Goal: Contribute content

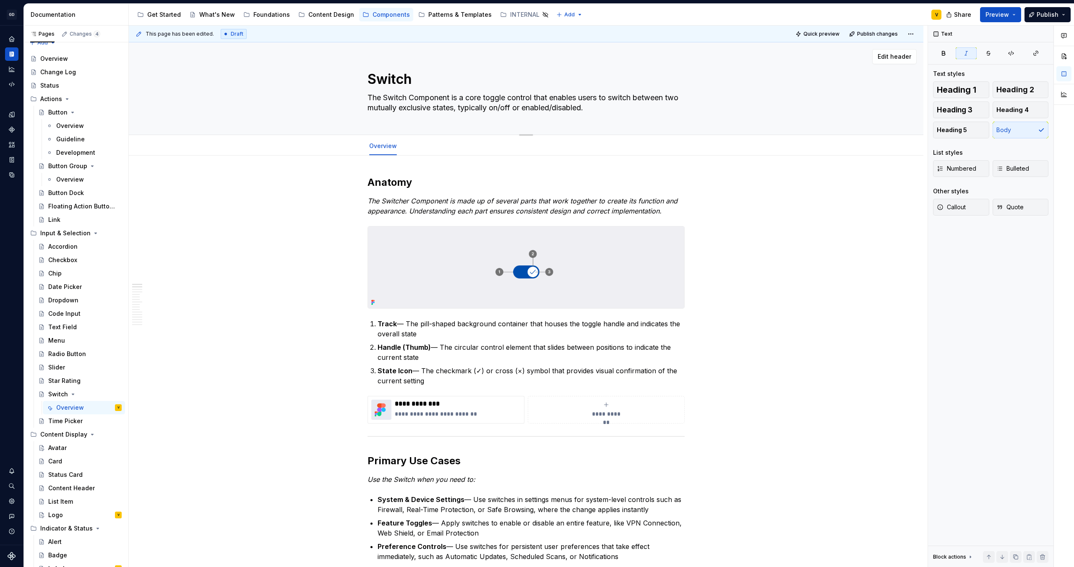
scroll to position [9, 0]
click at [510, 251] on img at bounding box center [526, 268] width 316 height 82
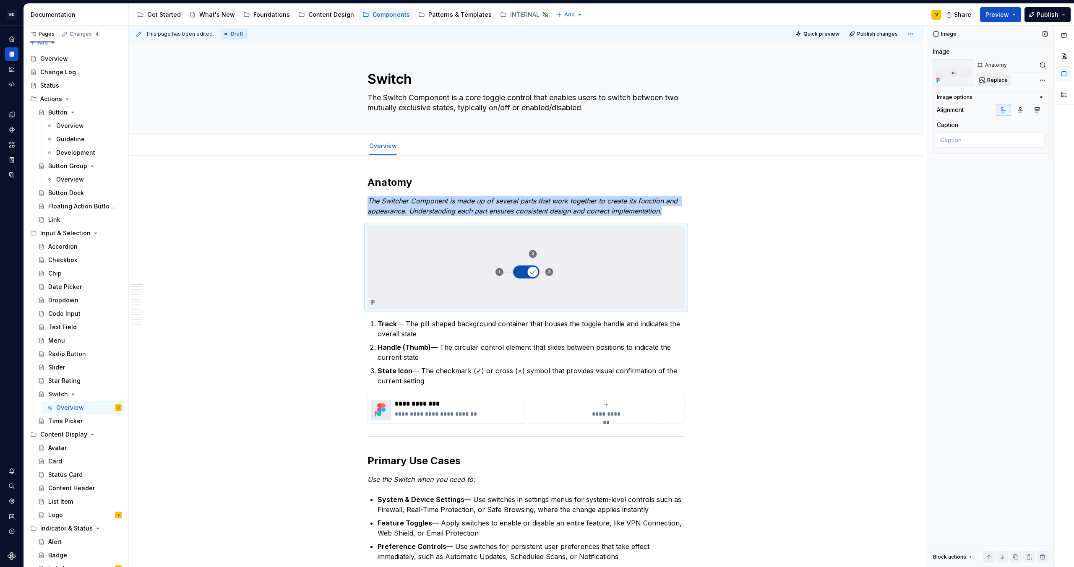
click at [997, 76] on button "Replace" at bounding box center [994, 80] width 35 height 12
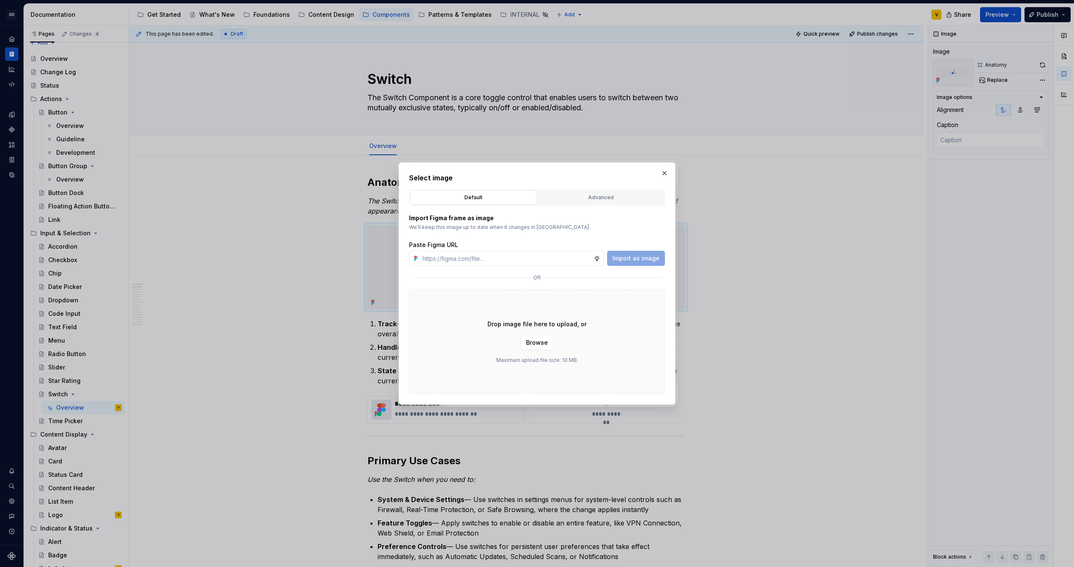
type textarea "*"
type input "https://www.figma.com/design/rzxjdfGE9CHhfV7rU8czbq/ODS-%E2%B8%B1-Internal-%E2%…"
click at [639, 262] on span "Import as image" at bounding box center [636, 258] width 47 height 8
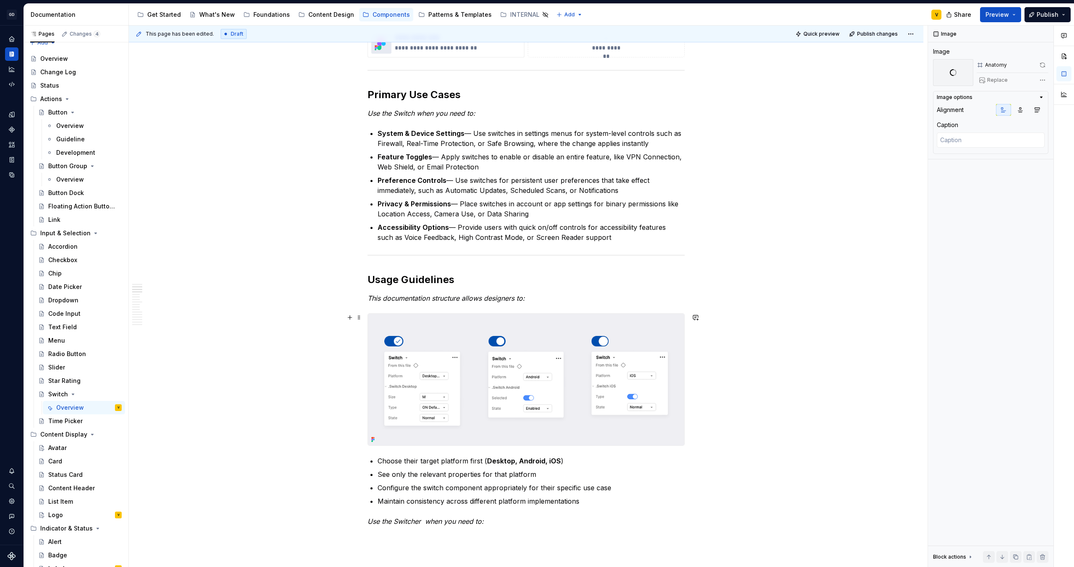
scroll to position [431, 0]
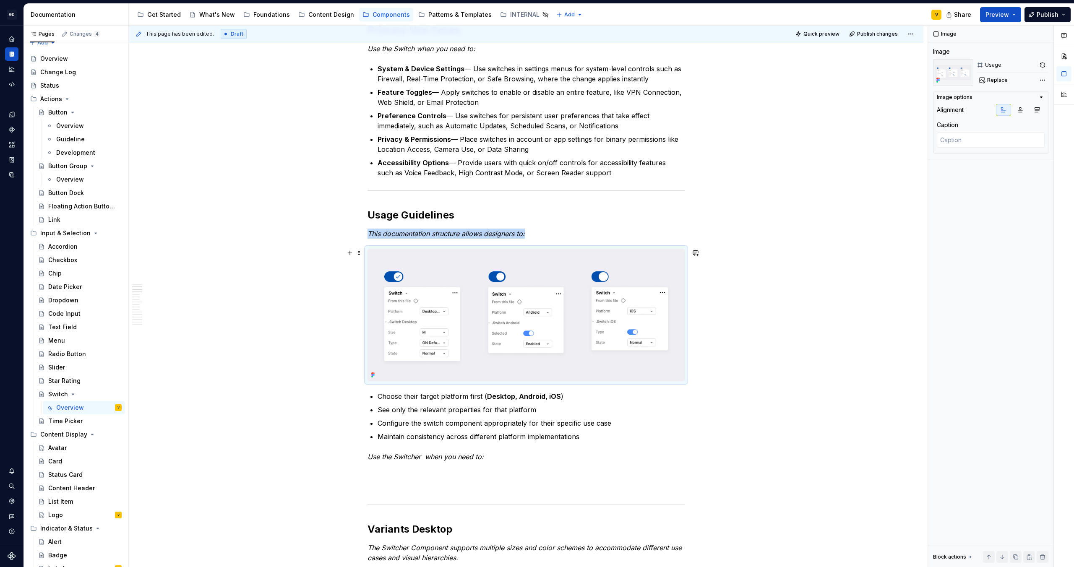
click at [482, 322] on img at bounding box center [526, 315] width 316 height 132
click at [993, 80] on span "Replace" at bounding box center [997, 80] width 21 height 7
type textarea "*"
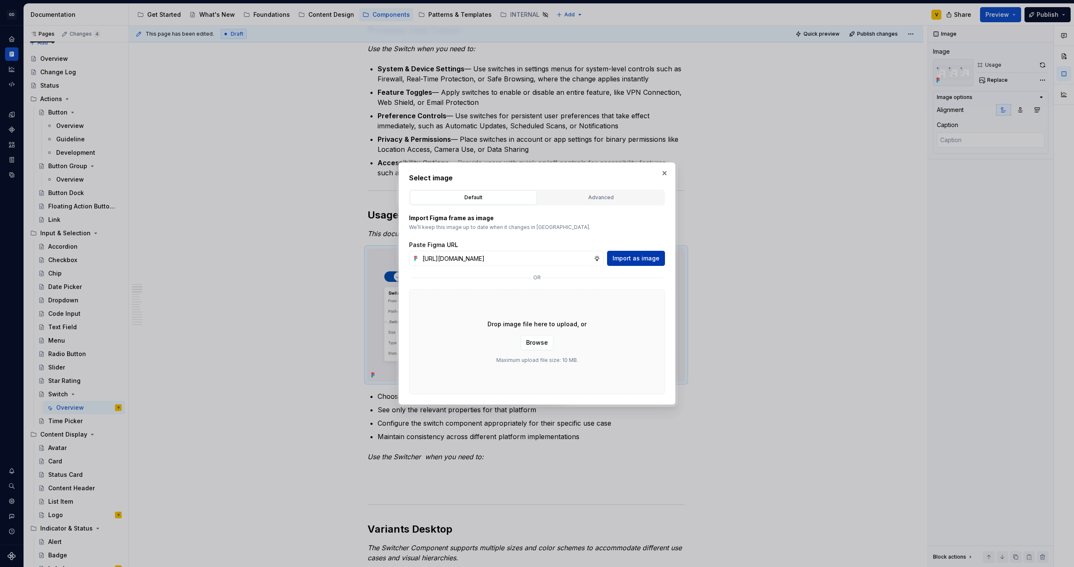
scroll to position [0, 304]
type input "https://www.figma.com/design/rzxjdfGE9CHhfV7rU8czbq/ODS-%E2%B8%B1-Internal-%E2%…"
click at [629, 258] on span "Import as image" at bounding box center [636, 258] width 47 height 8
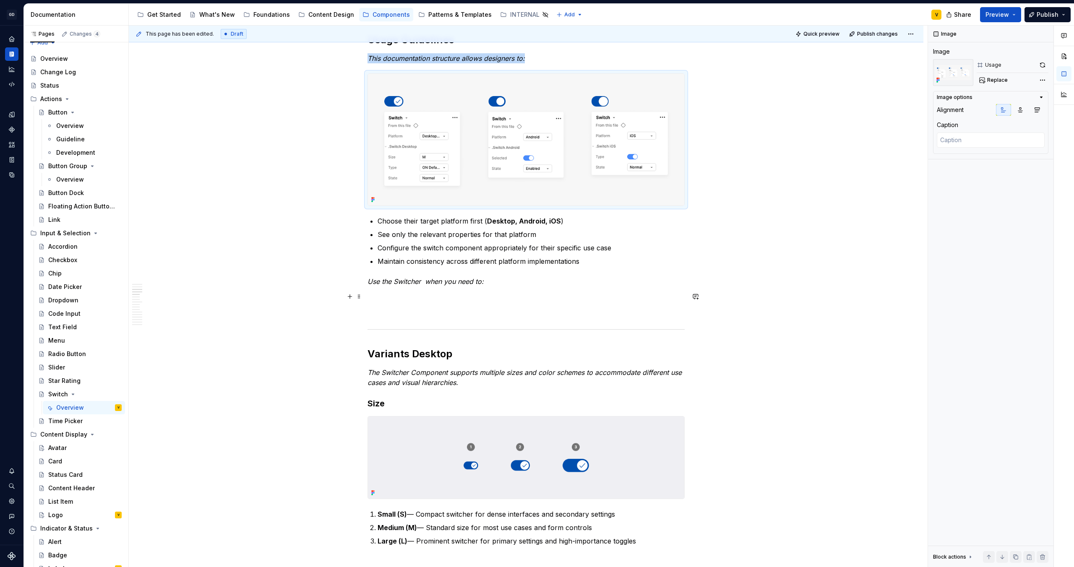
scroll to position [720, 0]
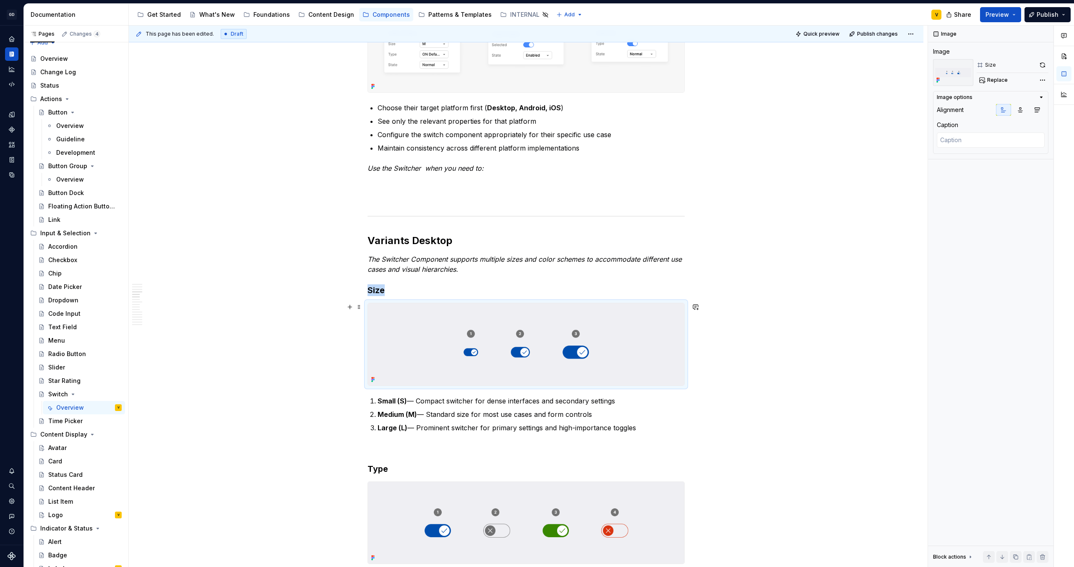
click at [433, 339] on img at bounding box center [526, 344] width 316 height 82
click at [997, 81] on span "Replace" at bounding box center [997, 80] width 21 height 7
type textarea "*"
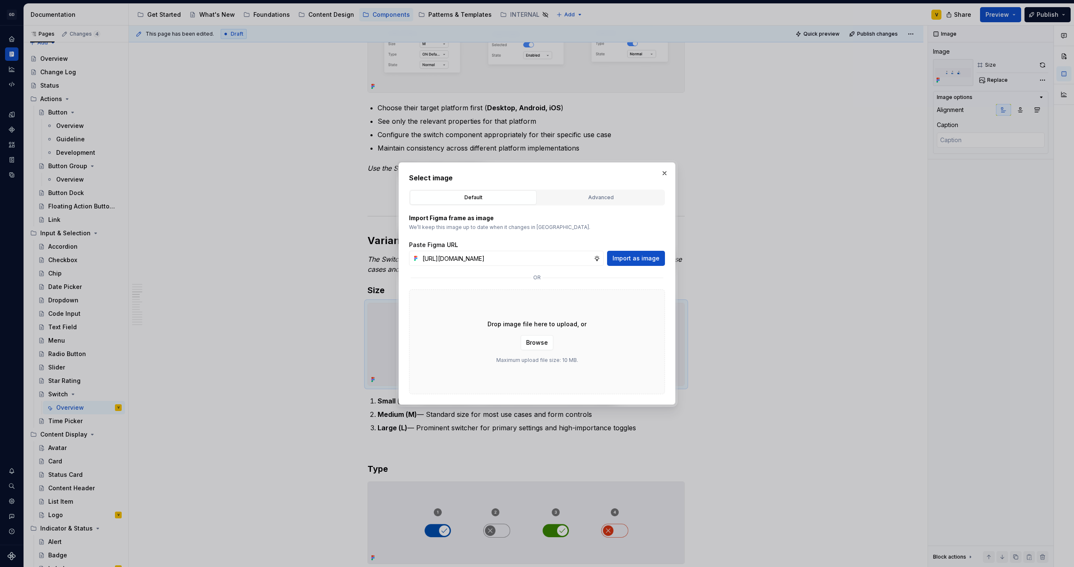
scroll to position [0, 304]
type input "https://www.figma.com/design/rzxjdfGE9CHhfV7rU8czbq/ODS-%E2%B8%B1-Internal-%E2%…"
click at [647, 259] on span "Import as image" at bounding box center [636, 258] width 47 height 8
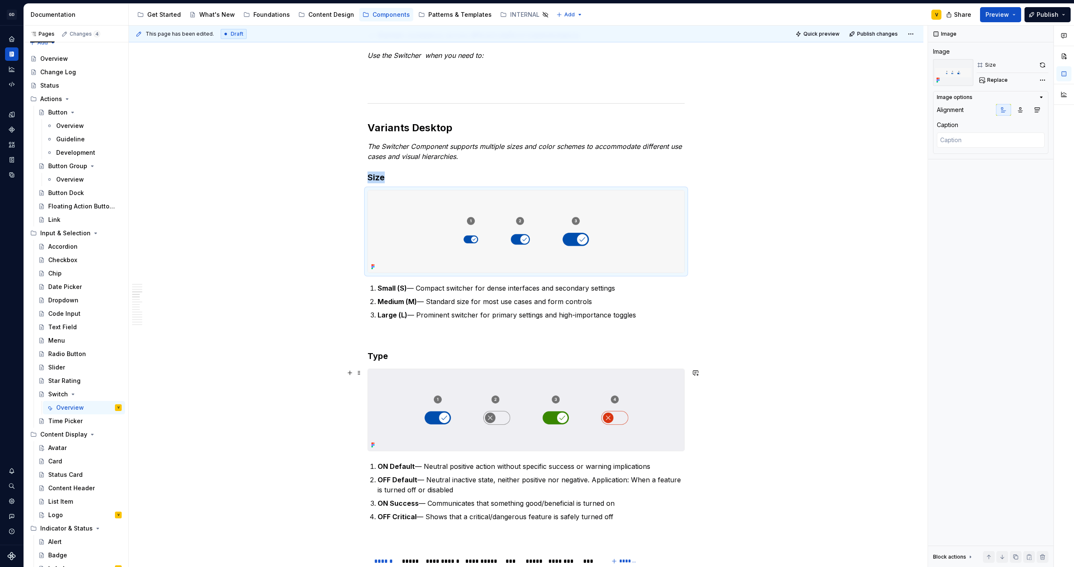
scroll to position [843, 0]
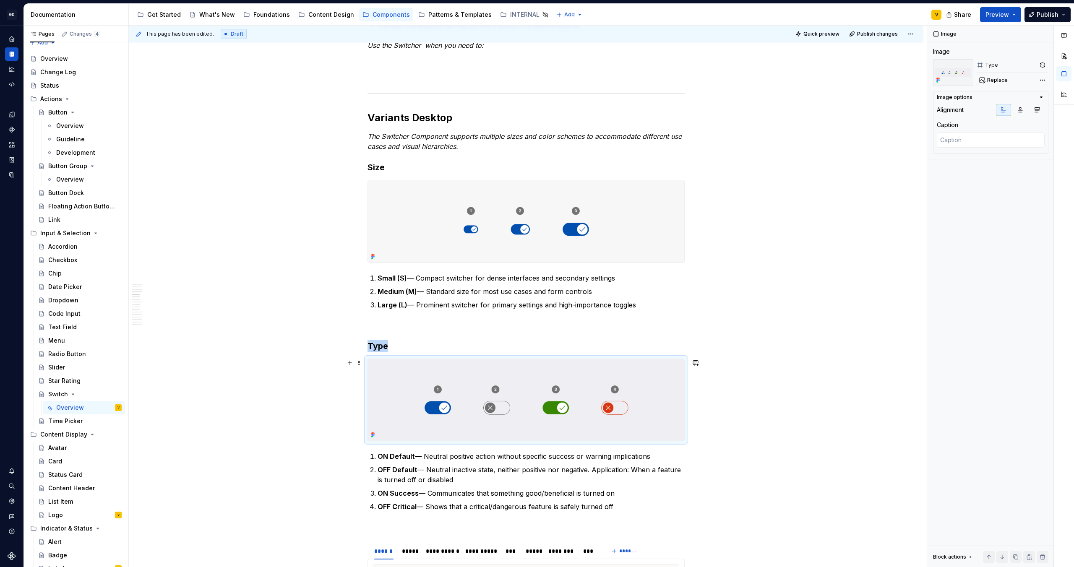
click at [474, 395] on img at bounding box center [526, 400] width 316 height 82
click at [1000, 81] on span "Replace" at bounding box center [997, 80] width 21 height 7
type textarea "*"
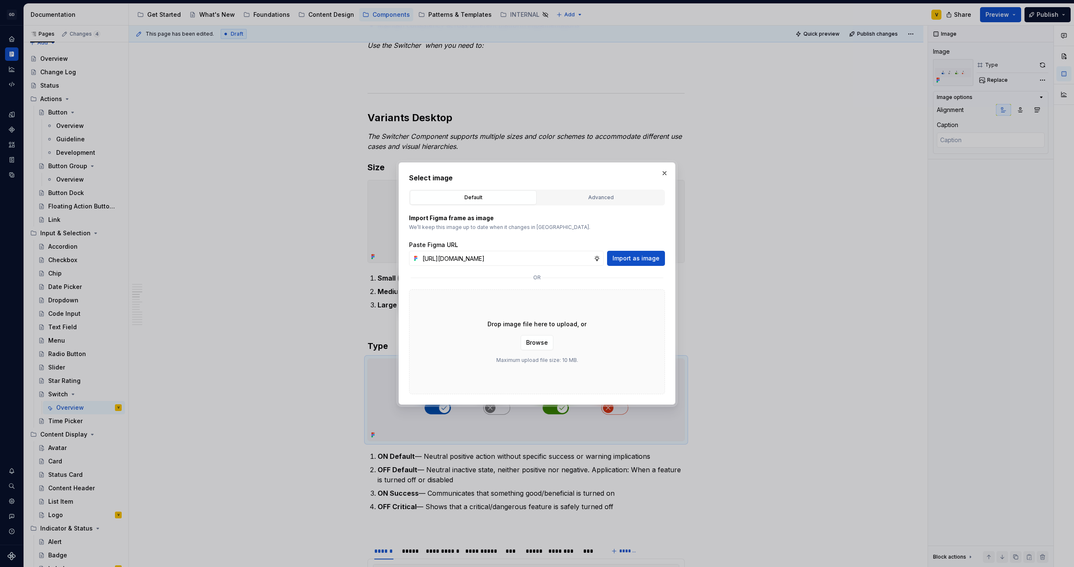
scroll to position [0, 304]
type input "https://www.figma.com/design/rzxjdfGE9CHhfV7rU8czbq/ODS-%E2%B8%B1-Internal-%E2%…"
click at [640, 259] on span "Import as image" at bounding box center [636, 258] width 47 height 8
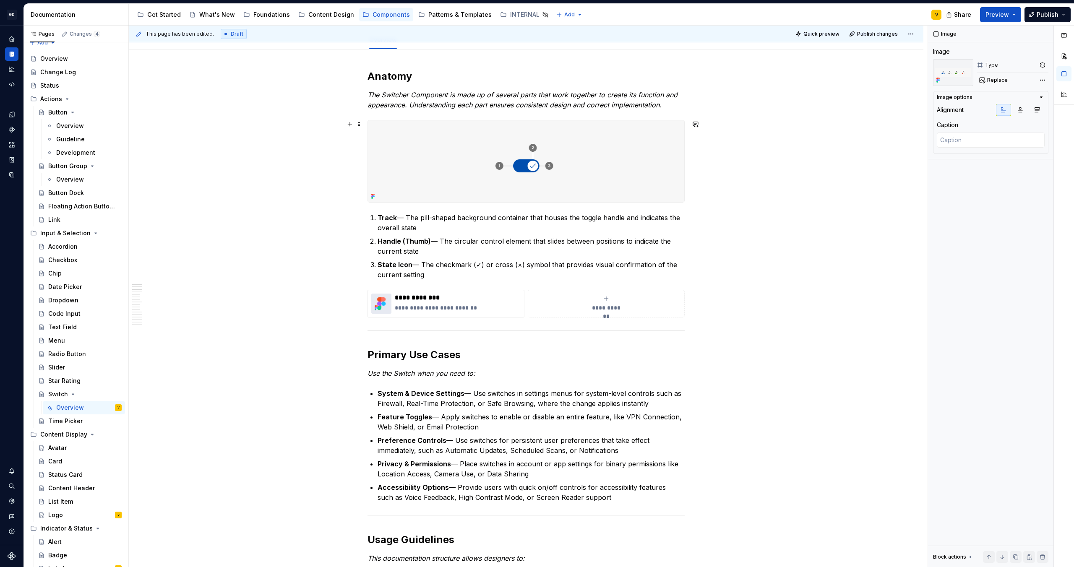
scroll to position [109, 0]
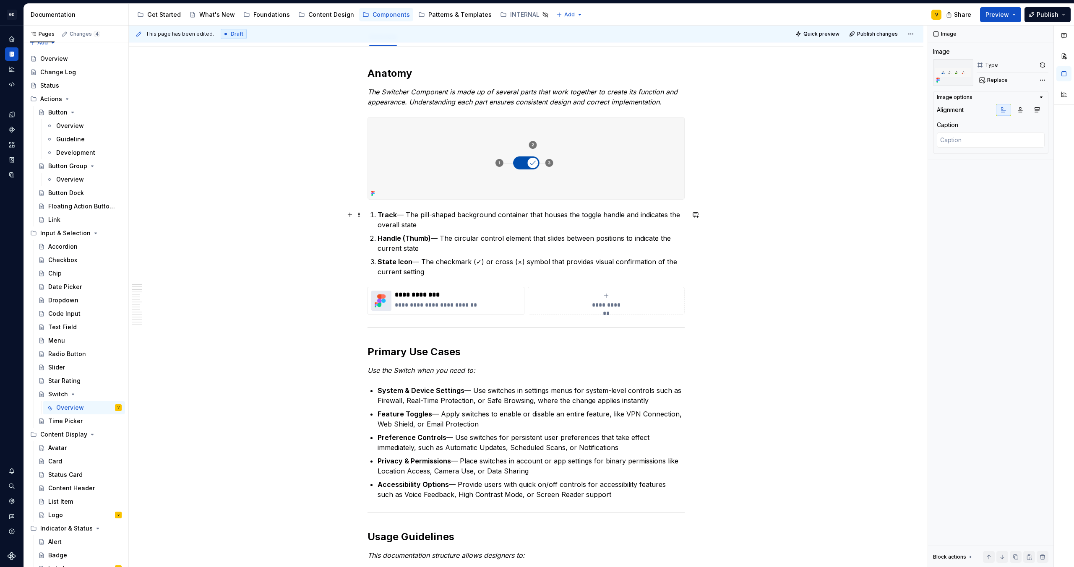
type textarea "*"
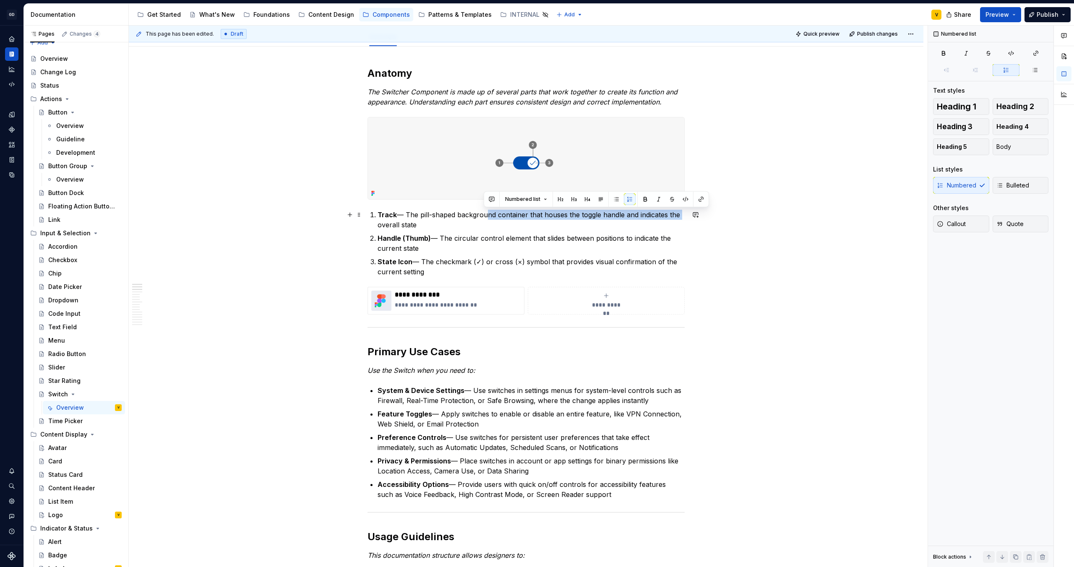
drag, startPoint x: 485, startPoint y: 218, endPoint x: 678, endPoint y: 217, distance: 192.2
click at [678, 217] on p "Track — The pill-shaped background container that houses the toggle handle and …" at bounding box center [531, 220] width 307 height 20
drag, startPoint x: 441, startPoint y: 235, endPoint x: 457, endPoint y: 248, distance: 21.5
click at [457, 248] on p "Handle (Thumb) — The circular control element that slides between positions to …" at bounding box center [531, 243] width 307 height 20
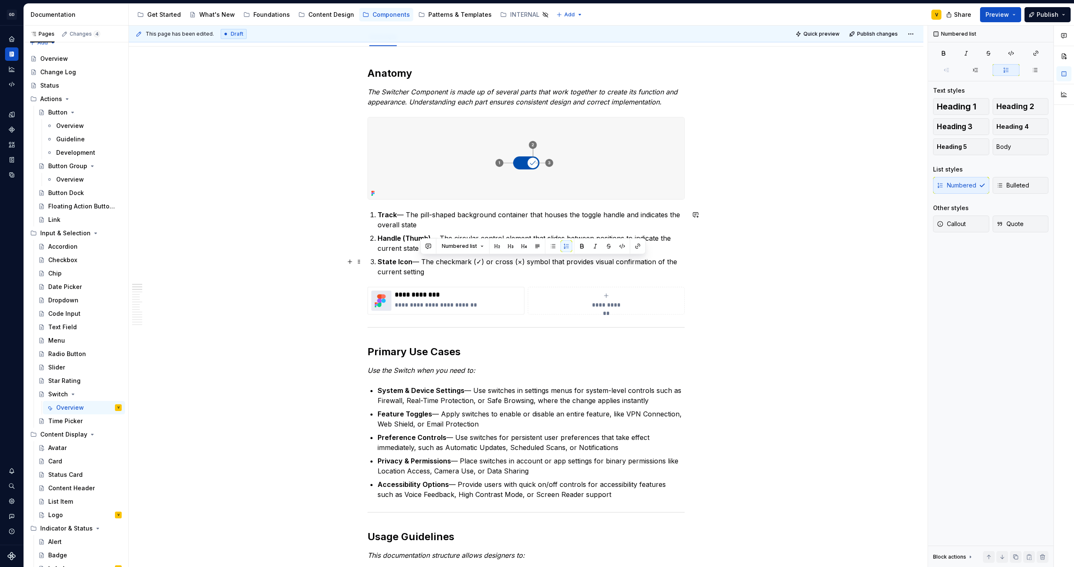
drag, startPoint x: 424, startPoint y: 260, endPoint x: 434, endPoint y: 269, distance: 13.9
click at [434, 269] on p "State Icon — The checkmark (✓) or cross (×) symbol that provides visual confirm…" at bounding box center [531, 267] width 307 height 20
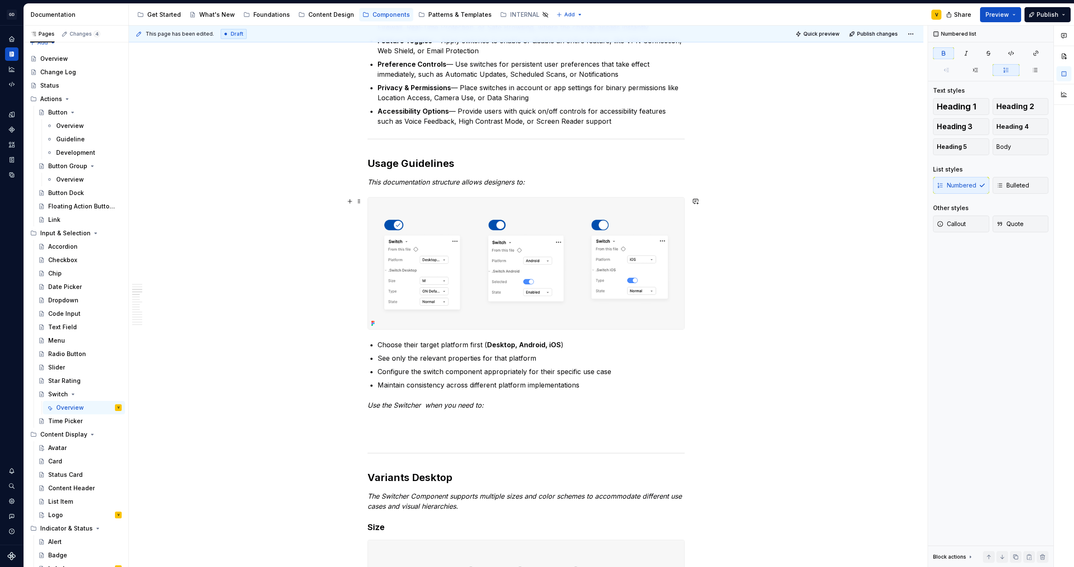
scroll to position [488, 0]
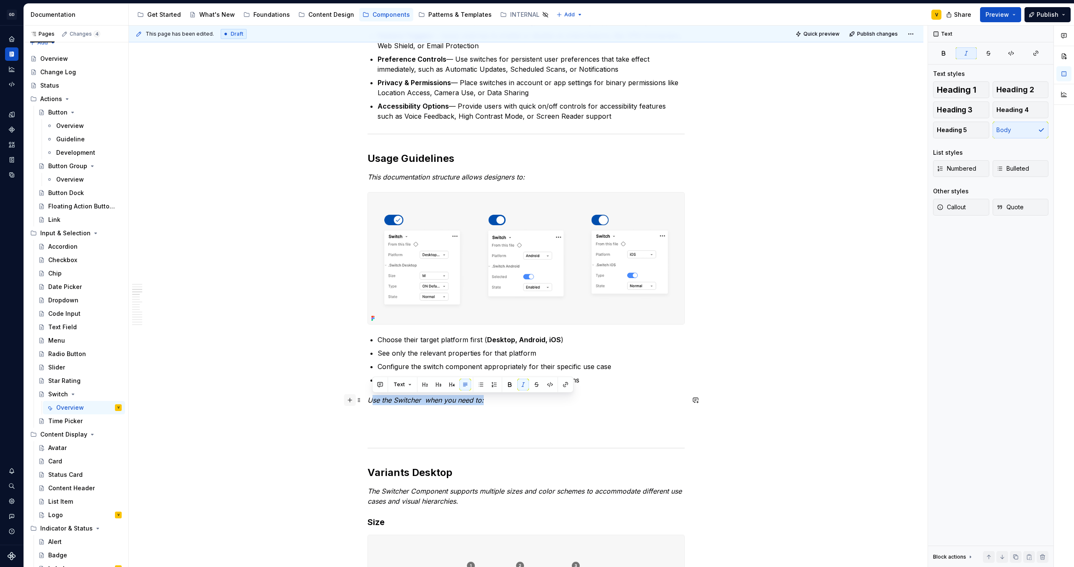
drag, startPoint x: 503, startPoint y: 399, endPoint x: 352, endPoint y: 401, distance: 150.2
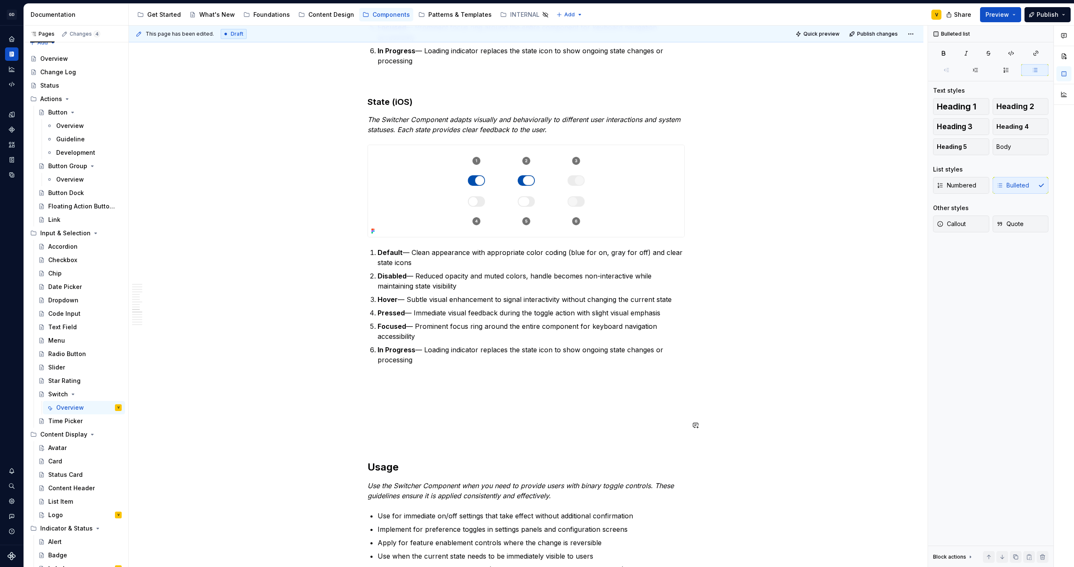
scroll to position [2289, 0]
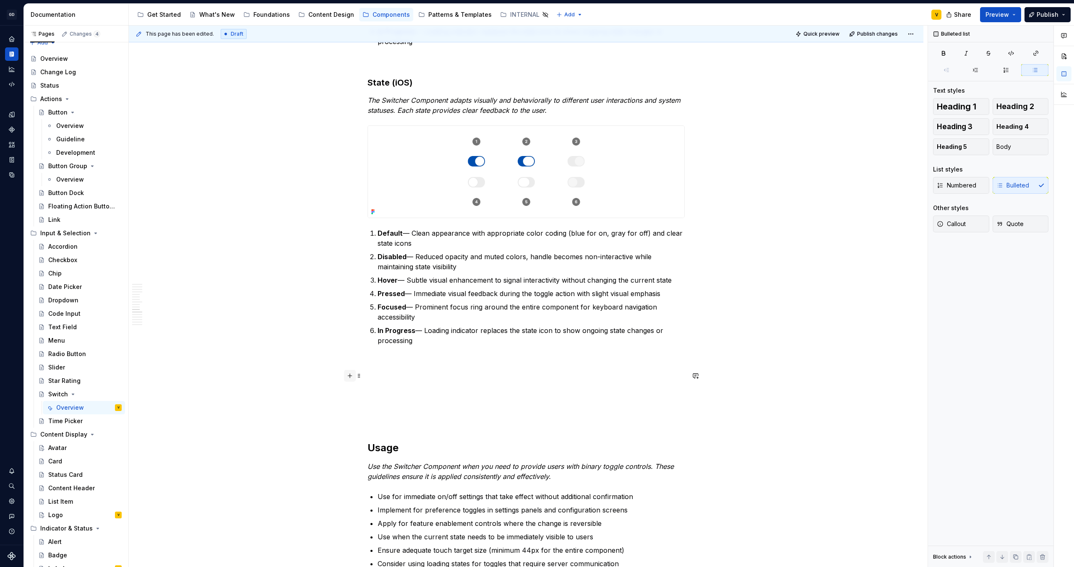
click at [350, 376] on button "button" at bounding box center [350, 376] width 12 height 12
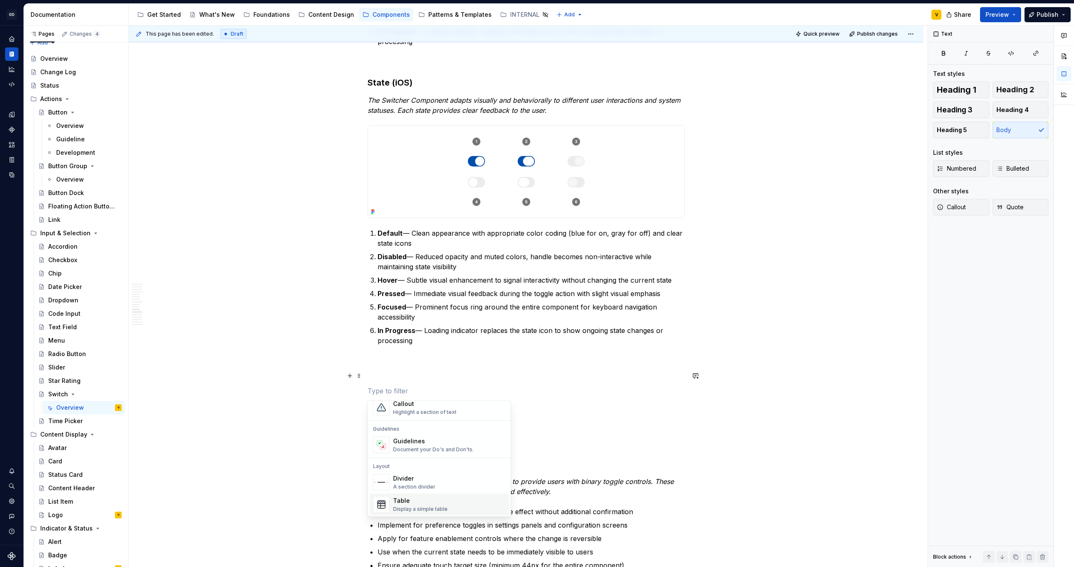
scroll to position [223, 0]
click at [415, 475] on div "Divider" at bounding box center [414, 473] width 42 height 8
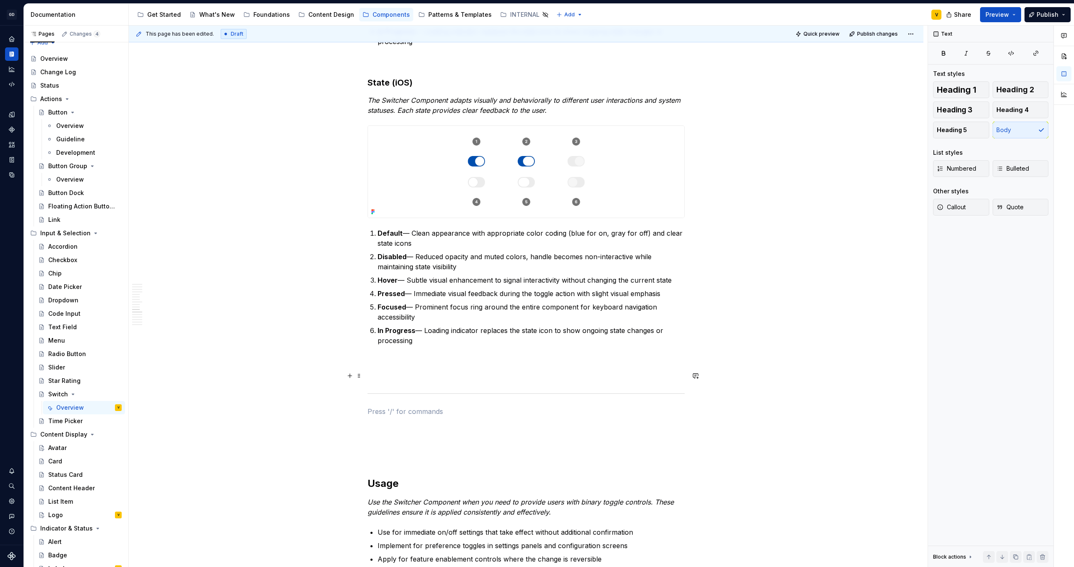
click at [386, 376] on p at bounding box center [526, 376] width 317 height 10
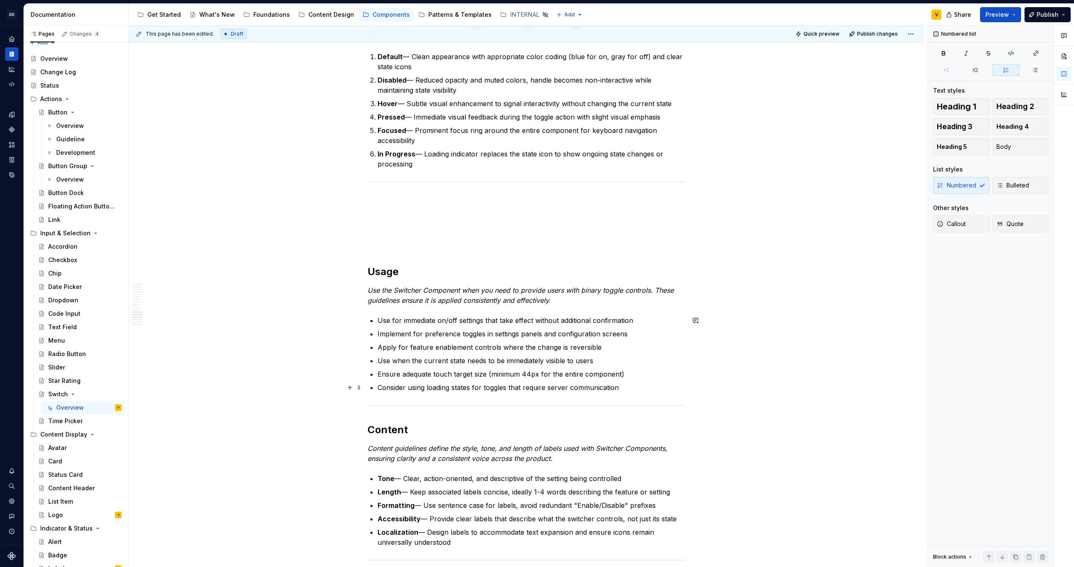
scroll to position [2482, 0]
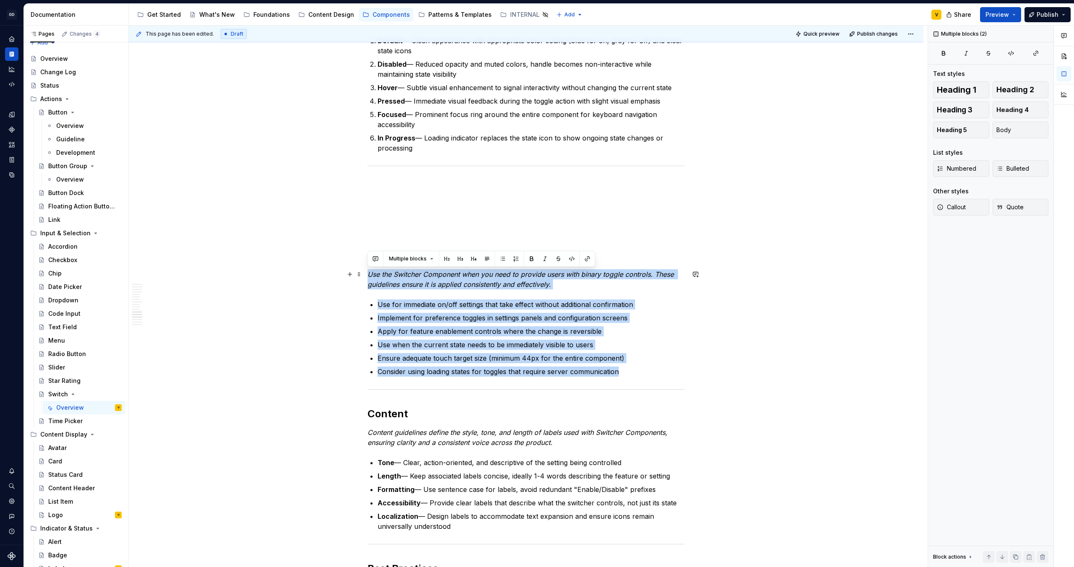
drag, startPoint x: 626, startPoint y: 371, endPoint x: 367, endPoint y: 271, distance: 277.5
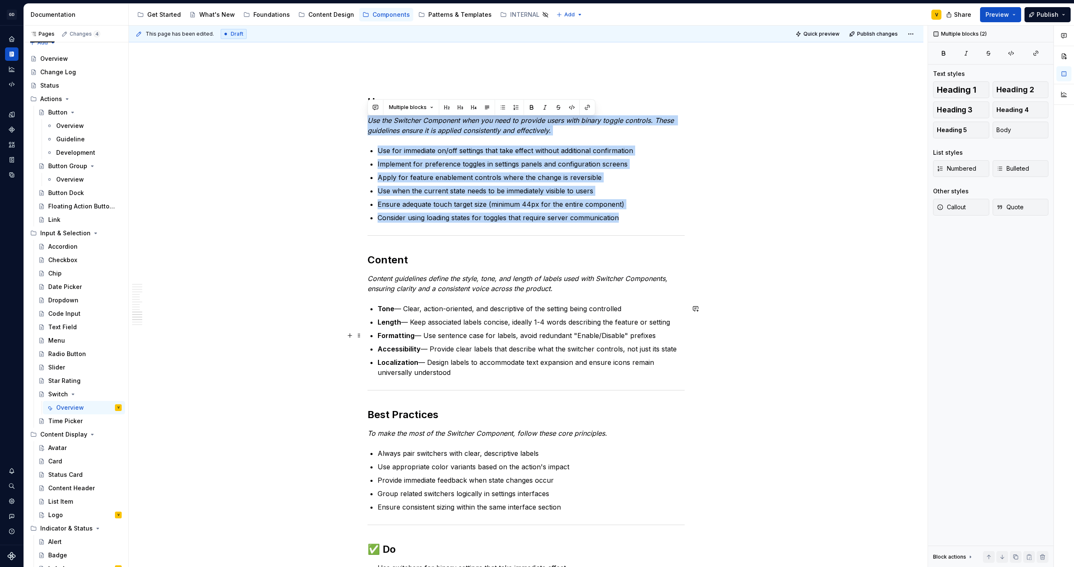
scroll to position [2648, 0]
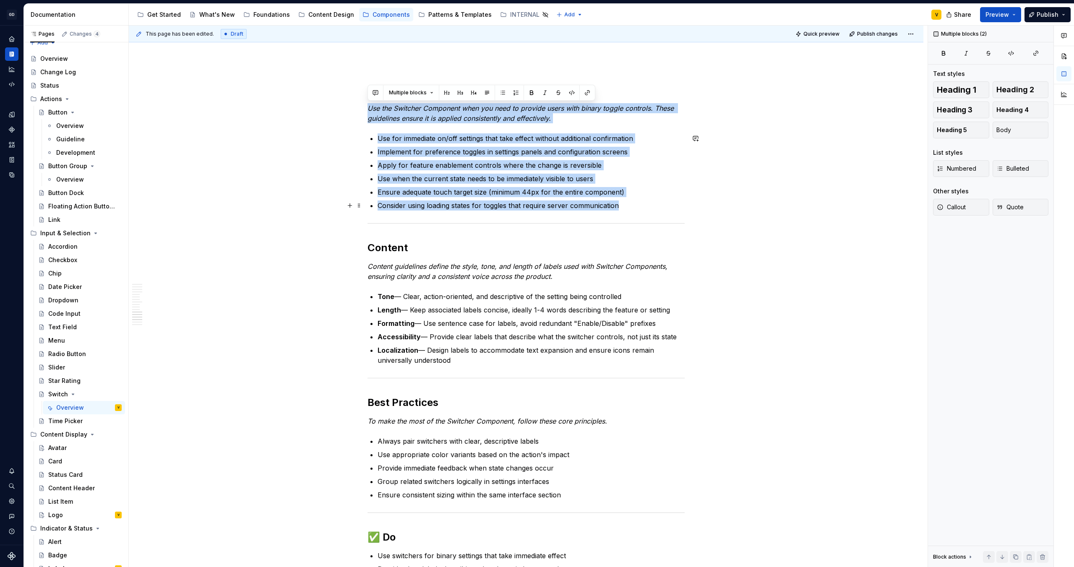
click at [445, 207] on p "Consider using loading states for toggles that require server communication" at bounding box center [531, 206] width 307 height 10
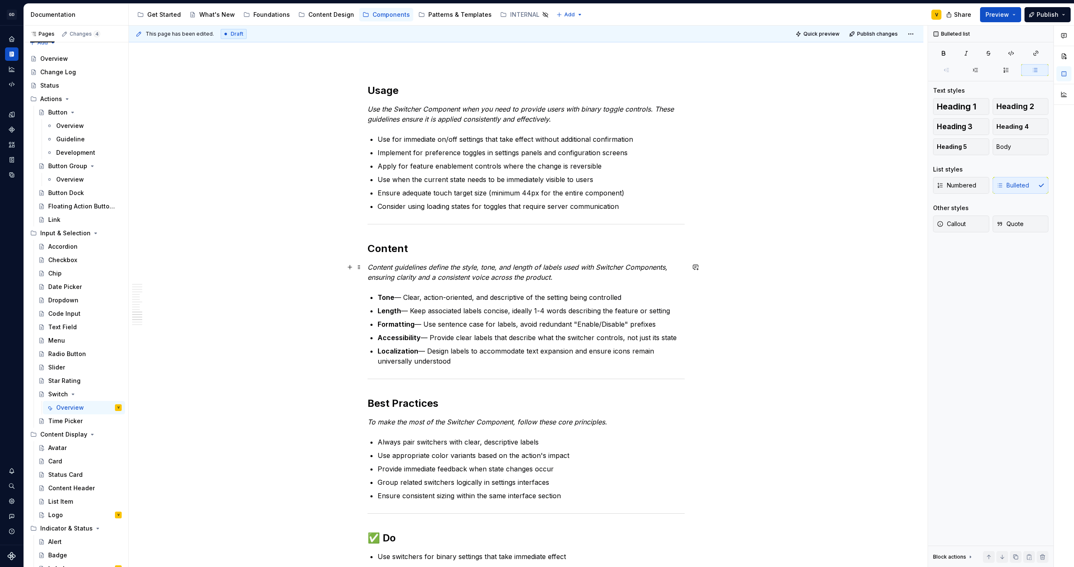
scroll to position [2646, 0]
drag, startPoint x: 437, startPoint y: 339, endPoint x: 573, endPoint y: 346, distance: 136.1
click at [572, 346] on ul "Tone — Clear, action-oriented, and descriptive of the setting being controlled …" at bounding box center [531, 330] width 307 height 74
click at [573, 346] on ul "Tone — Clear, action-oriented, and descriptive of the setting being controlled …" at bounding box center [531, 330] width 307 height 74
drag, startPoint x: 683, startPoint y: 339, endPoint x: 434, endPoint y: 334, distance: 248.9
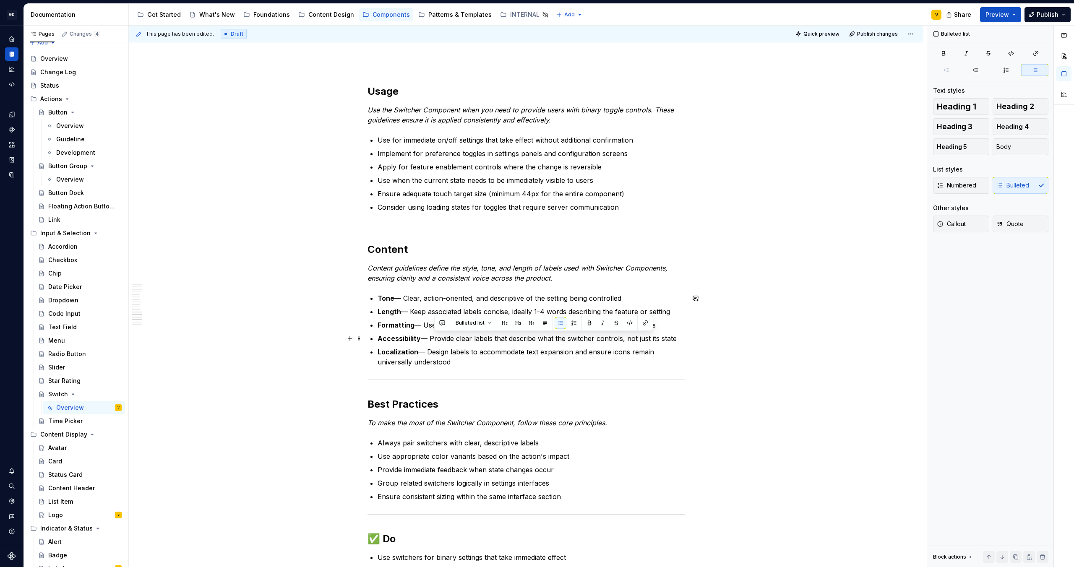
click at [434, 334] on p "Accessibility — Provide clear labels that describe what the switcher controls, …" at bounding box center [531, 339] width 307 height 10
click at [462, 352] on p "Localization — Design labels to accommodate text expansion and ensure icons rem…" at bounding box center [531, 357] width 307 height 20
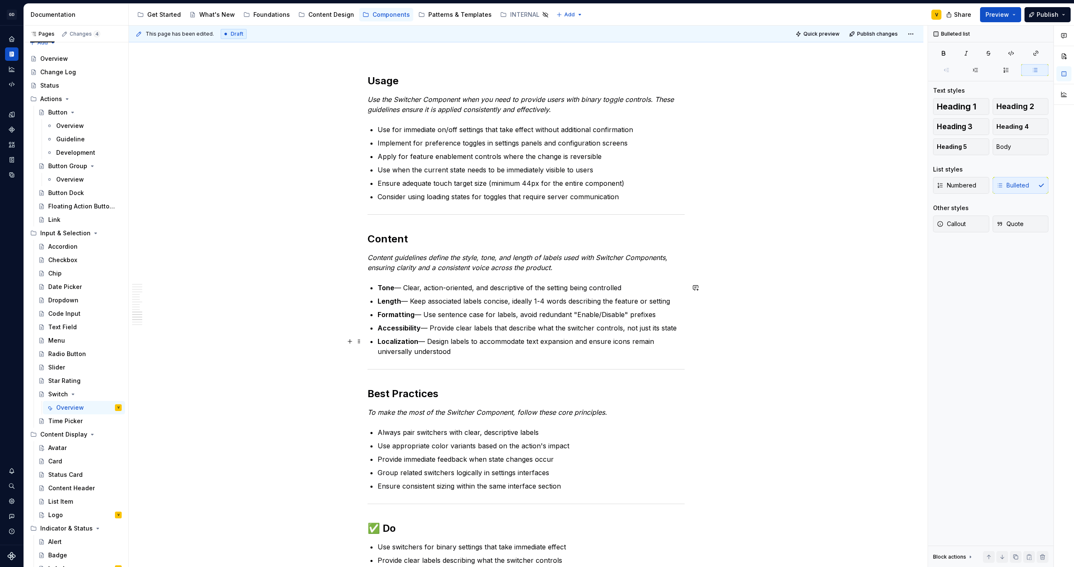
scroll to position [2659, 0]
click at [456, 348] on p "Localization — Design labels to accommodate text expansion and ensure icons rem…" at bounding box center [531, 344] width 307 height 20
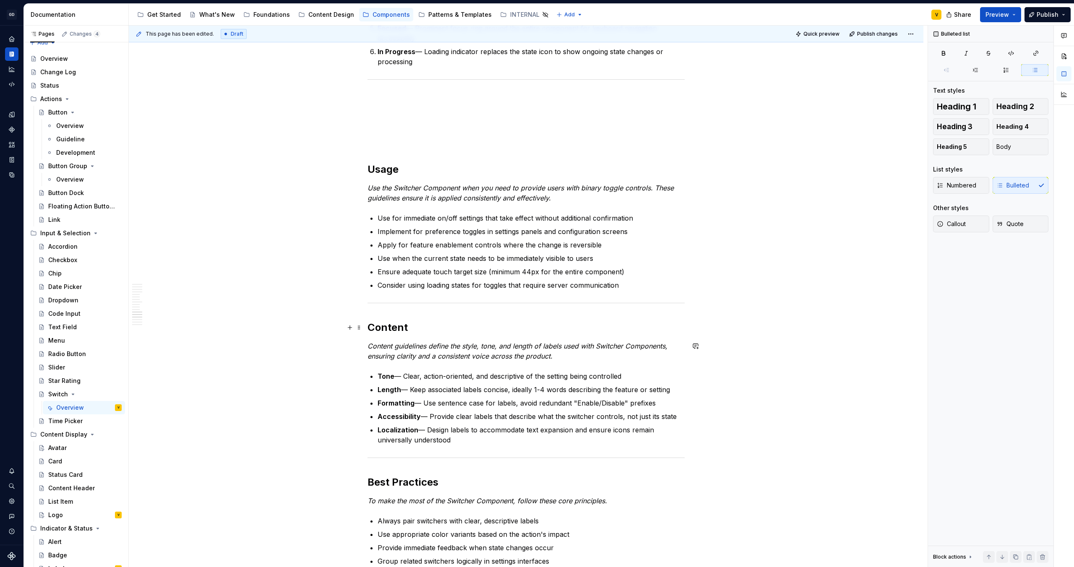
scroll to position [2517, 0]
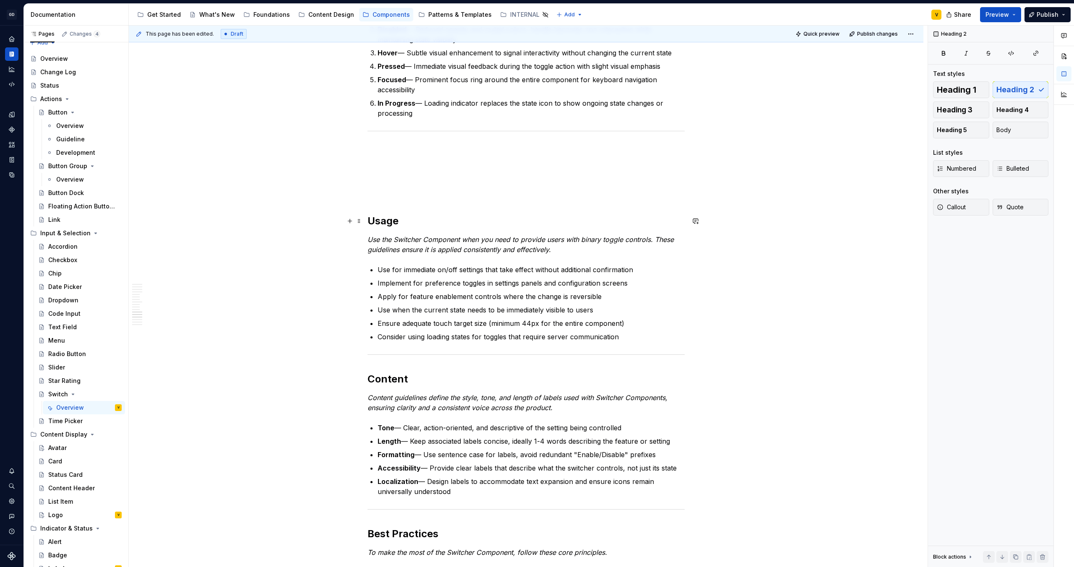
click at [369, 219] on h2 "Usage" at bounding box center [526, 220] width 317 height 13
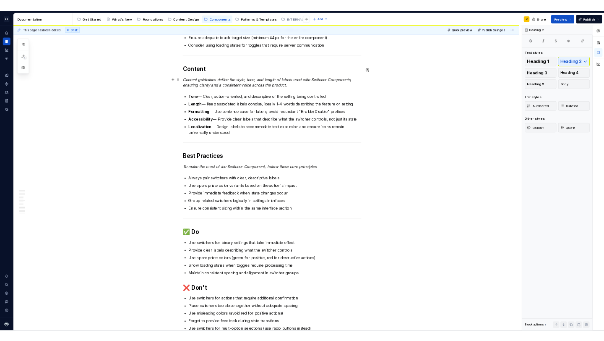
scroll to position [2748, 0]
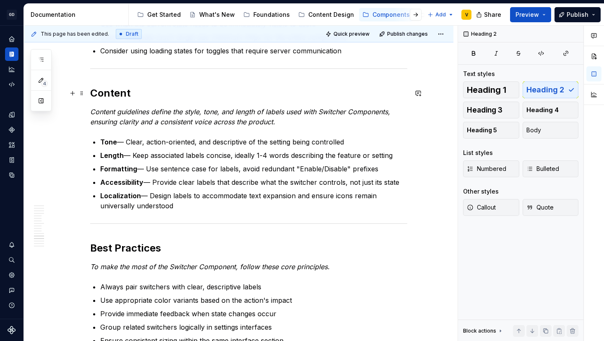
type textarea "*"
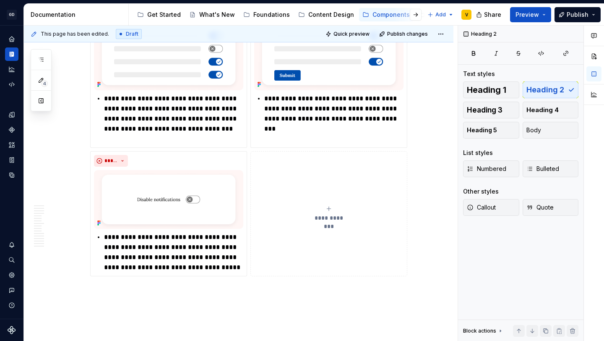
scroll to position [3348, 0]
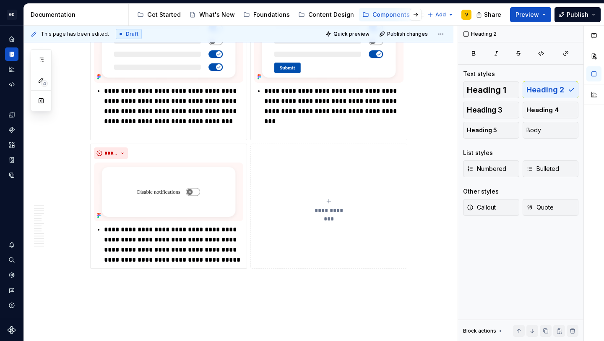
click at [332, 204] on icon "submit" at bounding box center [329, 201] width 7 height 7
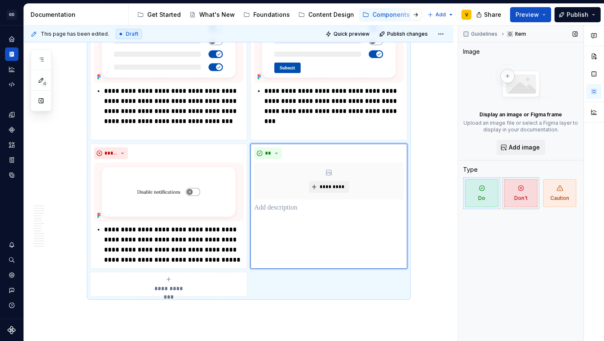
click at [526, 196] on span "Don't" at bounding box center [520, 193] width 33 height 28
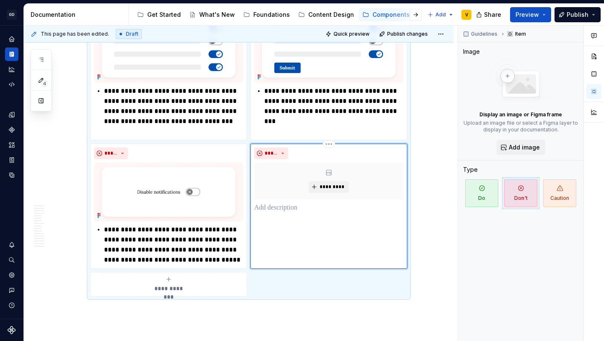
click at [282, 209] on p at bounding box center [328, 208] width 149 height 10
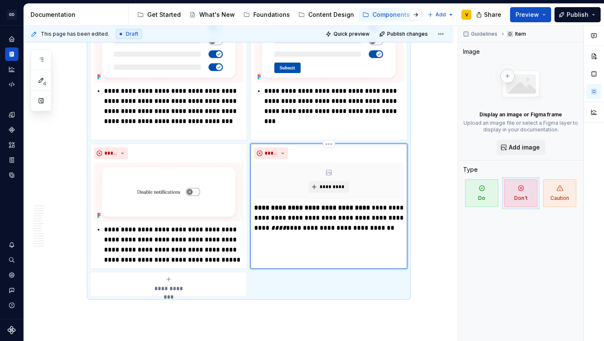
click at [402, 232] on p "**********" at bounding box center [328, 218] width 149 height 30
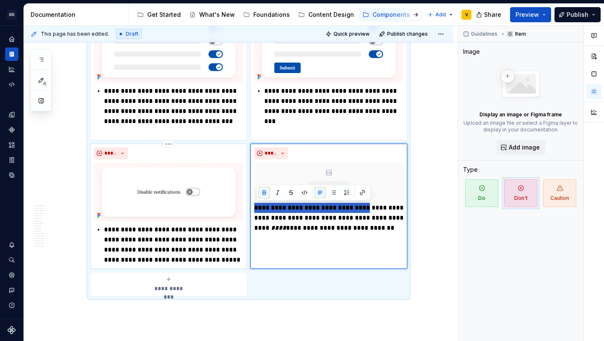
drag, startPoint x: 366, startPoint y: 209, endPoint x: 244, endPoint y: 205, distance: 122.6
click at [244, 205] on div "**********" at bounding box center [248, 145] width 317 height 302
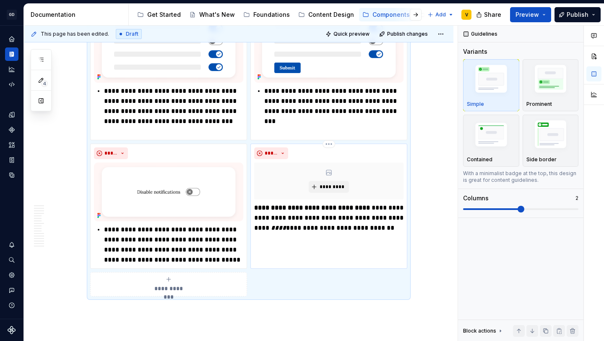
click at [355, 216] on p "**********" at bounding box center [328, 218] width 149 height 30
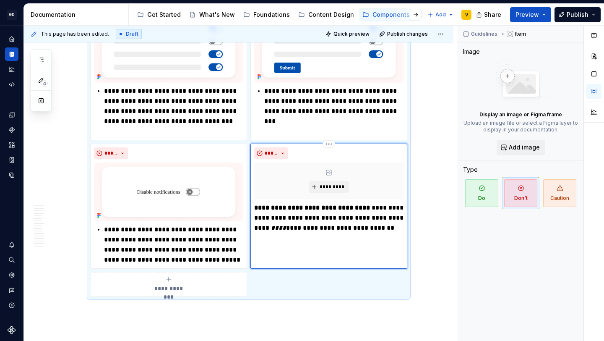
click at [282, 217] on p "**********" at bounding box center [328, 218] width 149 height 30
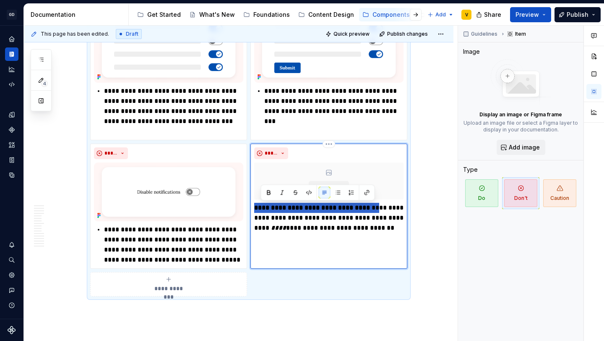
drag, startPoint x: 373, startPoint y: 209, endPoint x: 256, endPoint y: 209, distance: 117.1
click at [256, 209] on p "**********" at bounding box center [328, 218] width 149 height 30
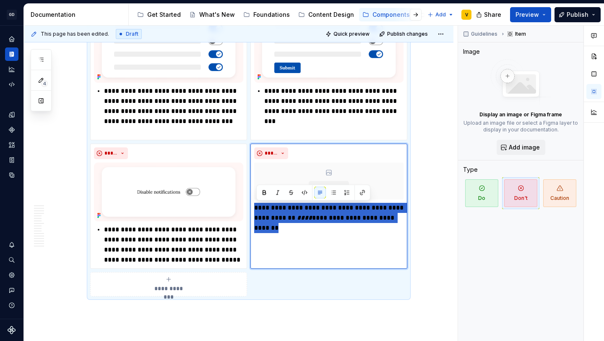
drag, startPoint x: 287, startPoint y: 228, endPoint x: 251, endPoint y: 208, distance: 41.7
click at [251, 208] on div "**********" at bounding box center [248, 145] width 317 height 302
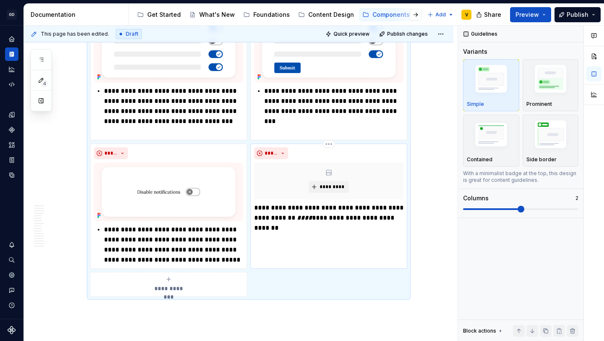
click at [294, 224] on p "**********" at bounding box center [328, 218] width 149 height 30
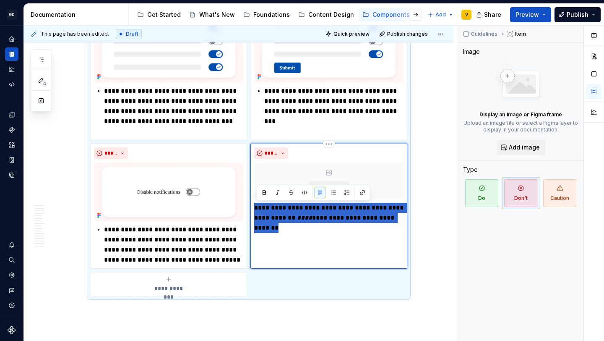
drag, startPoint x: 287, startPoint y: 228, endPoint x: 254, endPoint y: 209, distance: 38.9
click at [254, 209] on div "**********" at bounding box center [329, 206] width 157 height 125
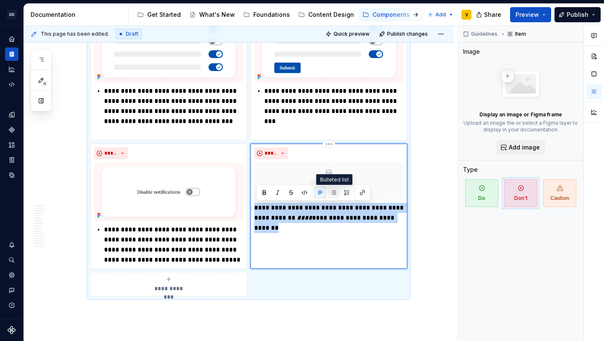
click at [333, 193] on button "button" at bounding box center [334, 193] width 12 height 12
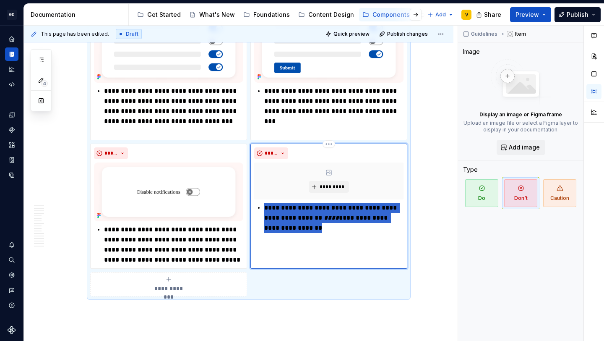
click at [328, 228] on p "**********" at bounding box center [333, 218] width 139 height 30
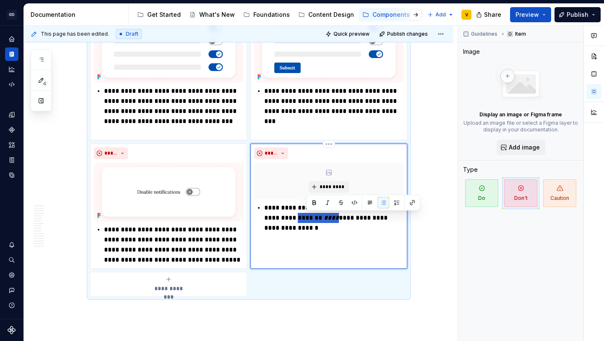
drag, startPoint x: 307, startPoint y: 217, endPoint x: 345, endPoint y: 218, distance: 38.6
click at [345, 218] on p "**********" at bounding box center [333, 218] width 139 height 30
click at [339, 218] on em "****" at bounding box center [331, 217] width 15 height 6
click at [310, 226] on p "**********" at bounding box center [333, 218] width 139 height 30
click at [319, 231] on p "**********" at bounding box center [333, 218] width 139 height 30
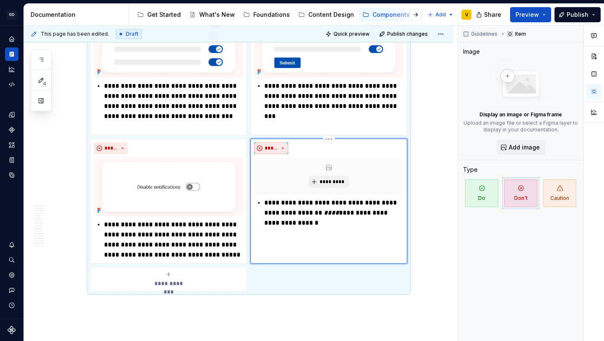
scroll to position [3338, 0]
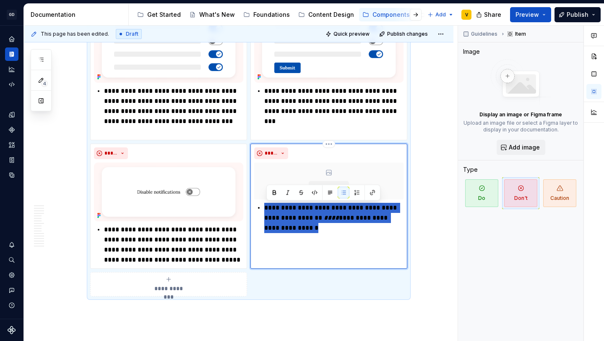
drag, startPoint x: 318, startPoint y: 227, endPoint x: 258, endPoint y: 206, distance: 63.6
click at [258, 206] on div "**********" at bounding box center [328, 228] width 149 height 50
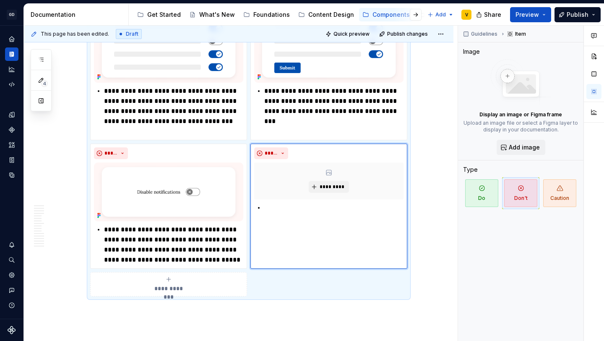
click at [436, 244] on div "**********" at bounding box center [241, 184] width 434 height 316
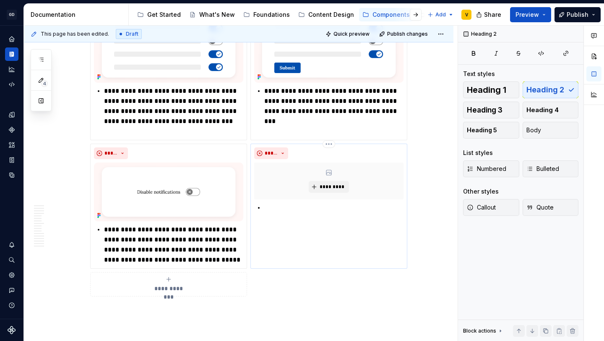
click at [321, 215] on div at bounding box center [328, 218] width 149 height 30
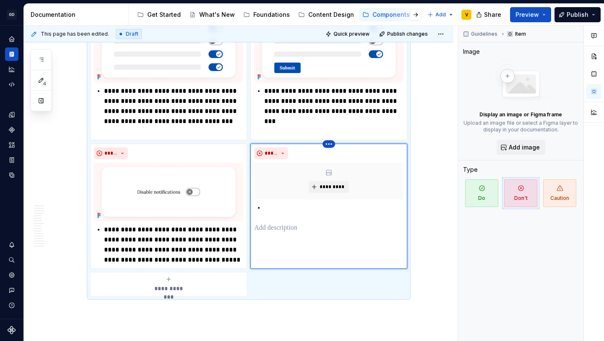
click at [331, 145] on html "GD Oxygen V Design system data Documentation Accessibility guide for tree Page …" at bounding box center [302, 170] width 604 height 341
click at [348, 160] on div "Delete item" at bounding box center [367, 158] width 55 height 8
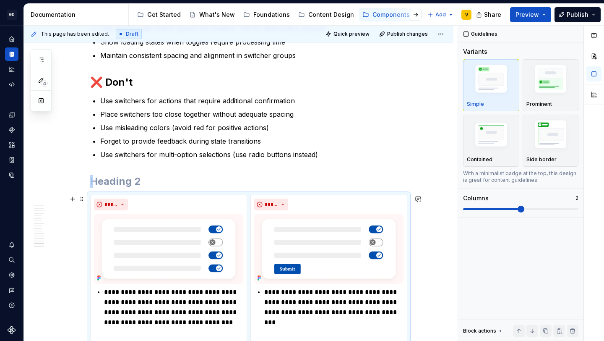
scroll to position [3145, 0]
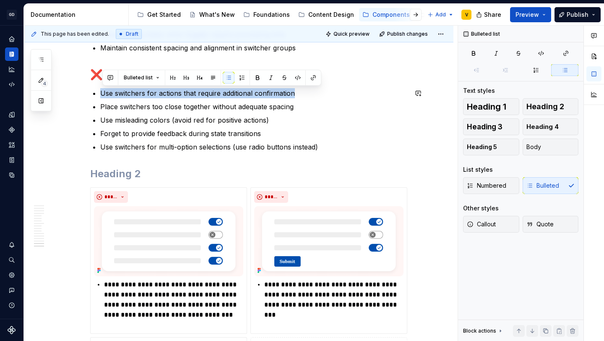
drag, startPoint x: 298, startPoint y: 93, endPoint x: 99, endPoint y: 84, distance: 199.1
copy p "Use switchers for actions that require additional confirmation"
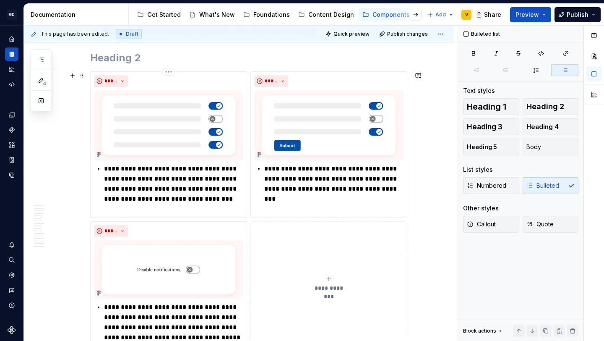
scroll to position [3277, 0]
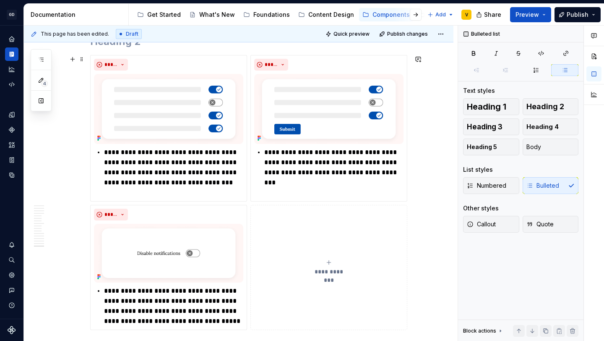
click at [281, 277] on button "**********" at bounding box center [329, 267] width 157 height 125
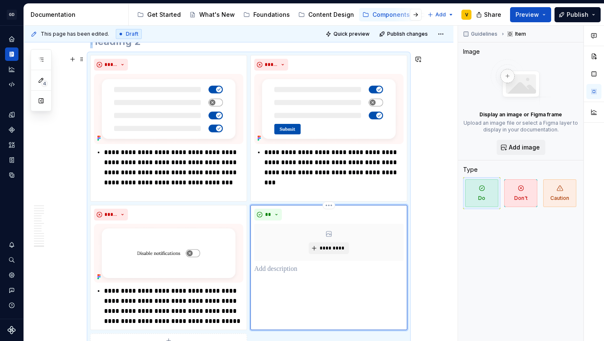
click at [292, 271] on p at bounding box center [328, 269] width 149 height 10
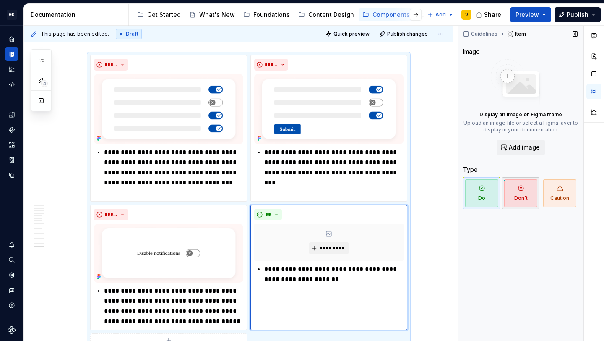
click at [515, 198] on span "Don't" at bounding box center [520, 193] width 33 height 28
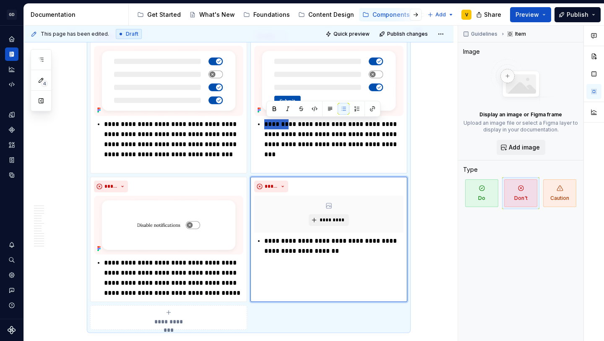
drag, startPoint x: 288, startPoint y: 124, endPoint x: 268, endPoint y: 124, distance: 20.6
click at [268, 124] on p "**********" at bounding box center [333, 139] width 139 height 40
type textarea "*"
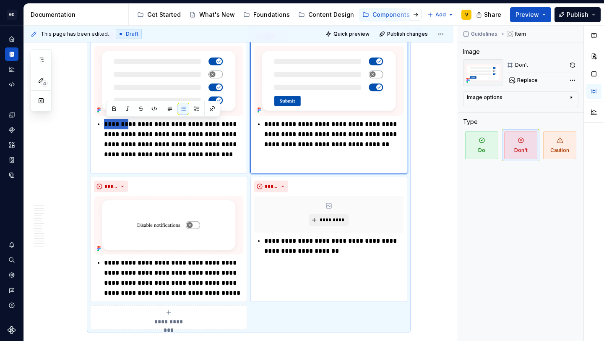
drag, startPoint x: 128, startPoint y: 124, endPoint x: 106, endPoint y: 124, distance: 21.8
click at [106, 124] on p "**********" at bounding box center [173, 144] width 139 height 50
type textarea "*"
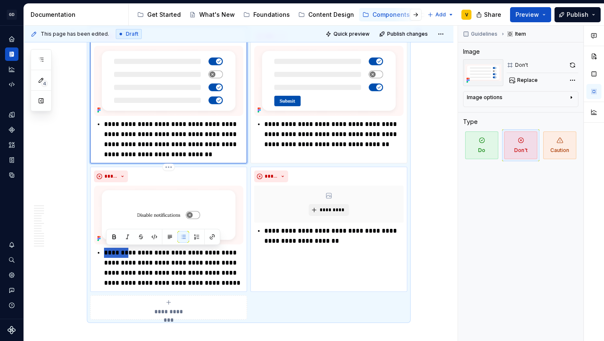
drag, startPoint x: 128, startPoint y: 254, endPoint x: 104, endPoint y: 253, distance: 23.5
click at [104, 253] on div "**********" at bounding box center [168, 268] width 149 height 40
type textarea "*"
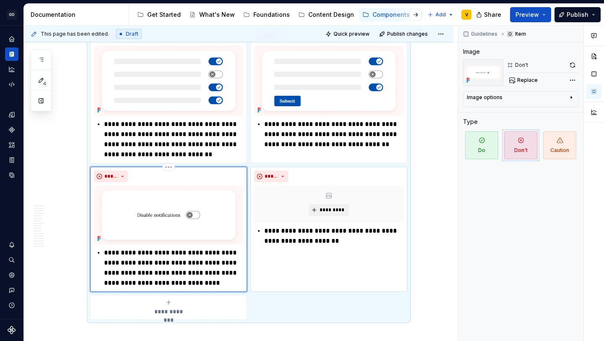
click at [232, 282] on p "**********" at bounding box center [173, 268] width 139 height 40
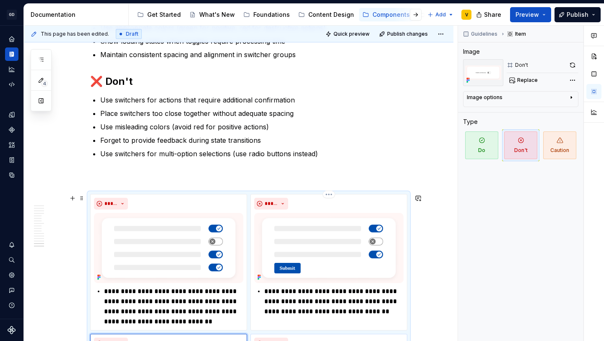
scroll to position [3121, 0]
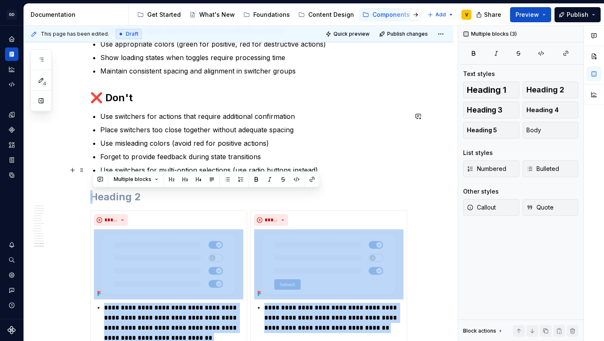
click at [325, 174] on p "Use switchers for multi-option selections (use radio buttons instead)" at bounding box center [253, 170] width 307 height 10
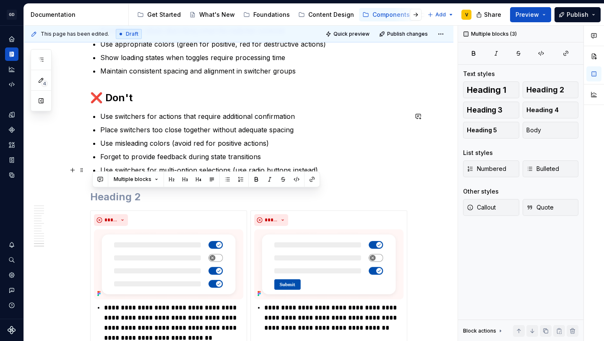
click at [329, 169] on p "Use switchers for multi-option selections (use radio buttons instead)" at bounding box center [253, 170] width 307 height 10
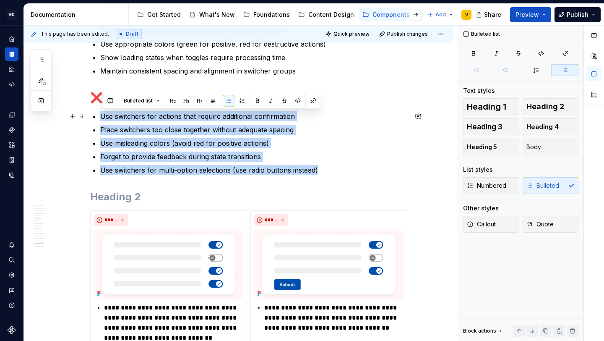
drag, startPoint x: 328, startPoint y: 169, endPoint x: 92, endPoint y: 118, distance: 240.8
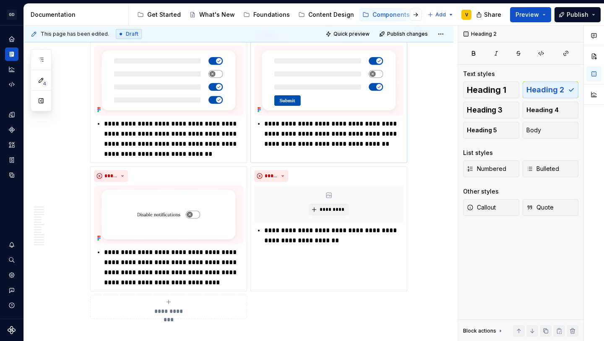
scroll to position [3207, 0]
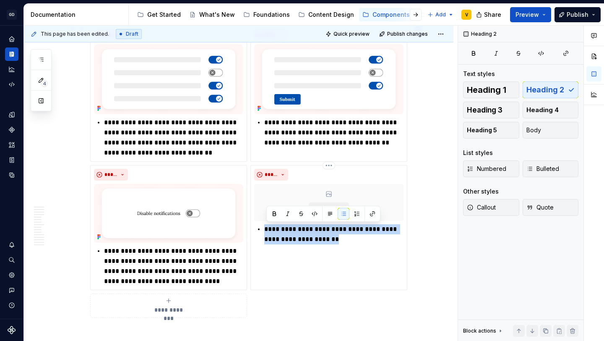
drag, startPoint x: 346, startPoint y: 240, endPoint x: 262, endPoint y: 228, distance: 85.2
click at [264, 228] on li "**********" at bounding box center [333, 234] width 139 height 20
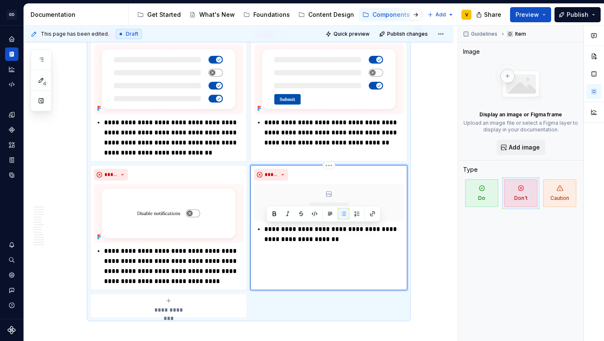
click at [328, 192] on icon at bounding box center [328, 193] width 5 height 5
click at [336, 206] on span "*********" at bounding box center [332, 208] width 26 height 7
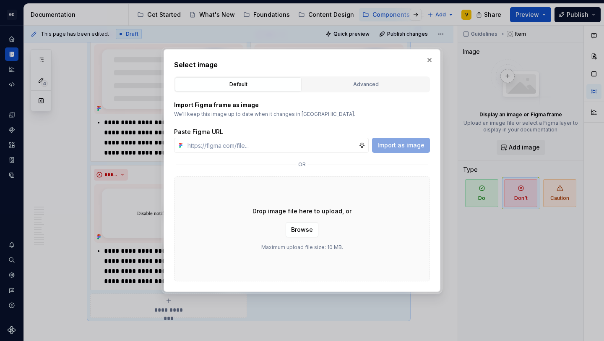
type textarea "*"
type input "https://www.figma.com/design/rzxjdfGE9CHhfV7rU8czbq/ODS-%E2%B8%B1-Internal-%E2%…"
click at [418, 148] on span "Import as image" at bounding box center [401, 145] width 47 height 8
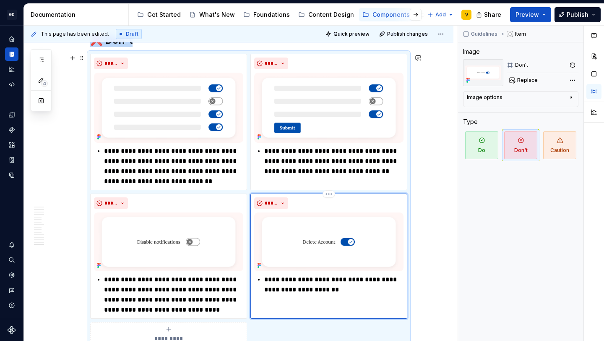
scroll to position [3180, 0]
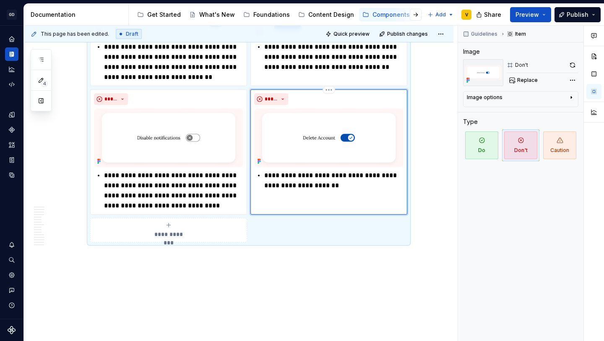
scroll to position [3284, 0]
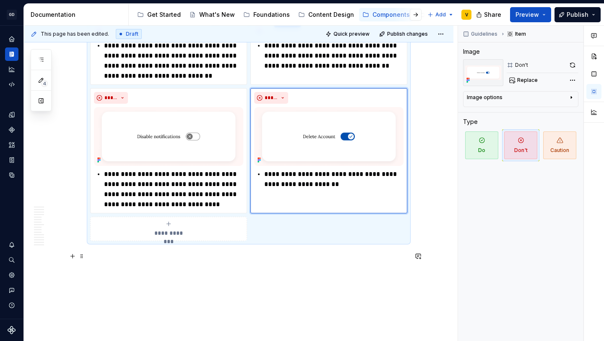
click at [360, 256] on p at bounding box center [248, 256] width 317 height 10
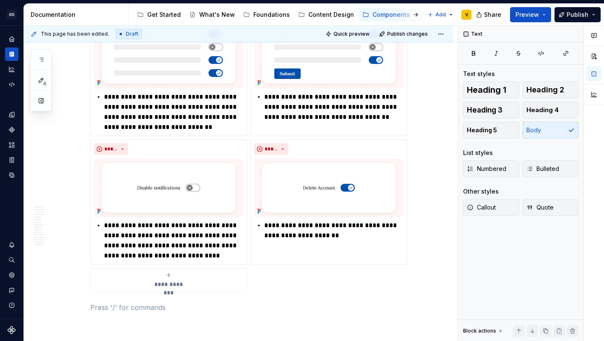
scroll to position [3234, 0]
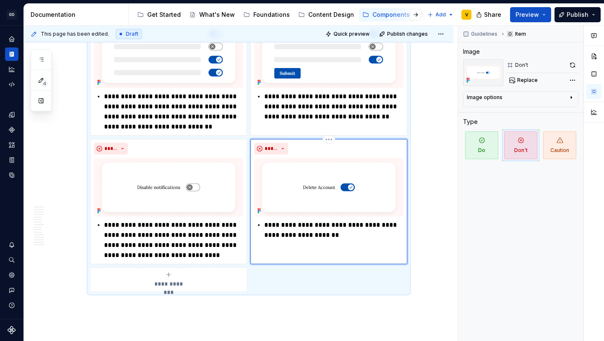
click at [288, 200] on img at bounding box center [328, 187] width 149 height 58
click at [532, 77] on span "Replace" at bounding box center [527, 80] width 21 height 7
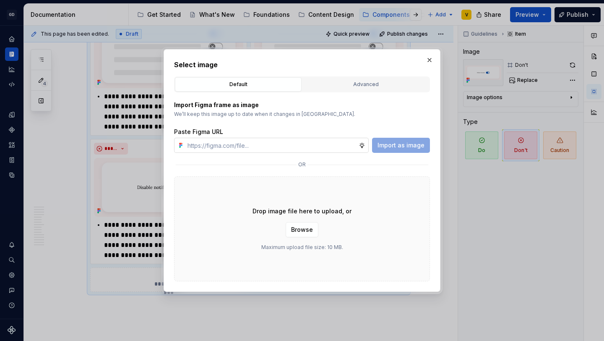
type textarea "*"
type input "https://www.figma.com/design/rzxjdfGE9CHhfV7rU8czbq/ODS-%E2%B8%B1-Internal-%E2%…"
type textarea "*"
type input "https://www.figma.com/design/rzxjdfGE9CHhfV7rU8czbq/ODS-%E2%B8%B1-Internal-%E2%…"
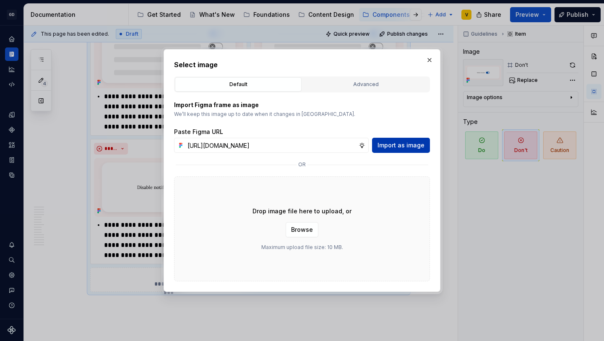
scroll to position [0, 0]
click at [385, 145] on span "Import as image" at bounding box center [401, 145] width 47 height 8
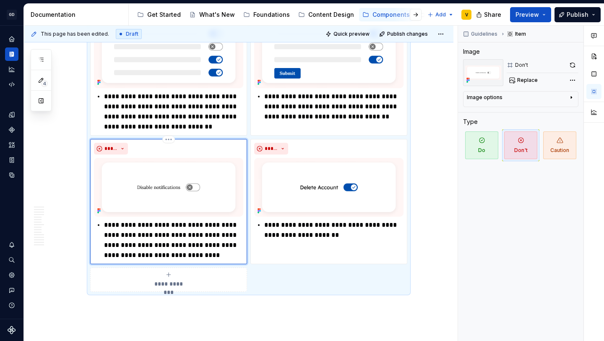
click at [162, 188] on img at bounding box center [168, 187] width 149 height 58
click at [539, 78] on button "Replace" at bounding box center [524, 80] width 35 height 12
type textarea "*"
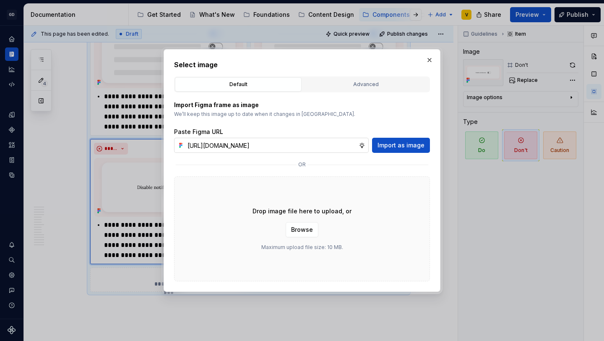
scroll to position [0, 304]
type input "https://www.figma.com/design/rzxjdfGE9CHhfV7rU8czbq/ODS-%E2%B8%B1-Internal-%E2%…"
click at [387, 144] on span "Import as image" at bounding box center [401, 145] width 47 height 8
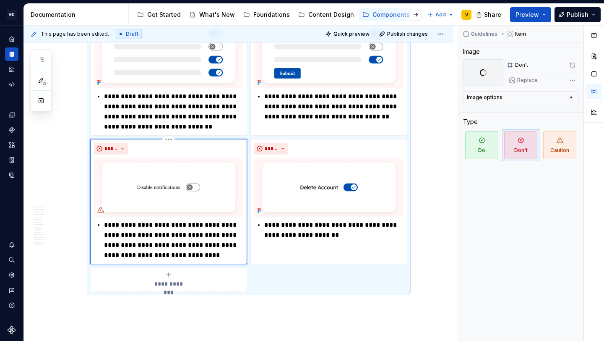
scroll to position [3184, 0]
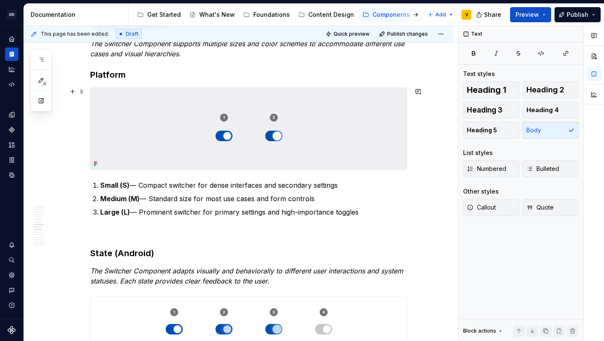
scroll to position [1821, 0]
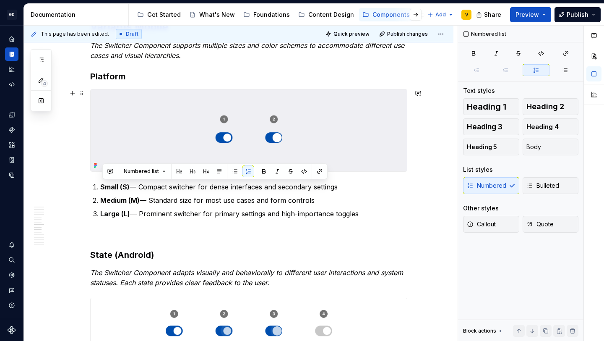
drag, startPoint x: 363, startPoint y: 214, endPoint x: 104, endPoint y: 170, distance: 262.7
click at [104, 170] on div "**********" at bounding box center [248, 47] width 317 height 3385
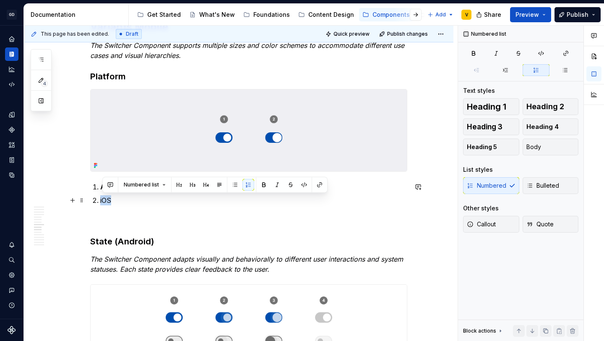
drag, startPoint x: 115, startPoint y: 198, endPoint x: 97, endPoint y: 198, distance: 17.2
click at [100, 198] on li "iOS" at bounding box center [253, 200] width 307 height 10
click at [265, 185] on button "button" at bounding box center [264, 185] width 12 height 12
click at [199, 210] on div "**********" at bounding box center [248, 40] width 317 height 3371
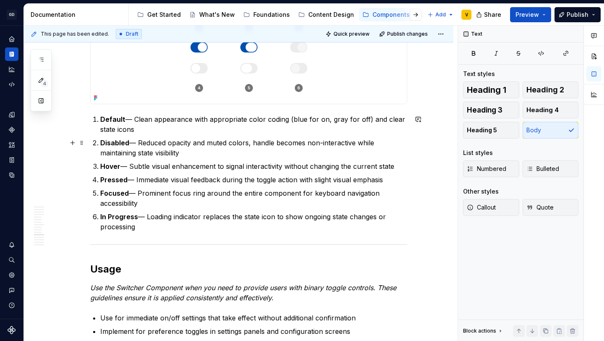
scroll to position [2390, 0]
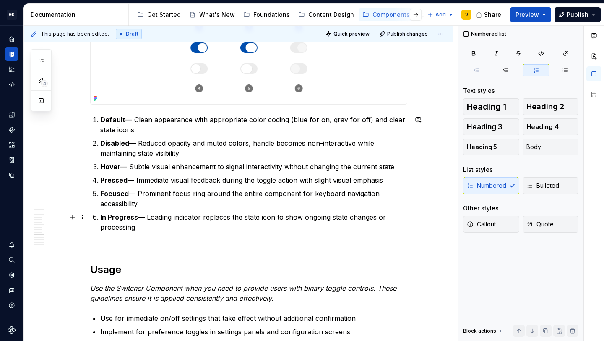
click at [150, 227] on p "In Progress — Loading indicator replaces the state icon to show ongoing state c…" at bounding box center [253, 222] width 307 height 20
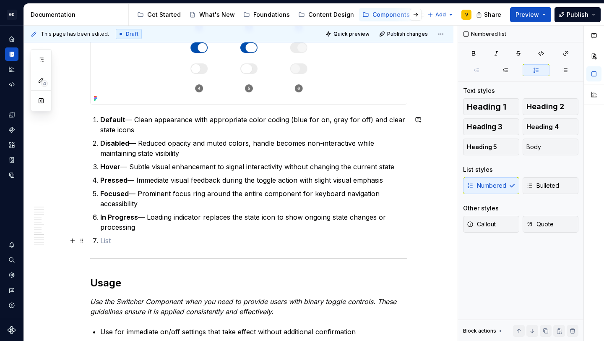
click at [117, 239] on p at bounding box center [253, 240] width 307 height 10
click at [139, 238] on p at bounding box center [253, 240] width 307 height 10
click at [117, 243] on p at bounding box center [253, 240] width 307 height 10
click at [127, 238] on p at bounding box center [253, 240] width 307 height 10
click at [114, 243] on p at bounding box center [253, 240] width 307 height 10
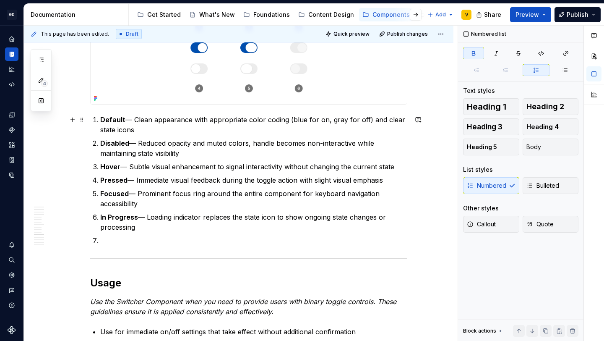
click at [102, 120] on li "Default — Clean appearance with appropriate color coding (blue for on, gray for…" at bounding box center [253, 125] width 307 height 20
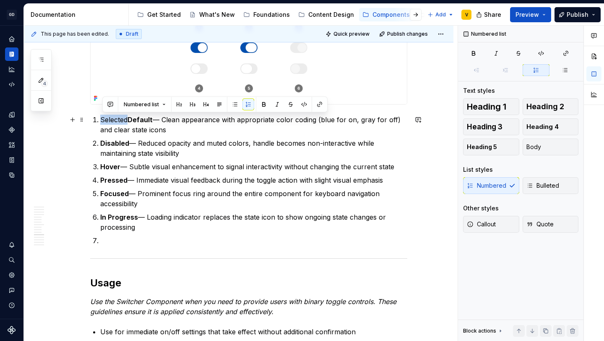
drag, startPoint x: 130, startPoint y: 120, endPoint x: 101, endPoint y: 119, distance: 29.0
click at [101, 119] on li "Selected Default — Clean appearance with appropriate color coding (blue for on,…" at bounding box center [253, 125] width 307 height 20
click at [262, 104] on button "button" at bounding box center [264, 105] width 12 height 12
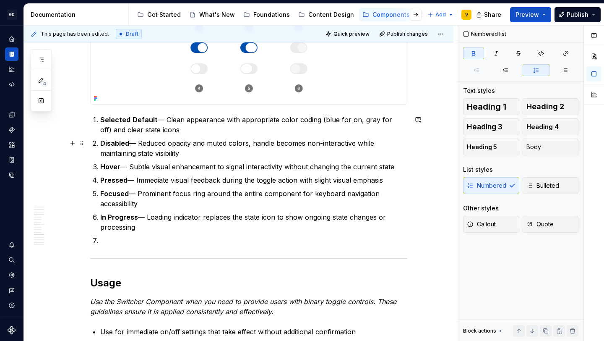
click at [160, 136] on ol "Selected Default — Clean appearance with appropriate color coding (blue for on,…" at bounding box center [253, 180] width 307 height 131
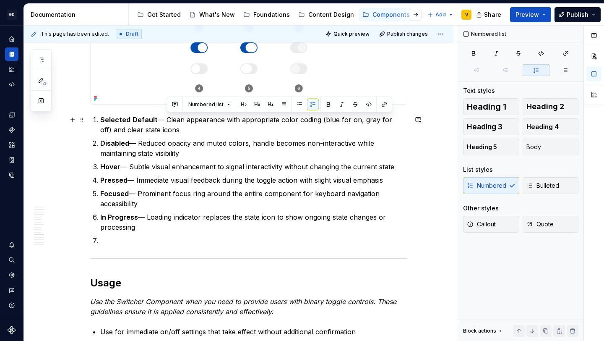
drag, startPoint x: 168, startPoint y: 120, endPoint x: 171, endPoint y: 125, distance: 6.2
click at [171, 125] on p "Selected Default — Clean appearance with appropriate color coding (blue for on,…" at bounding box center [253, 125] width 307 height 20
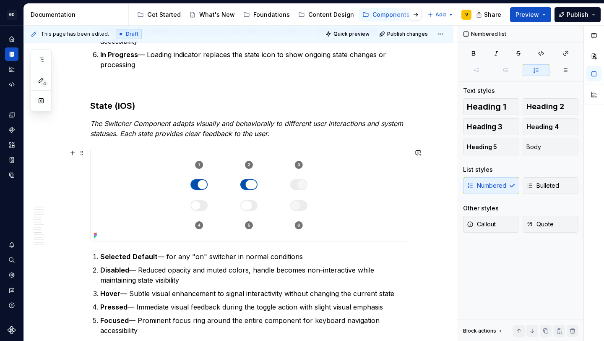
scroll to position [2307, 0]
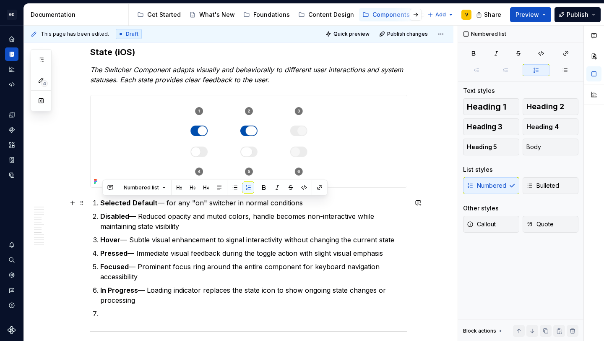
drag, startPoint x: 102, startPoint y: 201, endPoint x: 305, endPoint y: 204, distance: 203.5
click at [305, 204] on li "Selected Default — for any "on" switcher in normal conditions" at bounding box center [253, 203] width 307 height 10
copy p "Selected Default — for any "on" switcher in normal conditions"
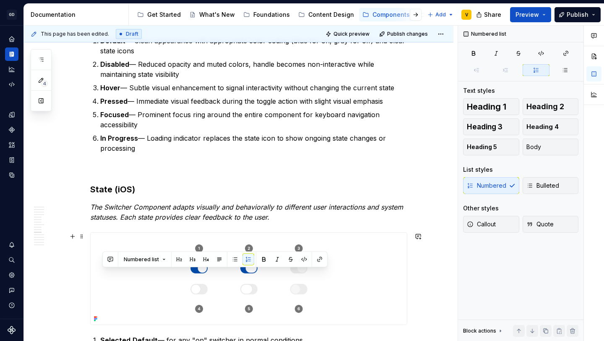
scroll to position [2139, 0]
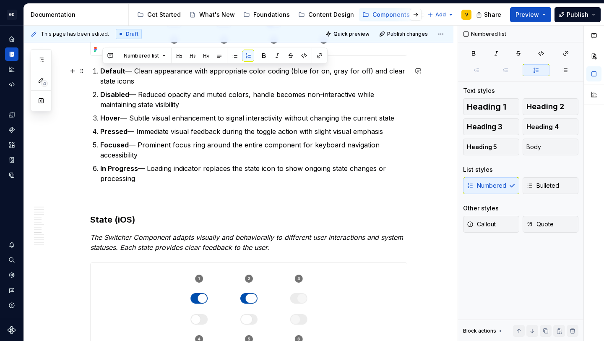
drag, startPoint x: 103, startPoint y: 70, endPoint x: 145, endPoint y: 84, distance: 44.5
click at [145, 84] on p "Default — Clean appearance with appropriate color coding (blue for on, gray for…" at bounding box center [253, 76] width 307 height 20
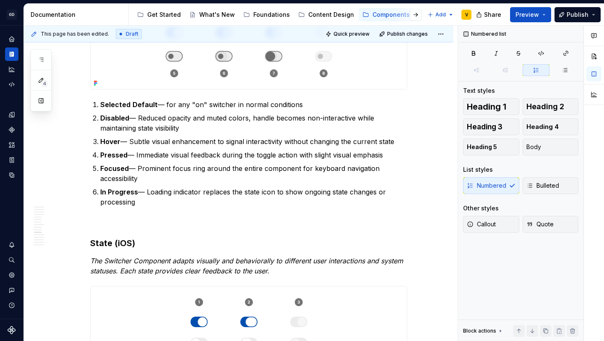
scroll to position [2059, 0]
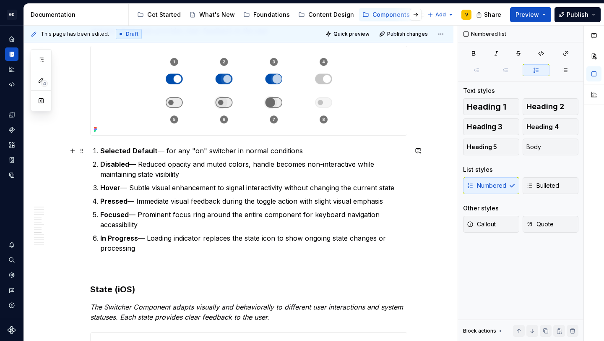
click at [167, 151] on p "Selected Default — for any "on" switcher in normal conditions" at bounding box center [253, 151] width 307 height 10
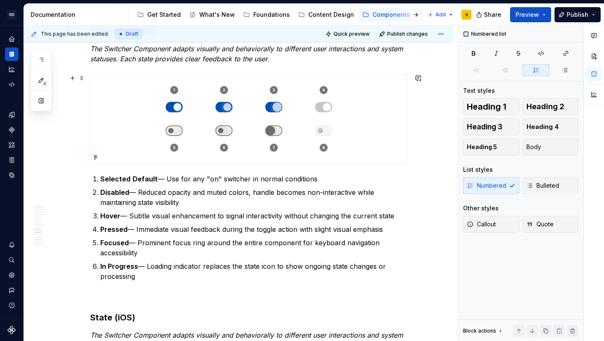
scroll to position [2035, 0]
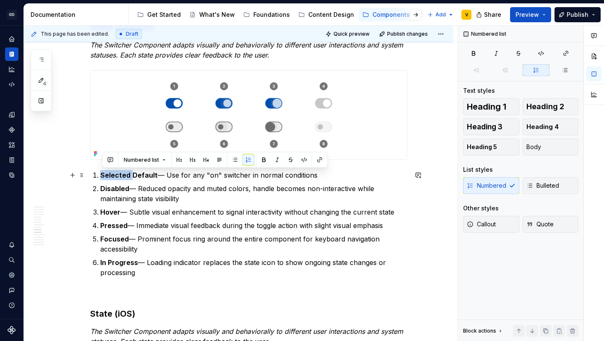
drag, startPoint x: 132, startPoint y: 176, endPoint x: 102, endPoint y: 174, distance: 30.3
click at [102, 174] on li "Selected Default — Use for any "on" switcher in normal conditions" at bounding box center [253, 175] width 307 height 10
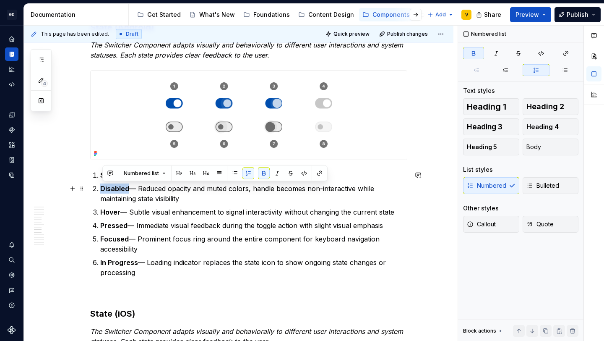
drag, startPoint x: 130, startPoint y: 190, endPoint x: 104, endPoint y: 188, distance: 26.1
click at [104, 188] on strong "Disabled" at bounding box center [114, 188] width 29 height 8
drag, startPoint x: 159, startPoint y: 190, endPoint x: 104, endPoint y: 188, distance: 55.0
click at [104, 188] on p "Selected Focused — Reduced opacity and muted colors, handle becomes non-interac…" at bounding box center [253, 193] width 307 height 20
click at [261, 171] on button "button" at bounding box center [264, 173] width 12 height 12
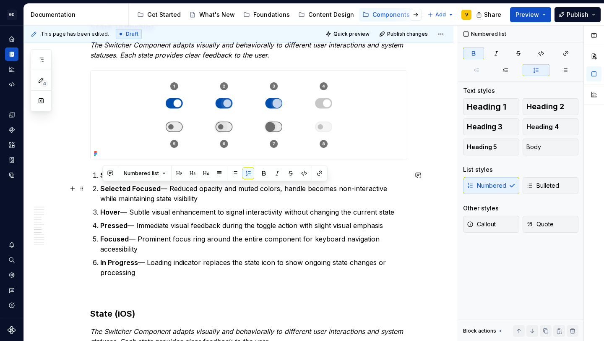
click at [202, 199] on p "Selected Focused — Reduced opacity and muted colors, handle becomes non-interac…" at bounding box center [253, 193] width 307 height 20
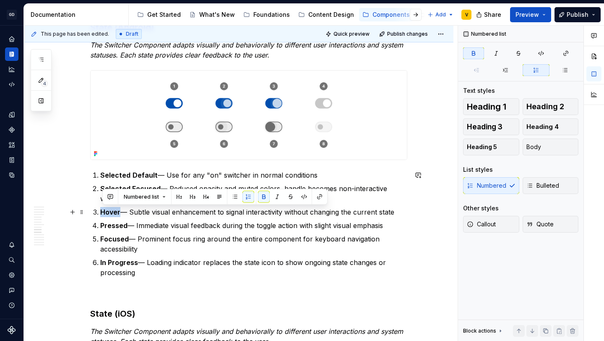
drag, startPoint x: 104, startPoint y: 213, endPoint x: 121, endPoint y: 213, distance: 17.6
click at [120, 213] on strong "Hover" at bounding box center [110, 212] width 20 height 8
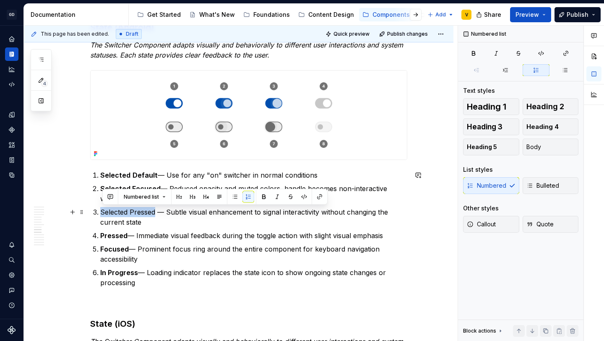
drag, startPoint x: 158, startPoint y: 214, endPoint x: 102, endPoint y: 210, distance: 55.5
click at [102, 210] on p "Selected Pressed — Subtle visual enhancement to signal interactivity without ch…" at bounding box center [253, 217] width 307 height 20
click at [265, 196] on button "button" at bounding box center [264, 197] width 12 height 12
click at [185, 219] on p "Selected Pressed — Subtle visual enhancement to signal interactivity without ch…" at bounding box center [253, 217] width 307 height 20
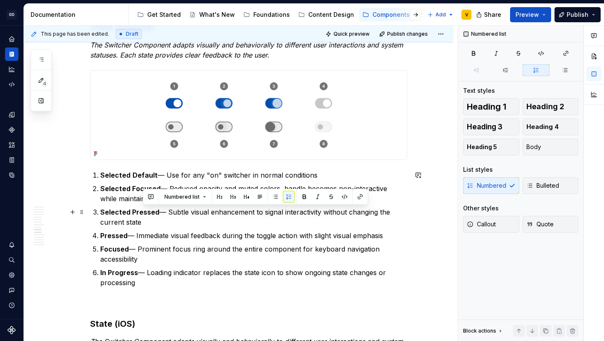
drag, startPoint x: 171, startPoint y: 212, endPoint x: 187, endPoint y: 220, distance: 18.0
click at [187, 220] on p "Selected Pressed — Subtle visual enhancement to signal interactivity without ch…" at bounding box center [253, 217] width 307 height 20
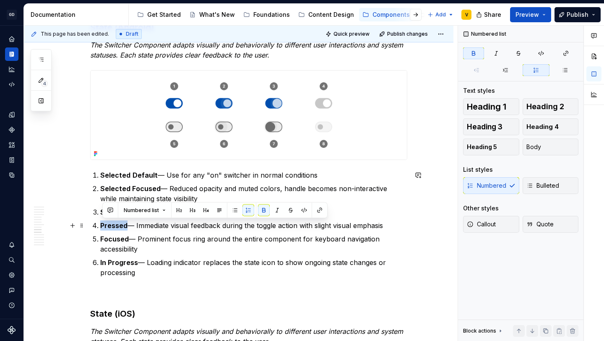
drag, startPoint x: 102, startPoint y: 226, endPoint x: 128, endPoint y: 226, distance: 25.2
click at [128, 226] on strong "Pressed" at bounding box center [113, 225] width 27 height 8
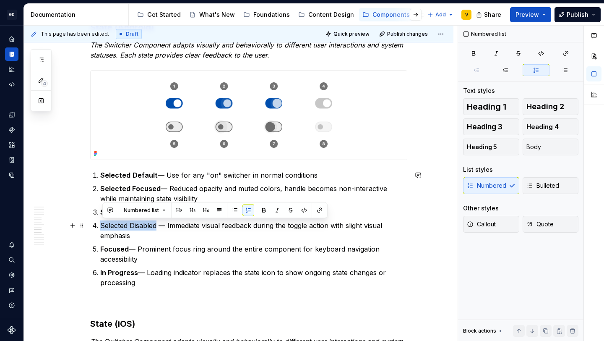
drag, startPoint x: 159, startPoint y: 225, endPoint x: 98, endPoint y: 225, distance: 61.3
click at [100, 225] on li "Selected Disabled — Immediate visual feedback during the toggle action with sli…" at bounding box center [253, 230] width 307 height 20
click at [262, 208] on button "button" at bounding box center [264, 210] width 12 height 12
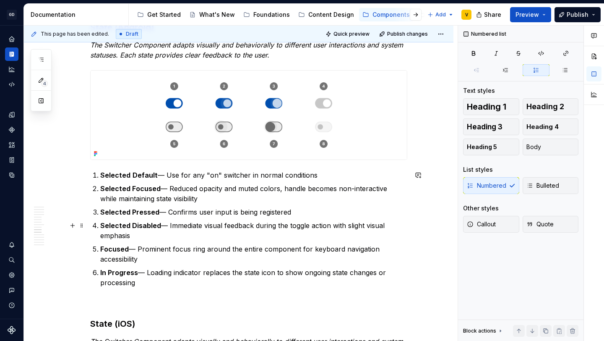
click at [178, 240] on p "Selected Disabled — Immediate visual feedback during the toggle action with sli…" at bounding box center [253, 230] width 307 height 20
drag, startPoint x: 171, startPoint y: 226, endPoint x: 186, endPoint y: 235, distance: 17.6
click at [186, 235] on p "Selected Disabled — Immediate visual feedback during the toggle action with sli…" at bounding box center [253, 230] width 307 height 20
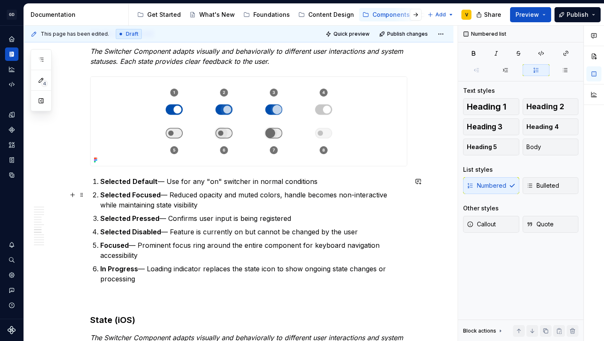
scroll to position [2028, 0]
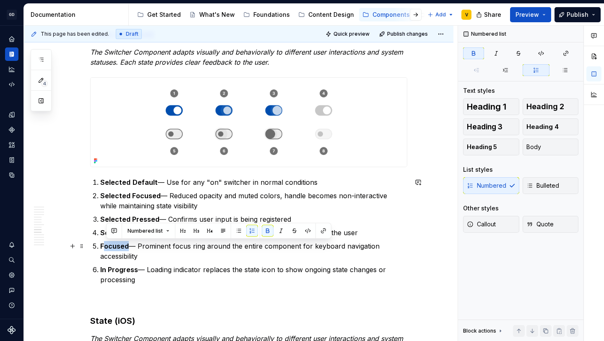
drag, startPoint x: 131, startPoint y: 248, endPoint x: 105, endPoint y: 247, distance: 26.0
click at [104, 247] on p "Focused — Prominent focus ring around the entire component for keyboard navigat…" at bounding box center [253, 251] width 307 height 20
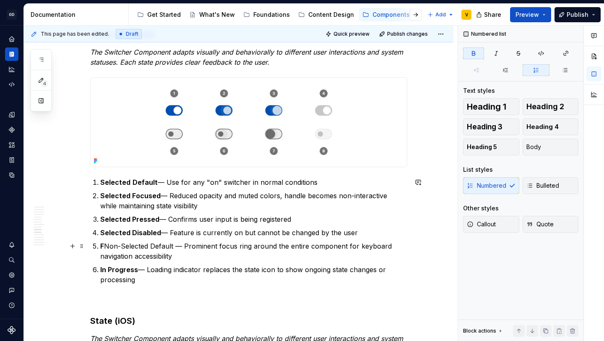
click at [107, 246] on p "F Non-Selected Default — Prominent focus ring around the entire component for k…" at bounding box center [253, 251] width 307 height 20
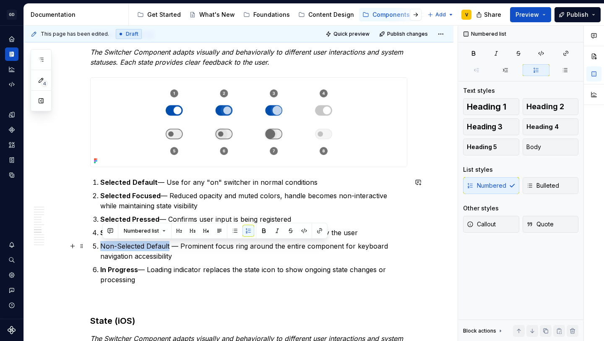
drag, startPoint x: 171, startPoint y: 246, endPoint x: 104, endPoint y: 245, distance: 66.7
click at [104, 245] on p "Non-Selected Default — Prominent focus ring around the entire component for key…" at bounding box center [253, 251] width 307 height 20
click at [262, 228] on button "button" at bounding box center [264, 231] width 12 height 12
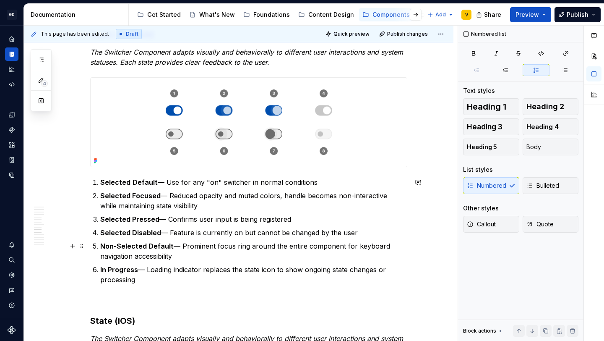
click at [193, 258] on p "Non-Selected Default — Prominent focus ring around the entire component for key…" at bounding box center [253, 251] width 307 height 20
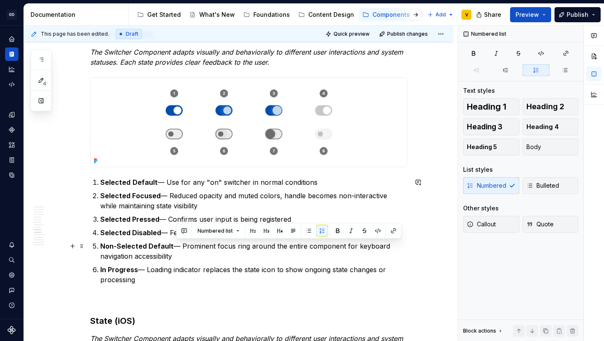
drag, startPoint x: 183, startPoint y: 247, endPoint x: 190, endPoint y: 256, distance: 11.1
click at [190, 256] on p "Non-Selected Default — Prominent focus ring around the entire component for key…" at bounding box center [253, 251] width 307 height 20
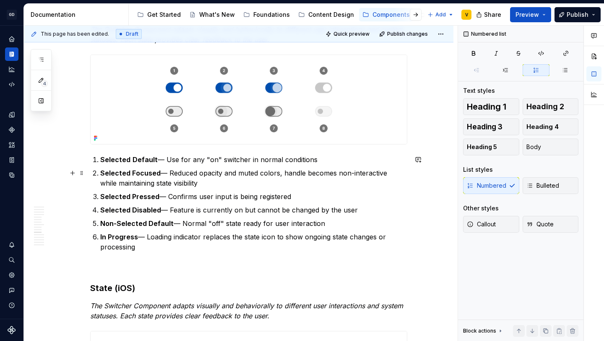
scroll to position [2052, 0]
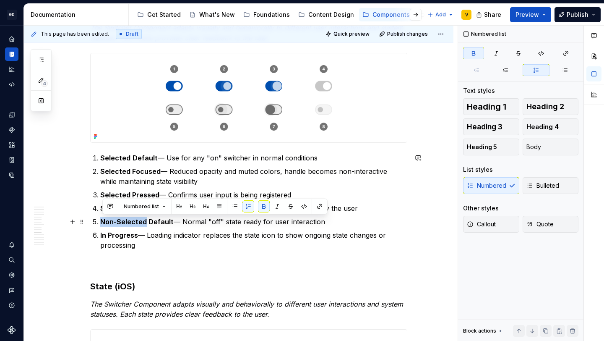
drag, startPoint x: 148, startPoint y: 223, endPoint x: 104, endPoint y: 223, distance: 43.6
click at [104, 223] on strong "Non-Selected Default" at bounding box center [136, 221] width 73 height 8
copy strong "Non-Selected"
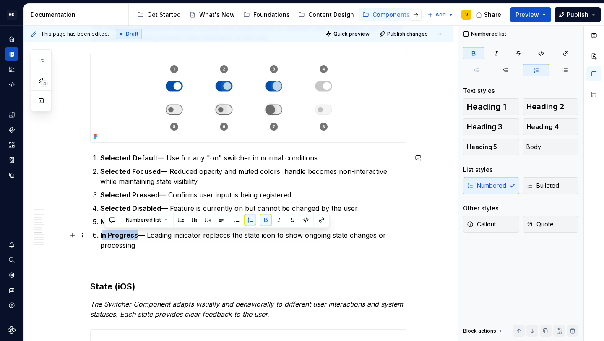
drag, startPoint x: 139, startPoint y: 236, endPoint x: 103, endPoint y: 236, distance: 36.1
click at [103, 236] on p "In Progress — Loading indicator replaces the state icon to show ongoing state c…" at bounding box center [253, 240] width 307 height 20
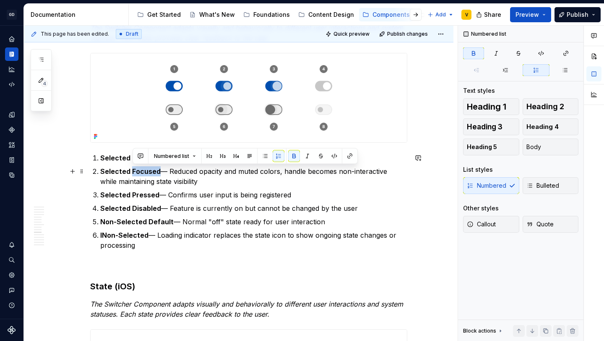
drag, startPoint x: 133, startPoint y: 172, endPoint x: 159, endPoint y: 172, distance: 26.4
click at [159, 172] on strong "Selected Focused" at bounding box center [130, 171] width 60 height 8
copy strong "Focused"
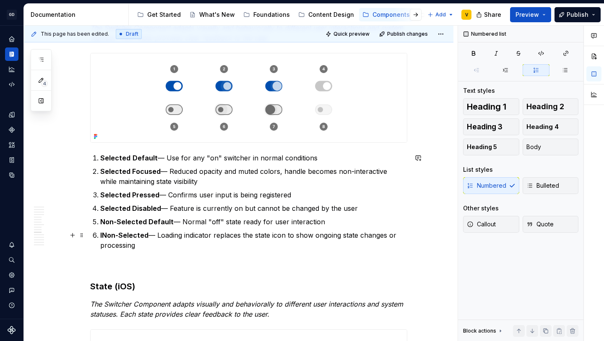
click at [151, 235] on p "INon-Selected — Loading indicator replaces the state icon to show ongoing state…" at bounding box center [253, 240] width 307 height 20
click at [104, 236] on strong "INon-Selected" at bounding box center [124, 235] width 48 height 8
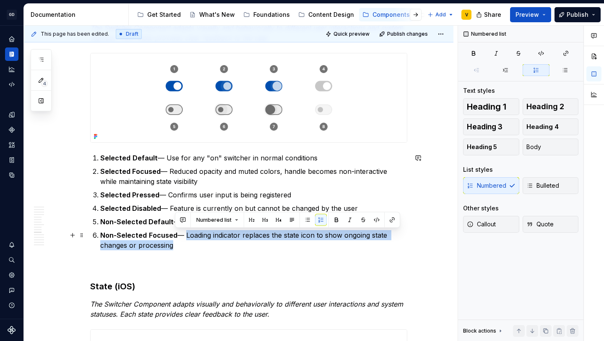
drag, startPoint x: 187, startPoint y: 237, endPoint x: 194, endPoint y: 242, distance: 8.1
click at [194, 242] on p "Non-Selected Focused — Loading indicator replaces the state icon to show ongoin…" at bounding box center [253, 240] width 307 height 20
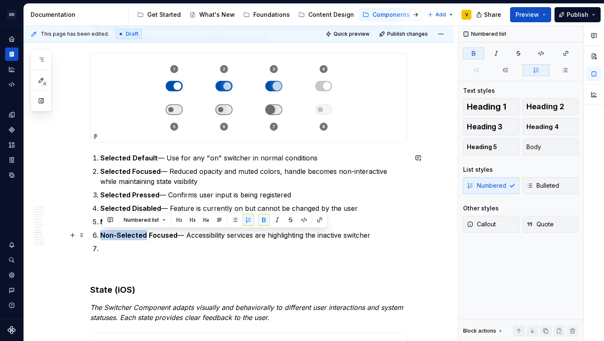
drag, startPoint x: 147, startPoint y: 235, endPoint x: 104, endPoint y: 235, distance: 43.2
click at [104, 235] on strong "Non-Selected" at bounding box center [123, 235] width 47 height 8
copy strong "Non-Selected"
click at [117, 249] on p at bounding box center [253, 248] width 307 height 10
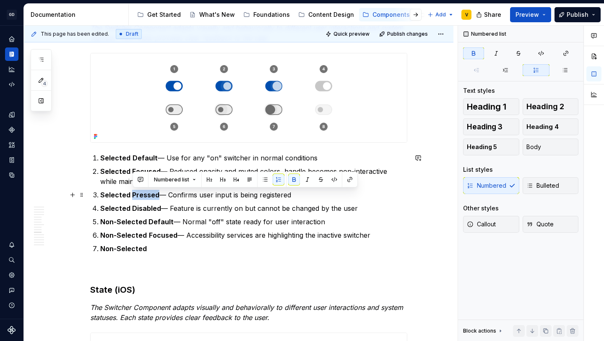
drag, startPoint x: 133, startPoint y: 194, endPoint x: 157, endPoint y: 194, distance: 24.3
click at [157, 194] on strong "Selected Pressed" at bounding box center [129, 195] width 59 height 8
copy strong "Pressed"
click at [167, 250] on p "Non-Selected" at bounding box center [253, 248] width 307 height 10
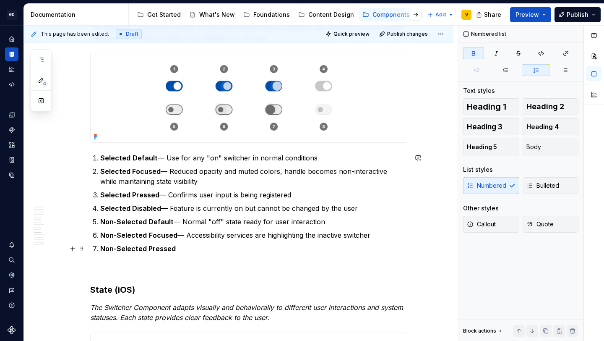
click at [198, 250] on p "Non-Selected Pressed" at bounding box center [253, 248] width 307 height 10
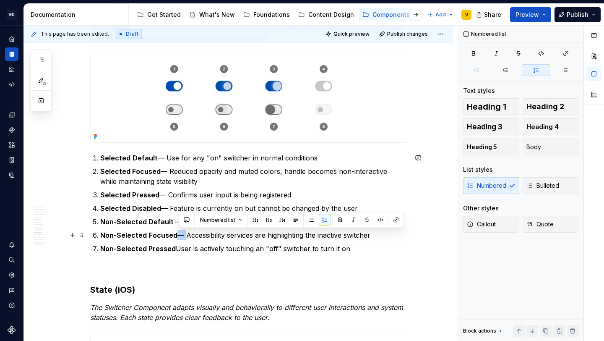
drag, startPoint x: 188, startPoint y: 235, endPoint x: 179, endPoint y: 235, distance: 8.4
click at [179, 235] on p "Non-Selected Focused — Accessibility services are highlighting the inactive swi…" at bounding box center [253, 235] width 307 height 10
copy p "—"
click at [177, 248] on p "Non-Selected Pressed User is actively touching an "off" switcher to turn it on" at bounding box center [253, 248] width 307 height 10
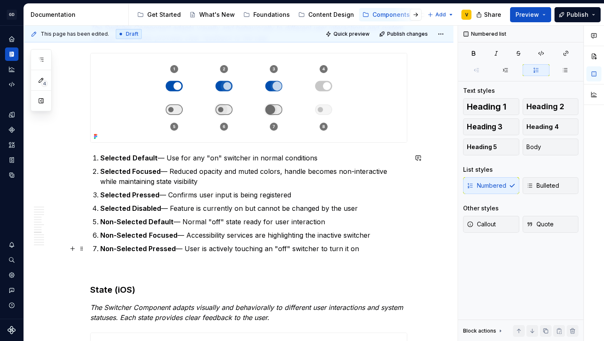
click at [366, 249] on p "Non-Selected Pressed — User is actively touching an "off" switcher to turn it on" at bounding box center [253, 248] width 307 height 10
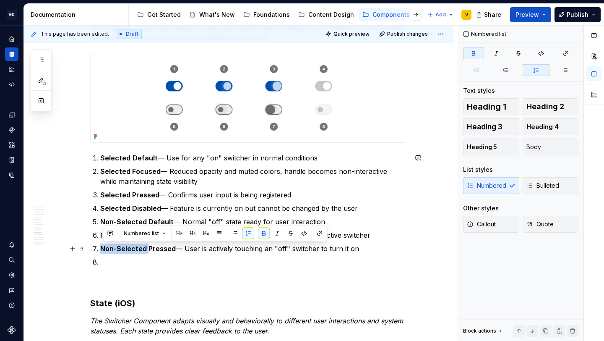
drag, startPoint x: 148, startPoint y: 248, endPoint x: 99, endPoint y: 248, distance: 49.5
click at [100, 248] on li "Non-Selected Pressed — User is actively touching an "off" switcher to turn it on" at bounding box center [253, 248] width 307 height 10
copy strong "Non-Selected"
click at [113, 261] on p at bounding box center [253, 262] width 307 height 10
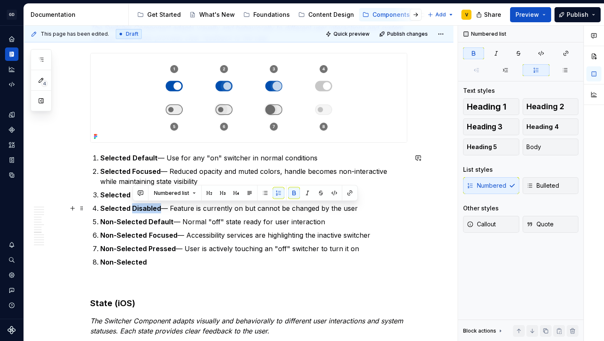
drag, startPoint x: 133, startPoint y: 208, endPoint x: 160, endPoint y: 207, distance: 27.3
click at [160, 207] on strong "Selected Disabled" at bounding box center [130, 208] width 61 height 8
copy strong "Disabled"
click at [172, 262] on p "Non-Selected" at bounding box center [253, 262] width 307 height 10
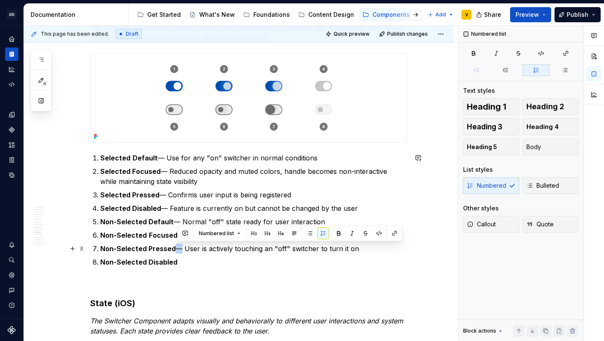
drag, startPoint x: 185, startPoint y: 251, endPoint x: 180, endPoint y: 251, distance: 5.0
click at [180, 251] on p "Non-Selected Pressed — User is actively touching an "off" switcher to turn it on" at bounding box center [253, 248] width 307 height 10
copy p "—"
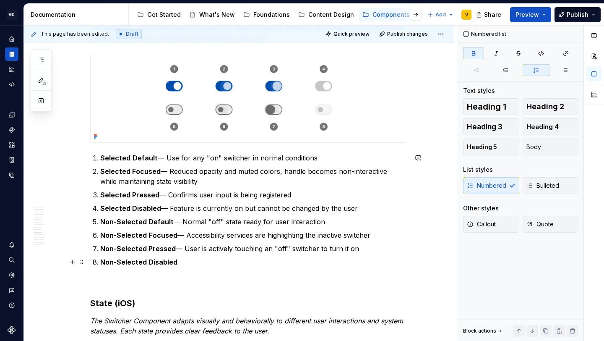
click at [190, 259] on p "Non-Selected Disabled" at bounding box center [253, 262] width 307 height 10
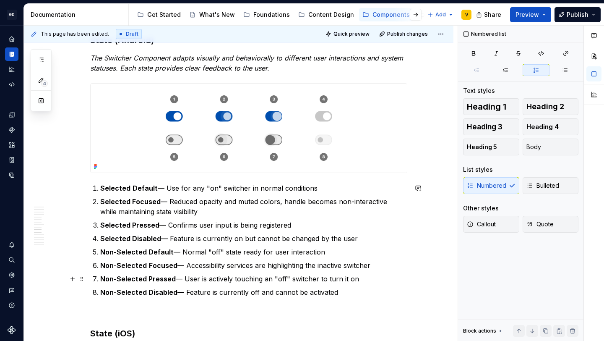
scroll to position [2031, 0]
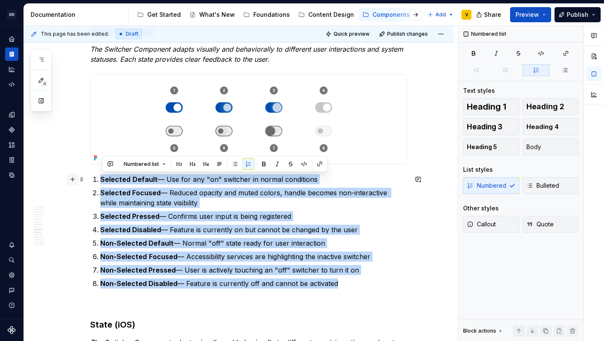
drag, startPoint x: 356, startPoint y: 287, endPoint x: 73, endPoint y: 179, distance: 303.1
click at [268, 252] on p "Non-Selected Focused — Accessibility services are highlighting the inactive swi…" at bounding box center [253, 256] width 307 height 10
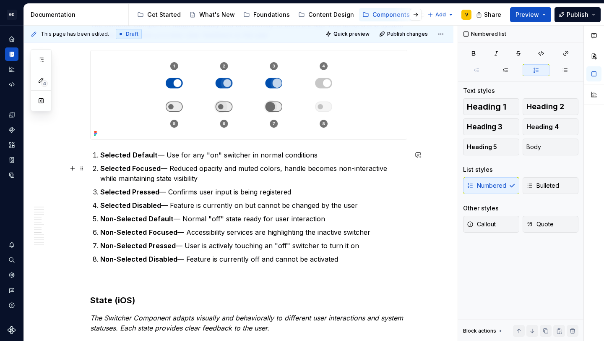
scroll to position [2056, 0]
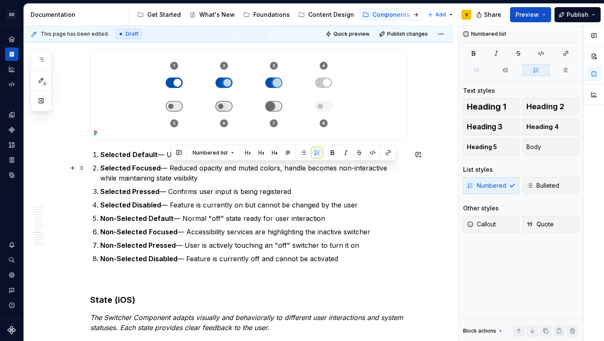
drag, startPoint x: 170, startPoint y: 167, endPoint x: 188, endPoint y: 178, distance: 21.0
click at [188, 178] on p "Selected Focused — Reduced opacity and muted colors, handle becomes non-interac…" at bounding box center [253, 173] width 307 height 20
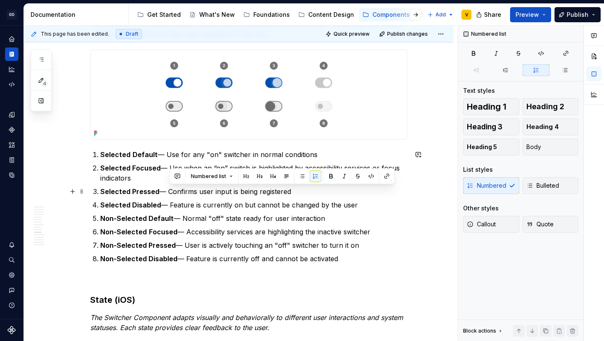
drag, startPoint x: 171, startPoint y: 190, endPoint x: 295, endPoint y: 195, distance: 124.3
click at [295, 195] on p "Selected Pressed — Confirms user input is being registered" at bounding box center [253, 191] width 307 height 10
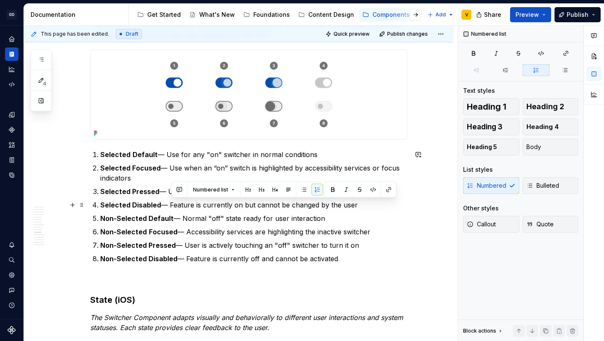
drag, startPoint x: 172, startPoint y: 205, endPoint x: 359, endPoint y: 207, distance: 186.7
click at [359, 207] on p "Selected Disabled — Feature is currently on but cannot be changed by the user" at bounding box center [253, 205] width 307 height 10
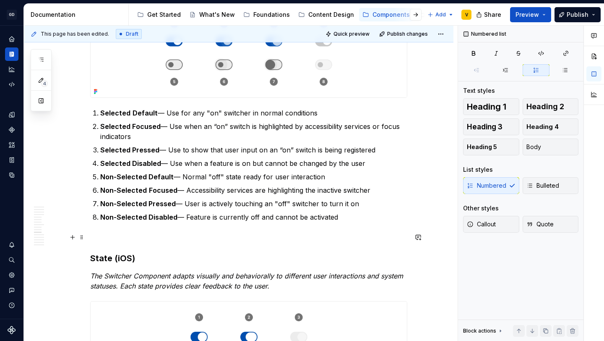
scroll to position [2087, 0]
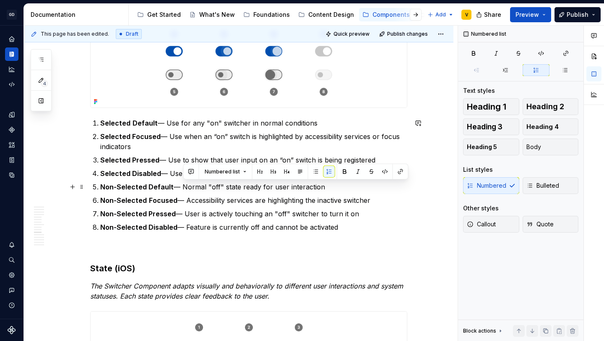
drag, startPoint x: 183, startPoint y: 187, endPoint x: 331, endPoint y: 190, distance: 148.2
click at [331, 190] on p "Non-Selected Default — Normal "off" state ready for user interaction" at bounding box center [253, 187] width 307 height 10
drag, startPoint x: 185, startPoint y: 188, endPoint x: 371, endPoint y: 187, distance: 186.3
click at [371, 187] on p "Non-Selected Default — Use for any “off” switch in normal conditions" at bounding box center [253, 187] width 307 height 10
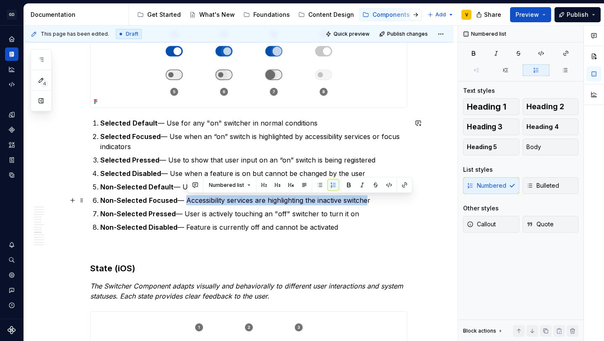
drag, startPoint x: 188, startPoint y: 202, endPoint x: 371, endPoint y: 201, distance: 182.1
click at [371, 201] on p "Non-Selected Focused — Accessibility services are highlighting the inactive swi…" at bounding box center [253, 200] width 307 height 10
drag, startPoint x: 377, startPoint y: 201, endPoint x: 188, endPoint y: 203, distance: 188.8
click at [188, 203] on p "Non-Selected Focused — Accessibility services are highlighting the inactive swi…" at bounding box center [253, 200] width 307 height 10
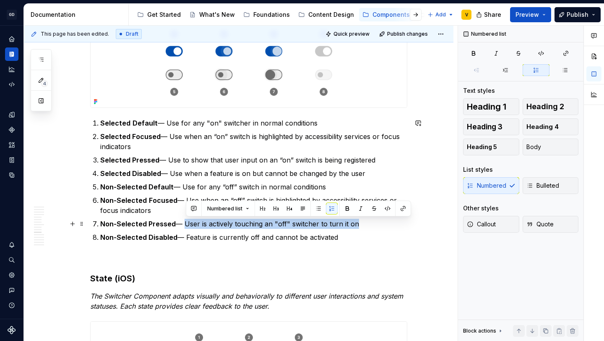
drag, startPoint x: 186, startPoint y: 225, endPoint x: 359, endPoint y: 229, distance: 172.9
click at [359, 229] on p "Non-Selected Pressed — User is actively touching an "off" switcher to turn it on" at bounding box center [253, 224] width 307 height 10
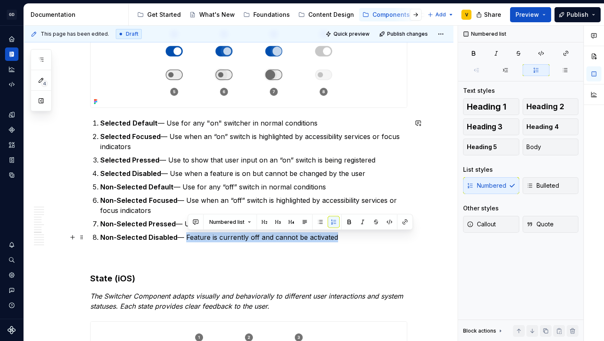
drag, startPoint x: 188, startPoint y: 237, endPoint x: 372, endPoint y: 240, distance: 183.8
click at [372, 240] on p "Non-Selected Disabled — Feature is currently off and cannot be activated" at bounding box center [253, 237] width 307 height 10
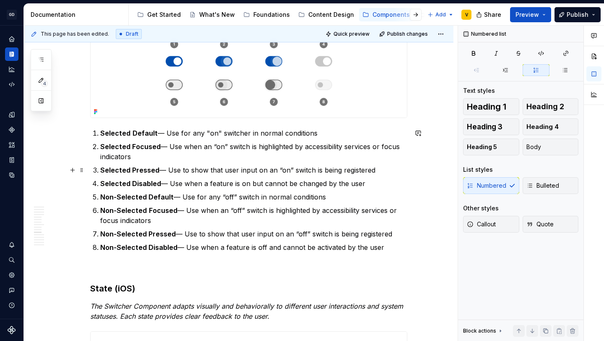
scroll to position [2060, 0]
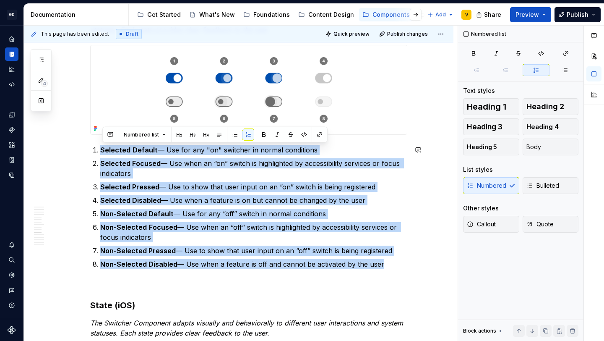
drag, startPoint x: 387, startPoint y: 262, endPoint x: 128, endPoint y: 138, distance: 286.6
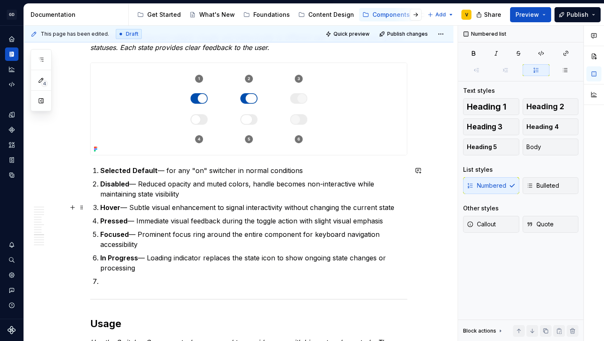
scroll to position [2352, 0]
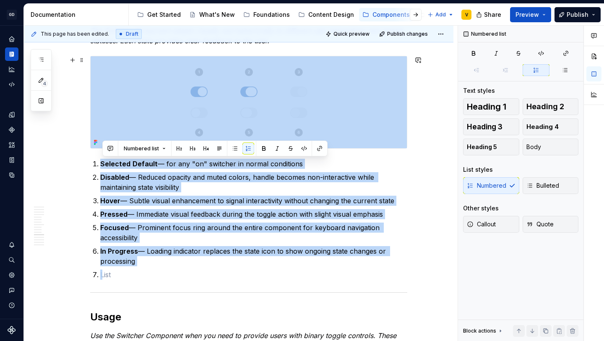
drag, startPoint x: 136, startPoint y: 278, endPoint x: 98, endPoint y: 148, distance: 135.3
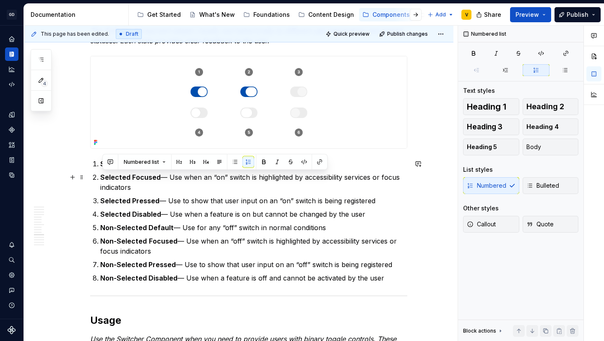
drag, startPoint x: 141, startPoint y: 189, endPoint x: 99, endPoint y: 177, distance: 43.8
click at [100, 177] on li "Selected Focused — Use when an “on” switch is highlighted by accessibility serv…" at bounding box center [253, 182] width 307 height 20
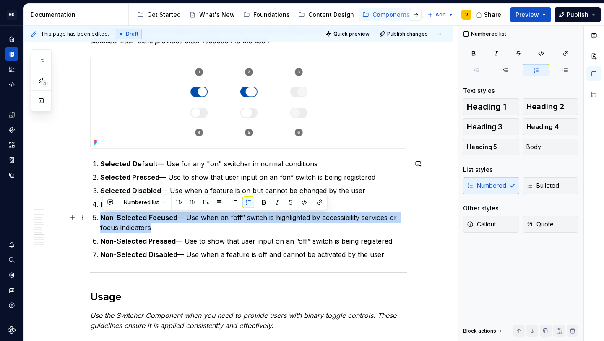
drag, startPoint x: 164, startPoint y: 229, endPoint x: 94, endPoint y: 220, distance: 71.0
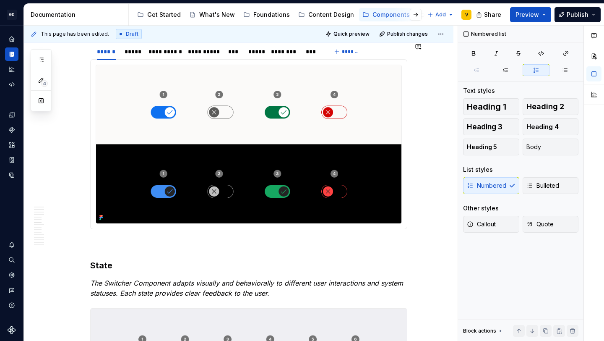
scroll to position [1291, 0]
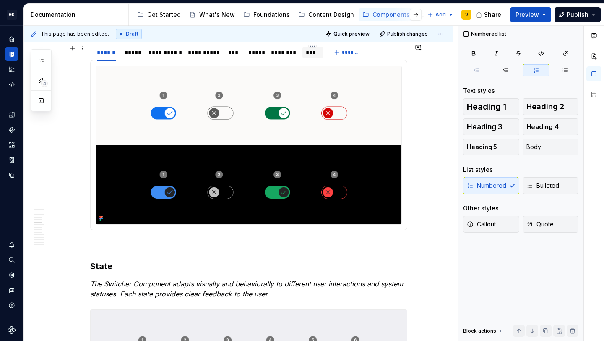
click at [305, 55] on div "***" at bounding box center [313, 53] width 21 height 12
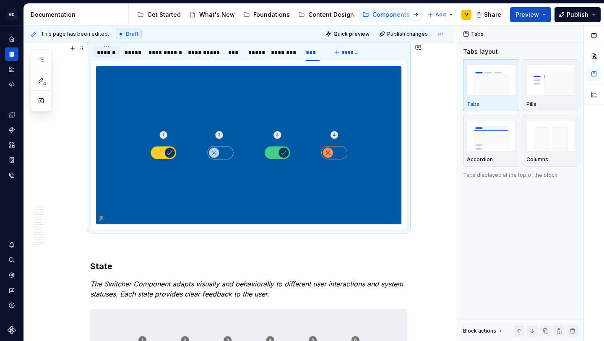
click at [110, 53] on div "******" at bounding box center [106, 52] width 19 height 8
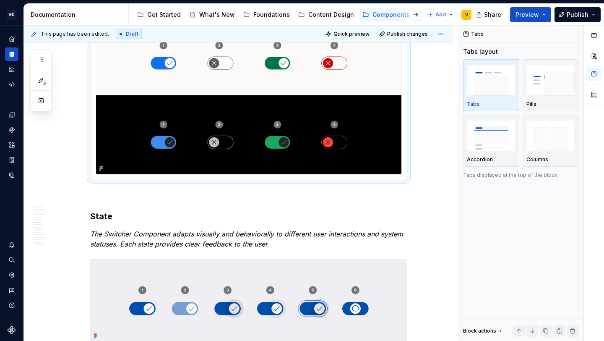
scroll to position [1281, 0]
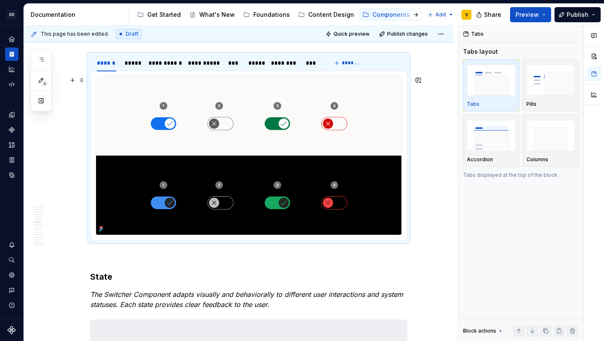
click at [254, 135] on img at bounding box center [248, 155] width 305 height 158
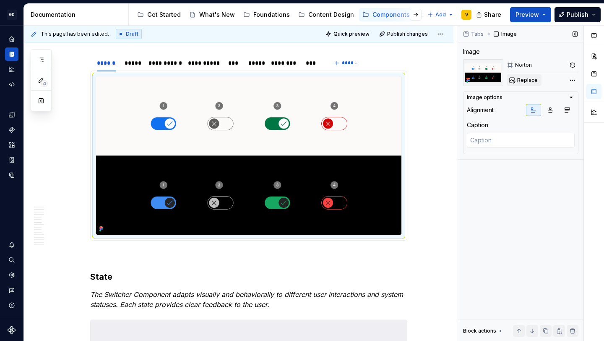
click at [522, 80] on span "Replace" at bounding box center [527, 80] width 21 height 7
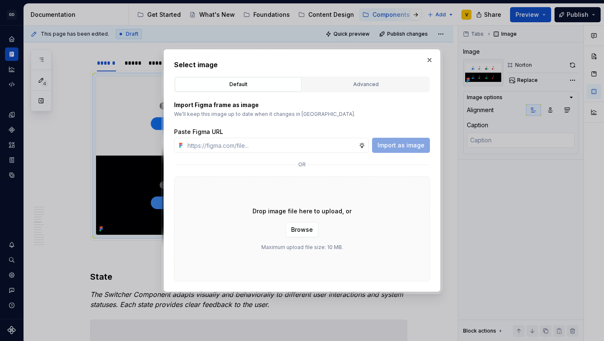
type textarea "*"
type input "https://www.figma.com/design/rzxjdfGE9CHhfV7rU8czbq/ODS-%E2%B8%B1-Internal-%E2%…"
click at [394, 145] on span "Import as image" at bounding box center [401, 145] width 47 height 8
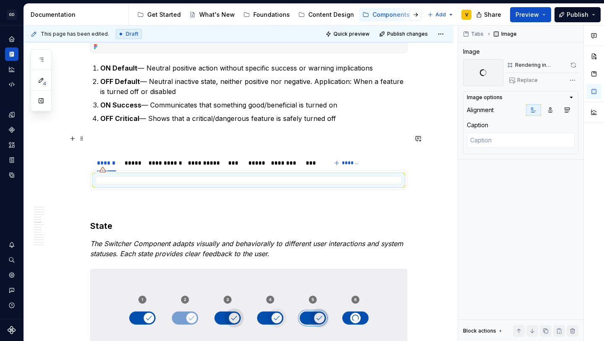
scroll to position [1187, 0]
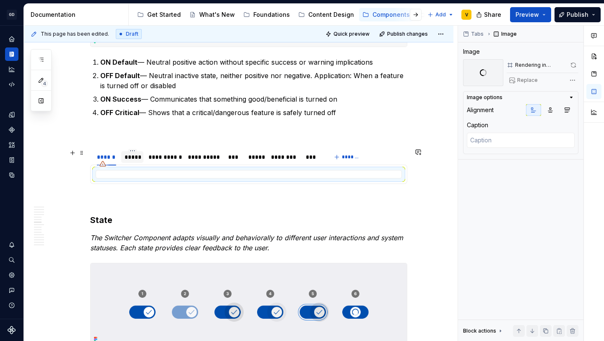
click at [134, 160] on div "*****" at bounding box center [133, 157] width 16 height 8
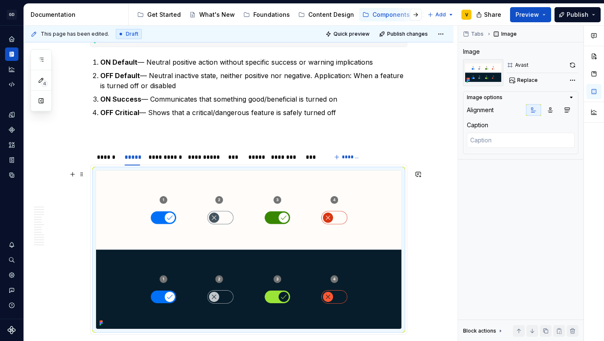
click at [206, 229] on img at bounding box center [248, 249] width 305 height 158
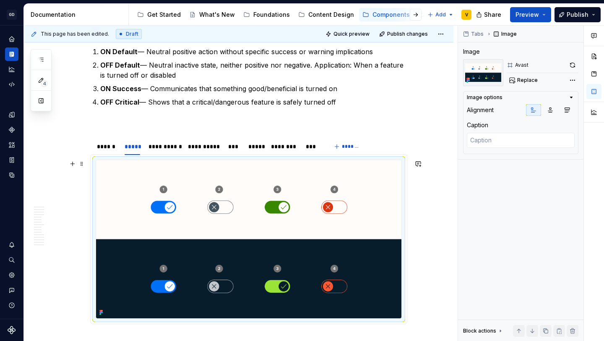
scroll to position [1202, 0]
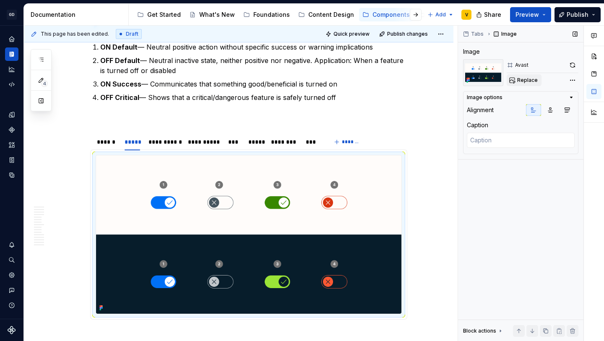
click at [527, 77] on span "Replace" at bounding box center [527, 80] width 21 height 7
type textarea "*"
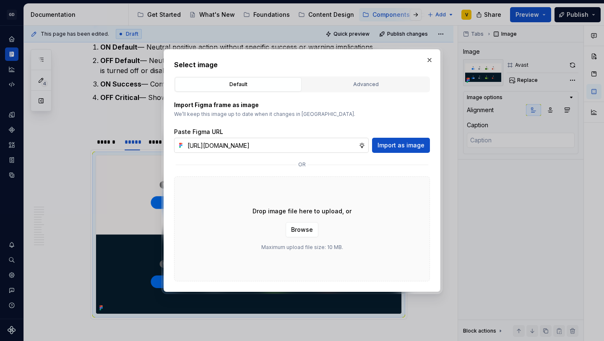
scroll to position [0, 303]
type input "https://www.figma.com/design/rzxjdfGE9CHhfV7rU8czbq/ODS-%E2%B8%B1-Internal-%E2%…"
click at [397, 146] on span "Import as image" at bounding box center [401, 145] width 47 height 8
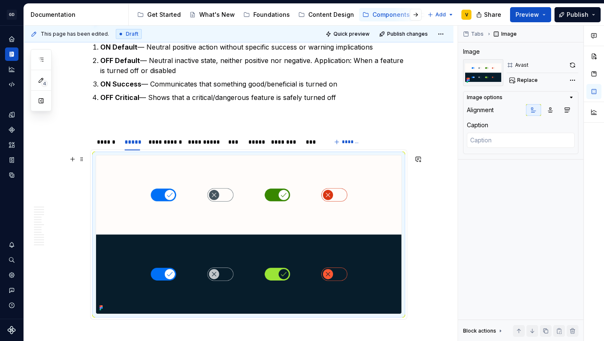
scroll to position [1205, 0]
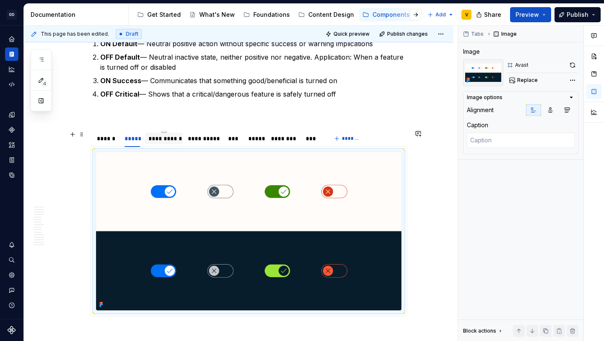
click at [174, 141] on div "**********" at bounding box center [164, 138] width 31 height 8
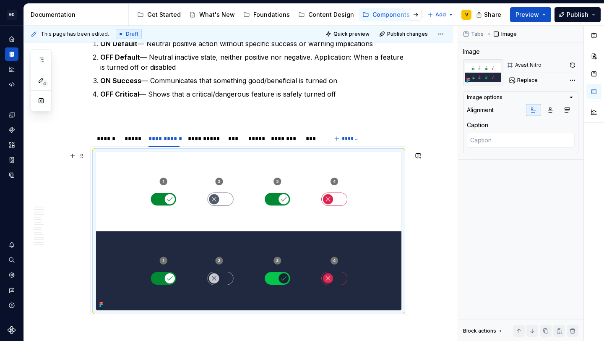
click at [206, 202] on img at bounding box center [248, 231] width 305 height 158
click at [527, 81] on span "Replace" at bounding box center [527, 80] width 21 height 7
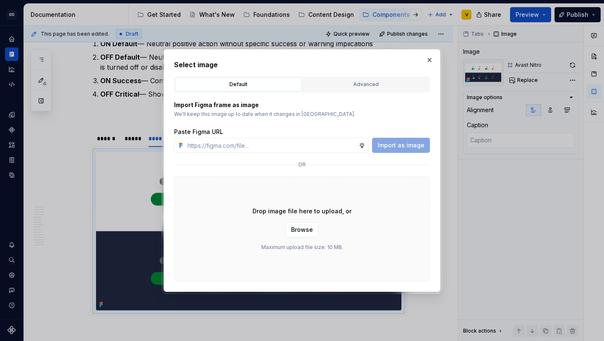
type textarea "*"
click at [259, 149] on input "text" at bounding box center [271, 145] width 175 height 15
paste input "https://www.figma.com/design/rzxjdfGE9CHhfV7rU8czbq/ODS-%E2%B8%B1-Internal-%E2%…"
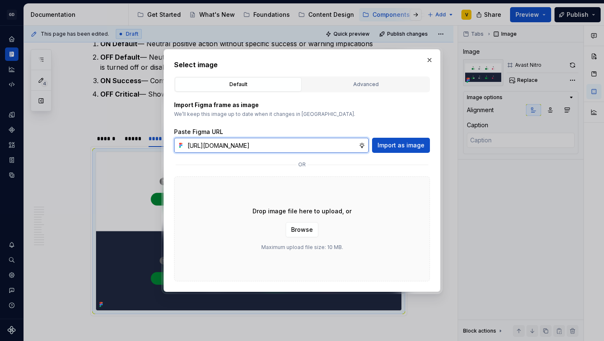
scroll to position [0, 304]
click at [248, 144] on input "https://www.figma.com/design/rzxjdfGE9CHhfV7rU8czbq/ODS-%E2%B8%B1-Internal-%E2%…" at bounding box center [271, 145] width 175 height 15
type input "https://www.figma.com/design/rzxjdfGE9CHhfV7rU8czbq/ODS-%E2%B8%B1-Internal-%E2%…"
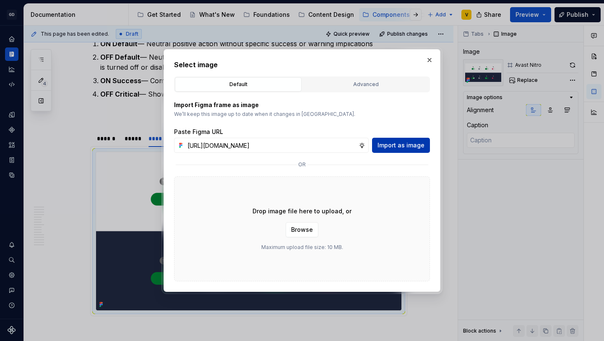
scroll to position [0, 0]
click at [404, 151] on button "Import as image" at bounding box center [401, 145] width 58 height 15
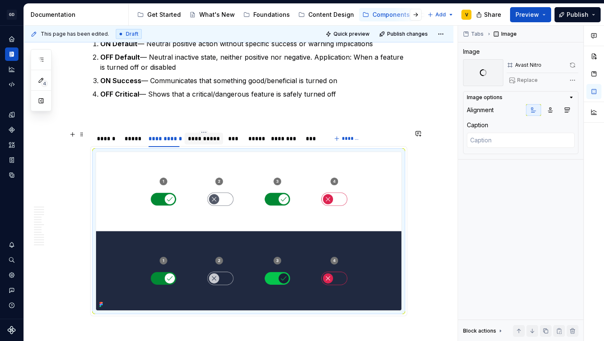
click at [204, 136] on div "**********" at bounding box center [204, 138] width 32 height 8
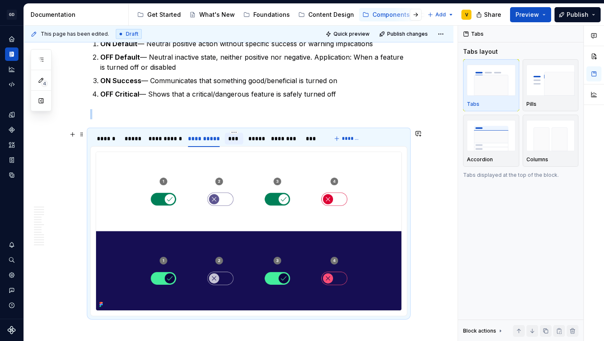
click at [236, 143] on div "***" at bounding box center [234, 139] width 19 height 12
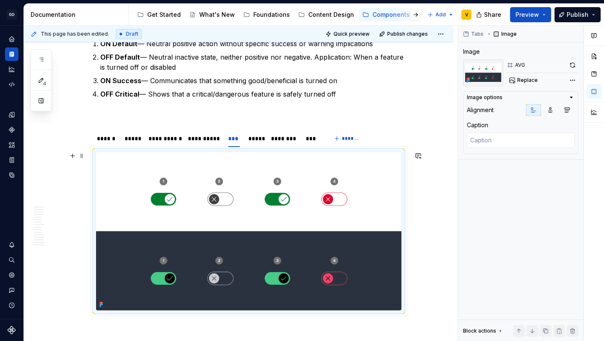
click at [279, 196] on img at bounding box center [248, 231] width 305 height 158
click at [531, 84] on button "Replace" at bounding box center [524, 80] width 35 height 12
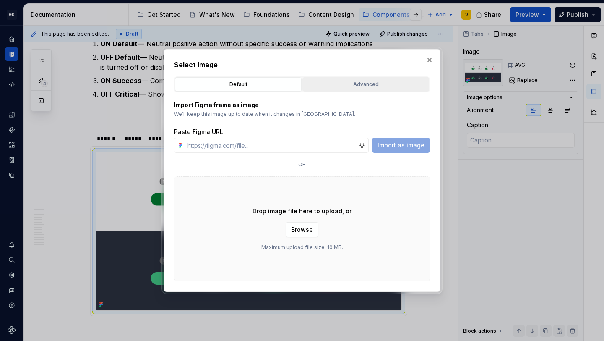
type textarea "*"
type input "https://www.figma.com/design/rzxjdfGE9CHhfV7rU8czbq/ODS-%E2%B8%B1-Internal-%E2%…"
type textarea "*"
type input "https://www.figma.com/design/rzxjdfGE9CHhfV7rU8czbq/ODS-%E2%B8%B1-Internal-%E2%…"
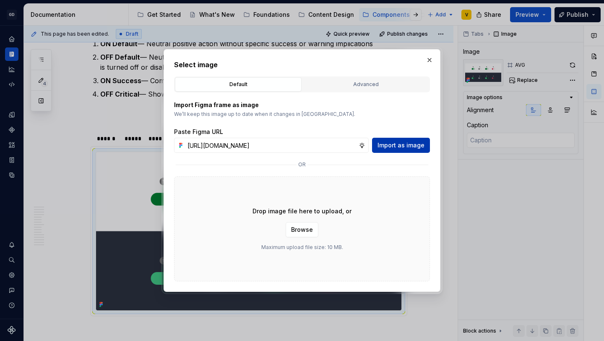
scroll to position [0, 0]
click at [407, 145] on span "Import as image" at bounding box center [401, 145] width 47 height 8
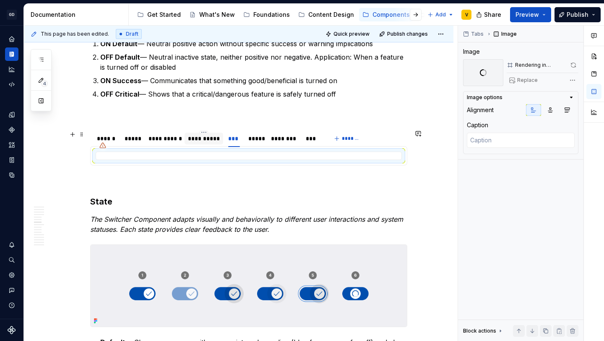
click at [211, 141] on div "**********" at bounding box center [204, 138] width 32 height 8
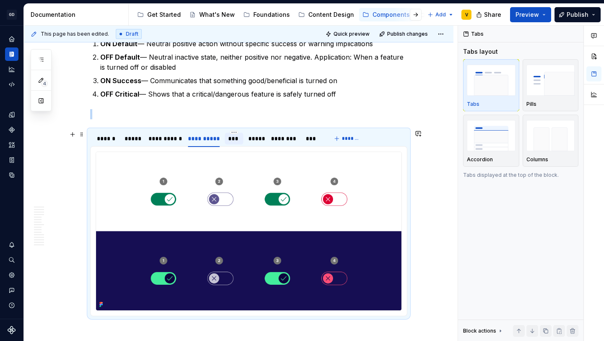
click at [230, 137] on div "***" at bounding box center [234, 138] width 12 height 8
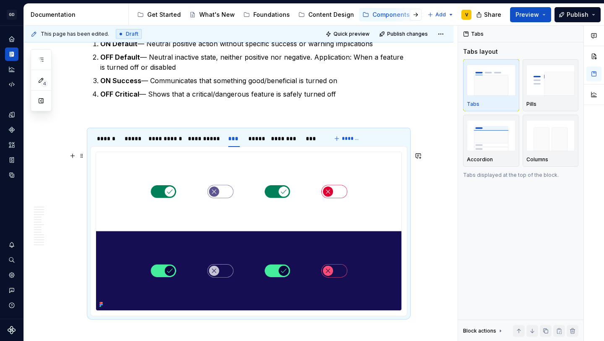
click at [224, 223] on img at bounding box center [248, 231] width 305 height 158
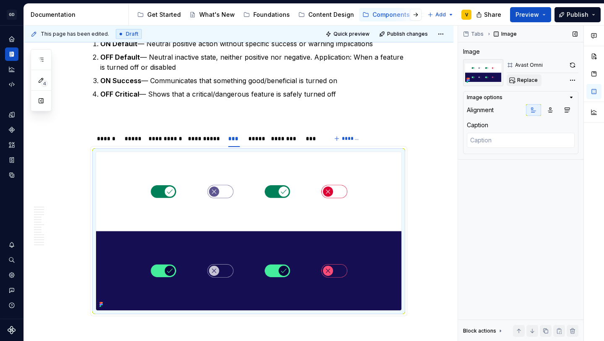
click at [519, 81] on span "Replace" at bounding box center [527, 80] width 21 height 7
type textarea "*"
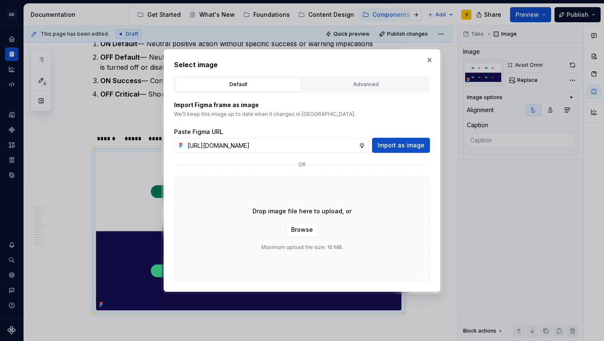
scroll to position [0, 302]
type input "https://www.figma.com/design/rzxjdfGE9CHhfV7rU8czbq/ODS-%E2%B8%B1-Internal-%E2%…"
click at [389, 145] on span "Import as image" at bounding box center [401, 145] width 47 height 8
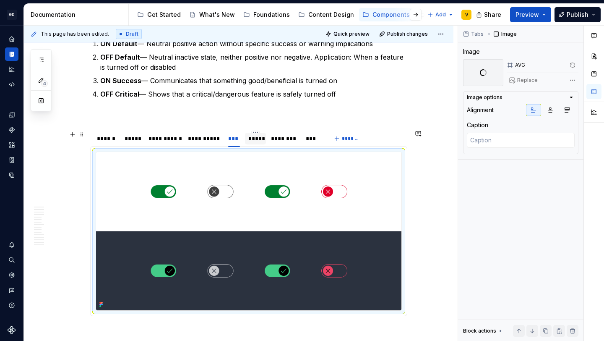
click at [260, 136] on div "*****" at bounding box center [255, 138] width 14 height 8
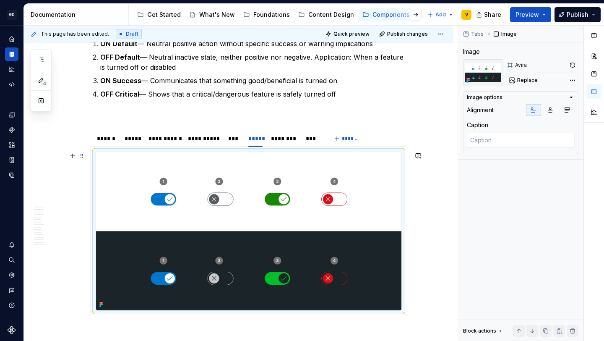
click at [245, 217] on img at bounding box center [248, 231] width 305 height 158
click at [517, 81] on span "Replace" at bounding box center [527, 80] width 21 height 7
type textarea "*"
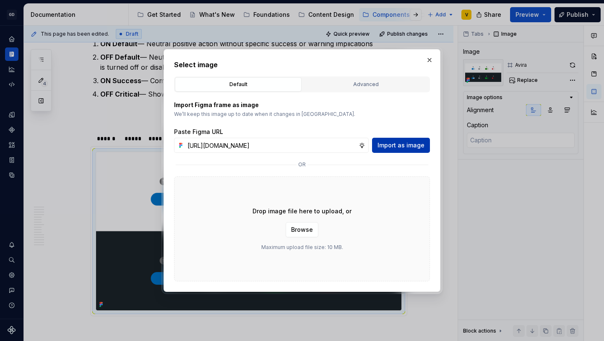
scroll to position [0, 304]
type input "https://www.figma.com/design/rzxjdfGE9CHhfV7rU8czbq/ODS-%E2%B8%B1-Internal-%E2%…"
click at [384, 146] on span "Import as image" at bounding box center [401, 145] width 47 height 8
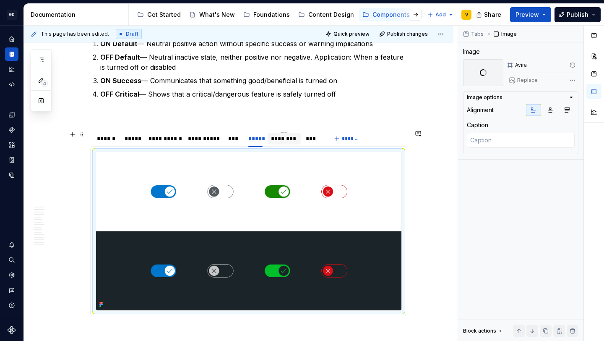
click at [283, 140] on div "********" at bounding box center [284, 138] width 26 height 8
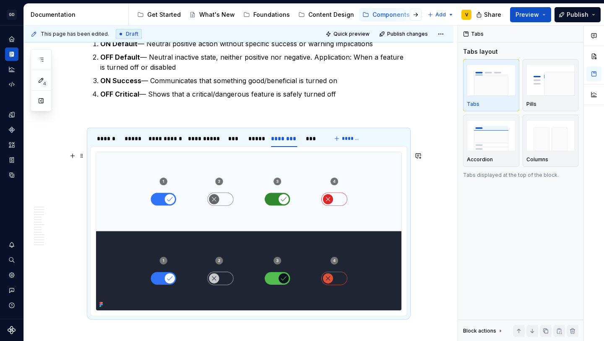
click at [257, 216] on img at bounding box center [248, 231] width 305 height 158
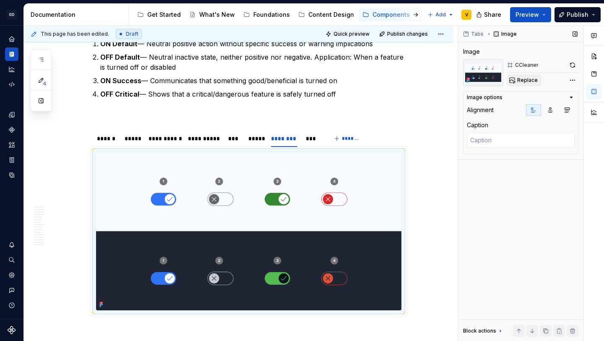
click at [531, 79] on span "Replace" at bounding box center [527, 80] width 21 height 7
type textarea "*"
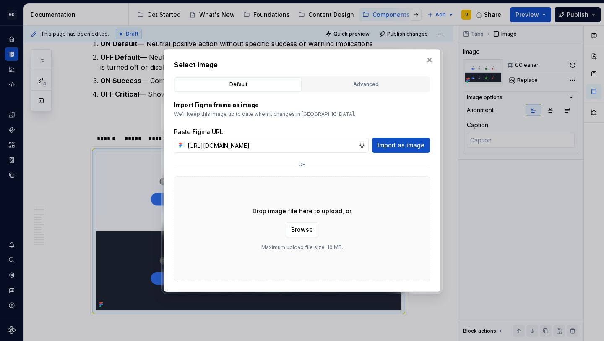
scroll to position [0, 303]
type input "https://www.figma.com/design/rzxjdfGE9CHhfV7rU8czbq/ODS-%E2%B8%B1-Internal-%E2%…"
click at [406, 145] on span "Import as image" at bounding box center [401, 145] width 47 height 8
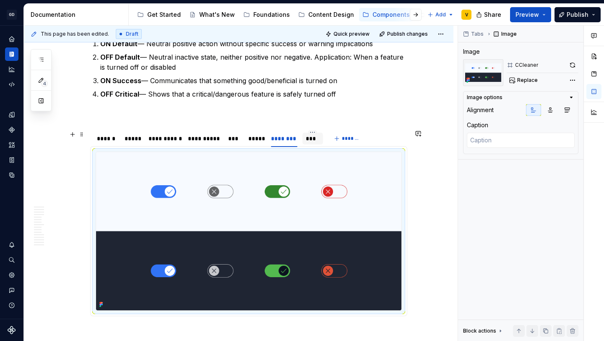
click at [318, 139] on div "***" at bounding box center [313, 138] width 14 height 8
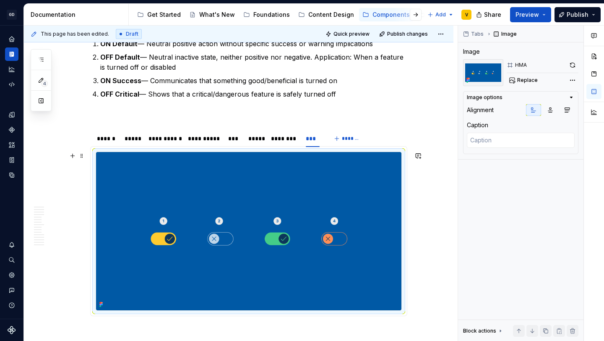
click at [272, 225] on img at bounding box center [248, 231] width 305 height 158
click at [524, 79] on span "Replace" at bounding box center [527, 80] width 21 height 7
type textarea "*"
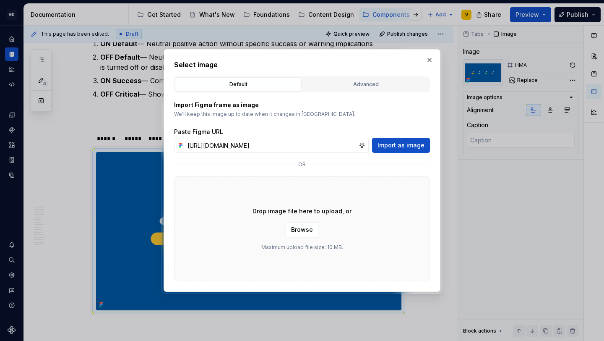
scroll to position [0, 302]
type input "https://www.figma.com/design/rzxjdfGE9CHhfV7rU8czbq/ODS-%E2%B8%B1-Internal-%E2%…"
click at [408, 140] on button "Import as image" at bounding box center [401, 145] width 58 height 15
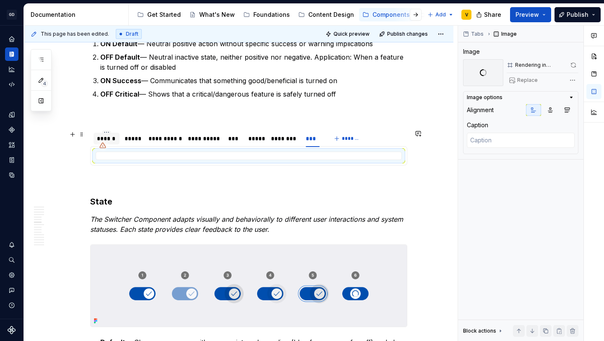
click at [112, 139] on div "******" at bounding box center [106, 138] width 19 height 8
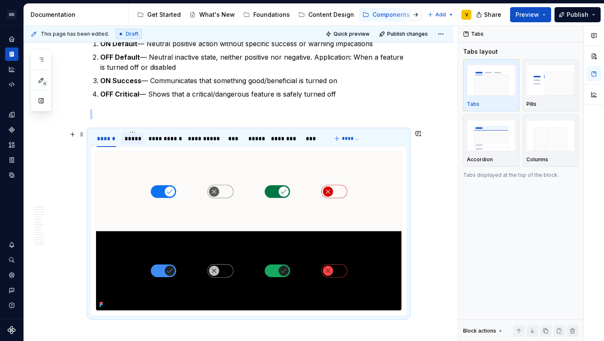
click at [138, 139] on div "*****" at bounding box center [133, 138] width 16 height 8
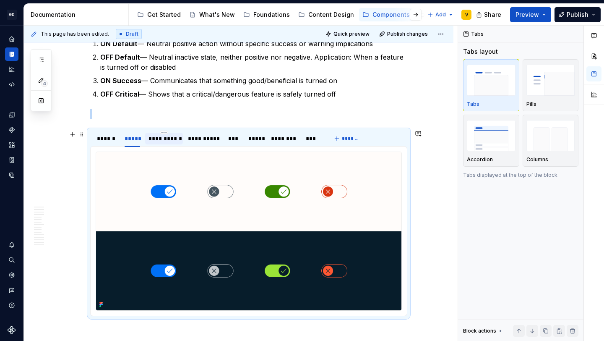
click at [157, 141] on div "**********" at bounding box center [164, 138] width 31 height 8
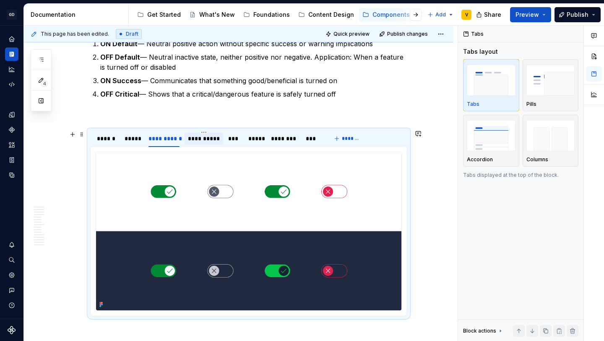
click at [202, 137] on div "**********" at bounding box center [204, 138] width 32 height 8
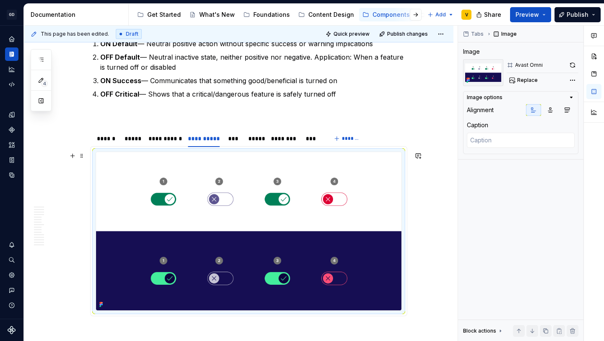
click at [231, 193] on img at bounding box center [248, 231] width 305 height 158
click at [223, 220] on img at bounding box center [248, 231] width 305 height 158
click at [522, 82] on span "Replace" at bounding box center [527, 80] width 21 height 7
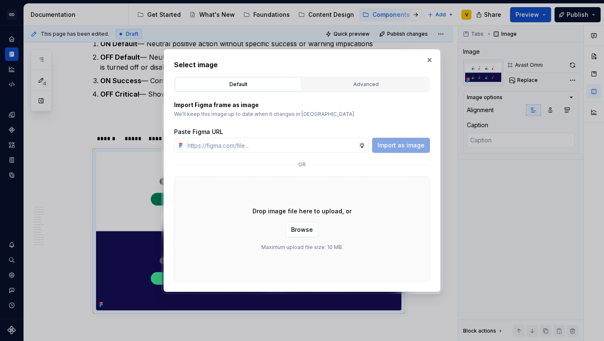
type textarea "*"
type input "https://www.figma.com/design/rzxjdfGE9CHhfV7rU8czbq/ODS-%E2%B8%B1-Internal-%E2%…"
click at [397, 144] on span "Import as image" at bounding box center [401, 145] width 47 height 8
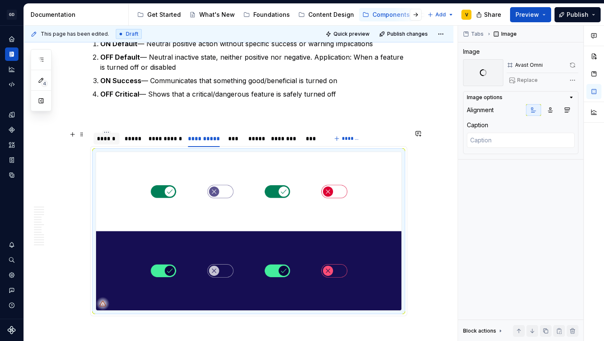
click at [114, 140] on div "******" at bounding box center [106, 138] width 19 height 8
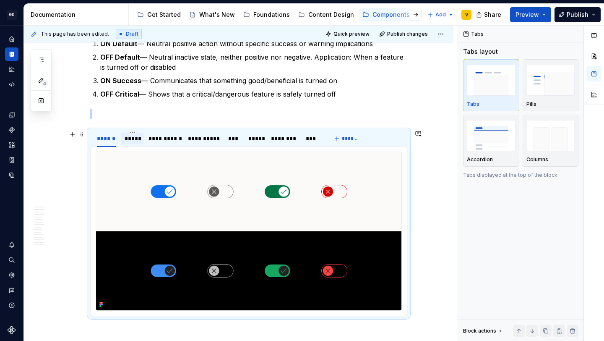
click at [129, 140] on div "*****" at bounding box center [133, 138] width 16 height 8
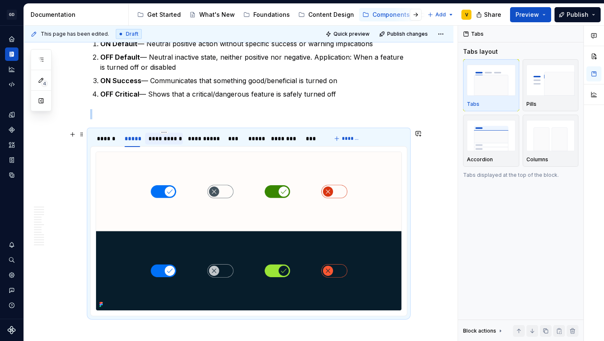
click at [157, 138] on div "**********" at bounding box center [164, 138] width 31 height 8
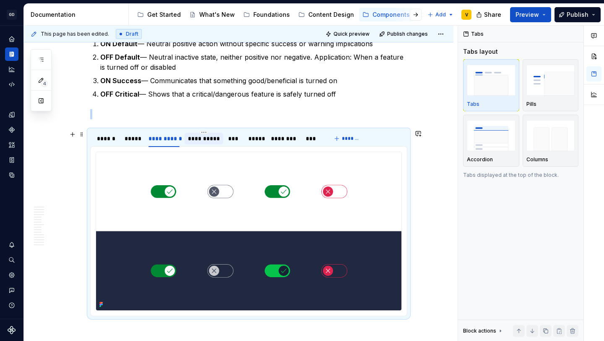
click at [204, 139] on div "**********" at bounding box center [204, 138] width 32 height 8
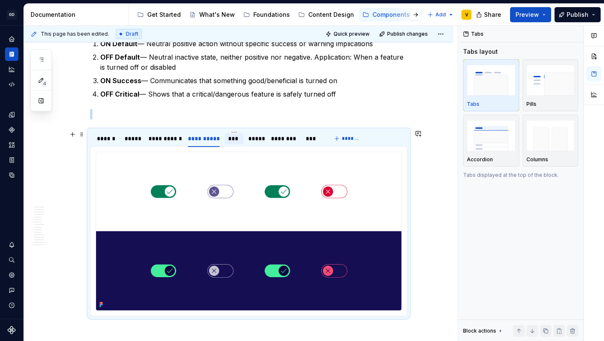
click at [240, 142] on div "***" at bounding box center [234, 138] width 12 height 8
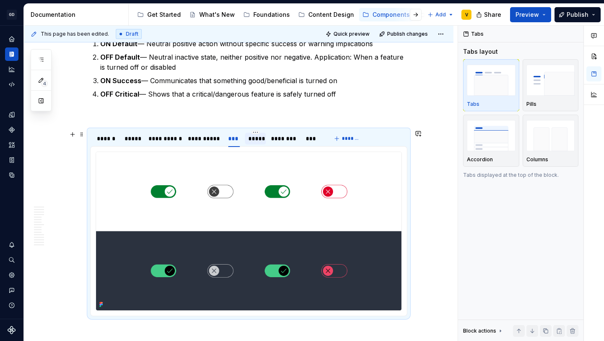
click at [259, 144] on div "*****" at bounding box center [255, 139] width 21 height 12
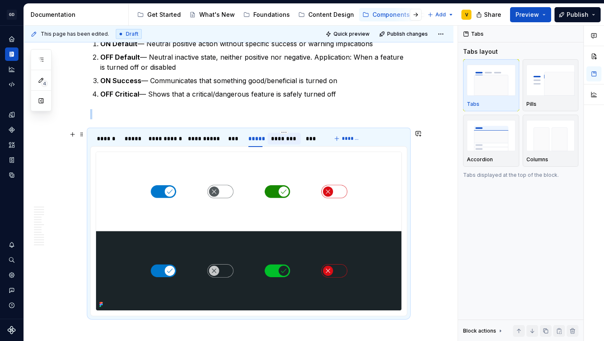
click at [289, 141] on div "********" at bounding box center [284, 138] width 26 height 8
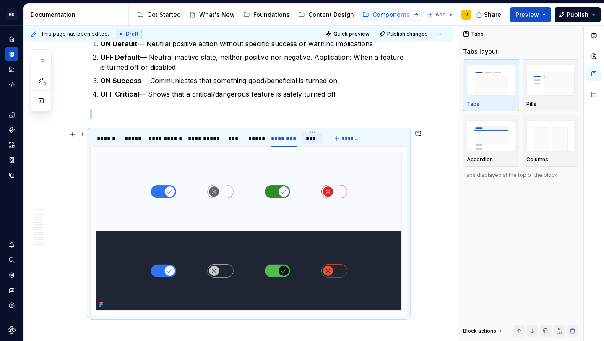
click at [315, 135] on div "***" at bounding box center [313, 138] width 14 height 8
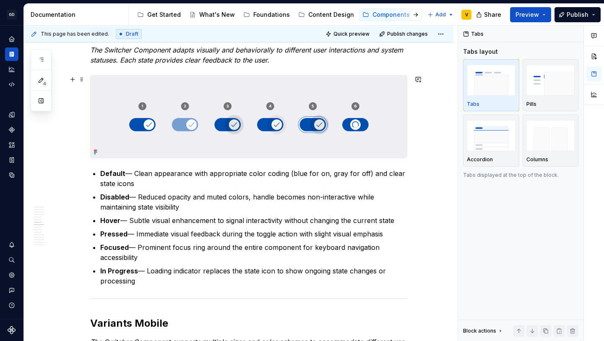
scroll to position [1453, 0]
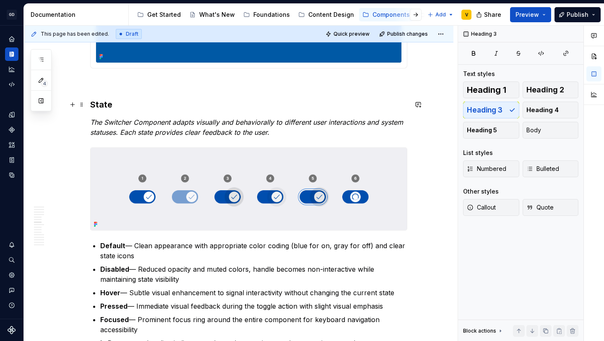
click at [115, 105] on h3 "State" at bounding box center [248, 105] width 317 height 12
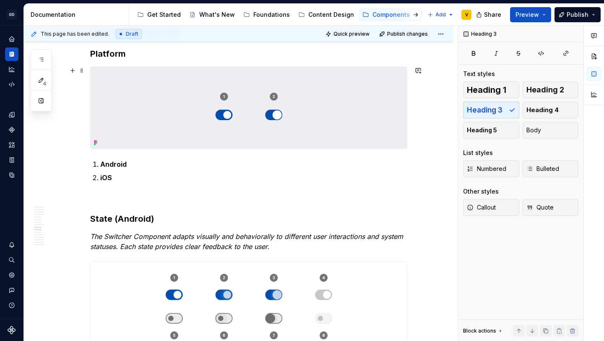
scroll to position [1844, 0]
click at [113, 219] on h3 "State (Android)" at bounding box center [248, 218] width 317 height 12
click at [116, 238] on em "The Switcher Component adapts visually and behaviorally to different user inter…" at bounding box center [247, 241] width 315 height 18
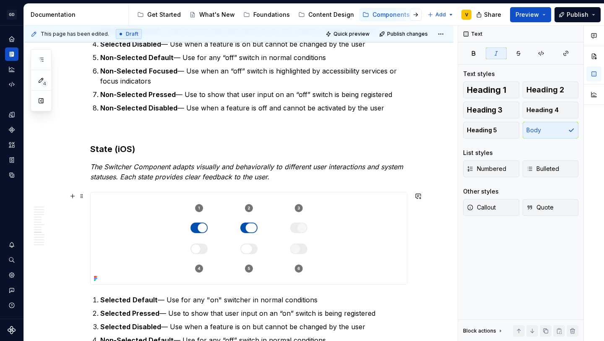
scroll to position [2252, 0]
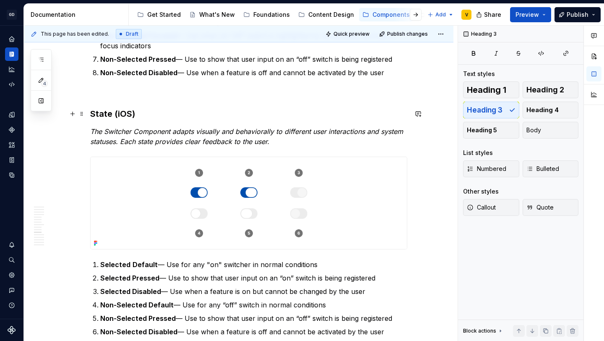
click at [112, 114] on h3 "State (iOS)" at bounding box center [248, 114] width 317 height 12
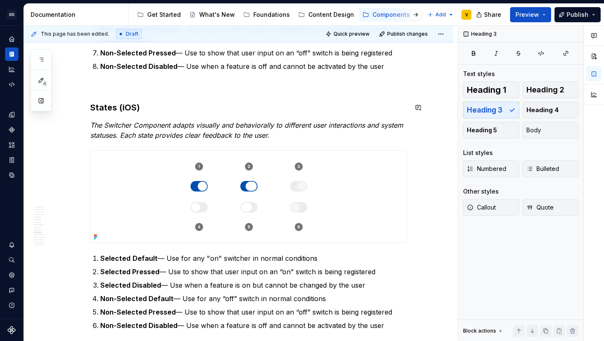
scroll to position [2267, 0]
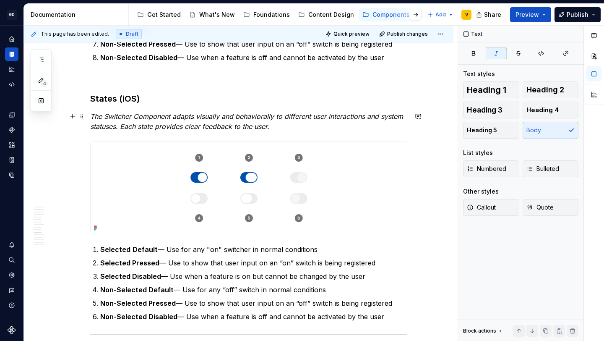
click at [202, 116] on em "The Switcher Component adapts visually and behaviorally to different user inter…" at bounding box center [247, 121] width 315 height 18
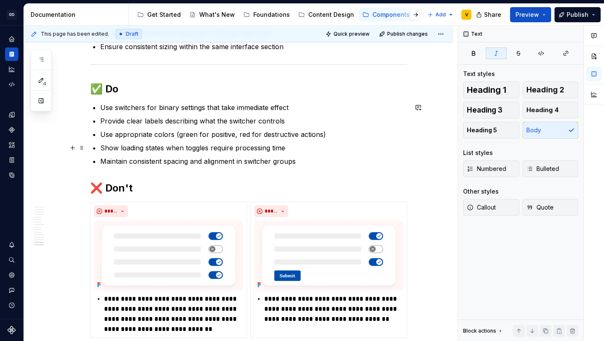
scroll to position [2935, 0]
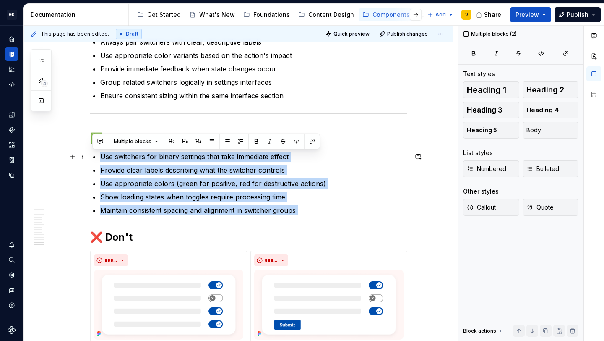
drag, startPoint x: 305, startPoint y: 216, endPoint x: 98, endPoint y: 159, distance: 215.0
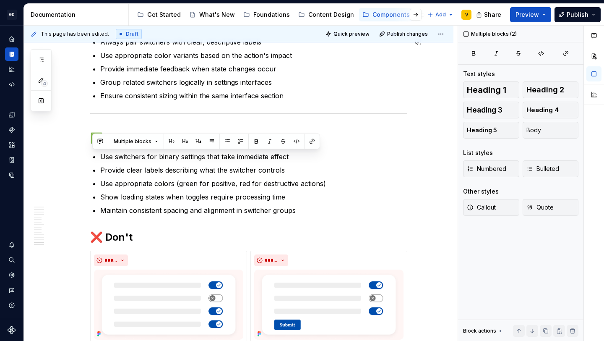
click at [302, 95] on p "Ensure consistent sizing within the same interface section" at bounding box center [253, 96] width 307 height 10
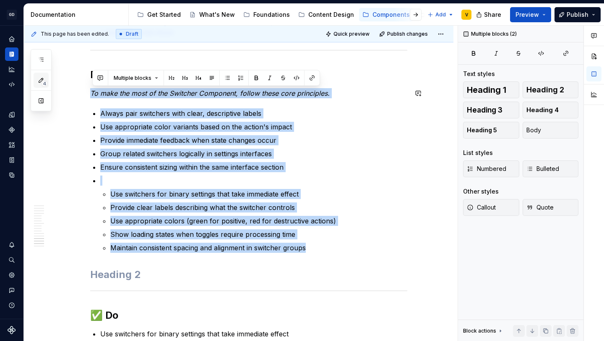
scroll to position [0, 0]
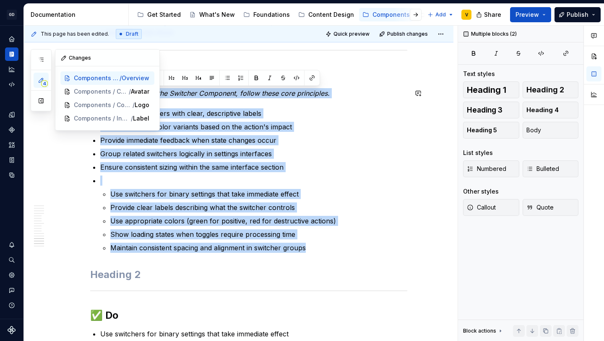
drag, startPoint x: 312, startPoint y: 248, endPoint x: 48, endPoint y: 86, distance: 310.0
click at [48, 86] on div "4 Pages Add Accessibility guide for tree Page tree. Navigate the tree with the …" at bounding box center [314, 184] width 580 height 316
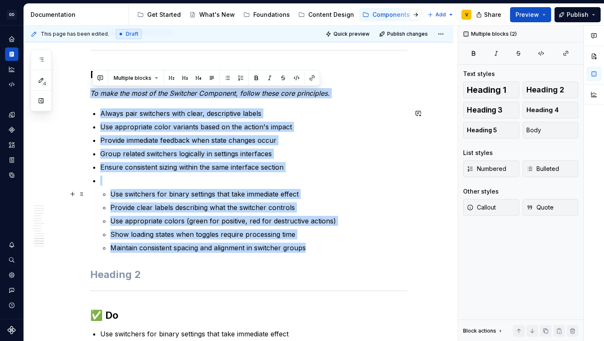
click at [181, 189] on p "Use switchers for binary settings that take immediate effect" at bounding box center [258, 194] width 297 height 10
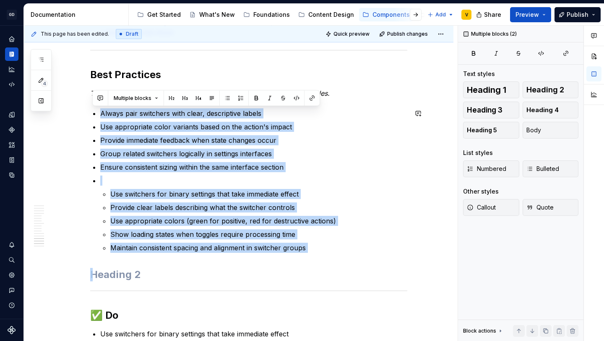
drag, startPoint x: 103, startPoint y: 112, endPoint x: 330, endPoint y: 265, distance: 273.4
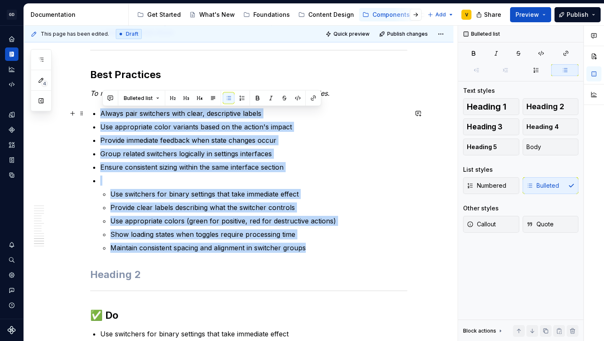
drag, startPoint x: 315, startPoint y: 247, endPoint x: 95, endPoint y: 110, distance: 259.0
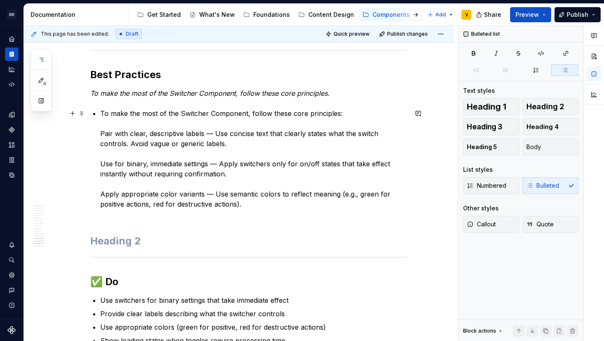
click at [103, 130] on p "To make the most of the Switcher Component, follow these core principles: Pair …" at bounding box center [253, 163] width 307 height 111
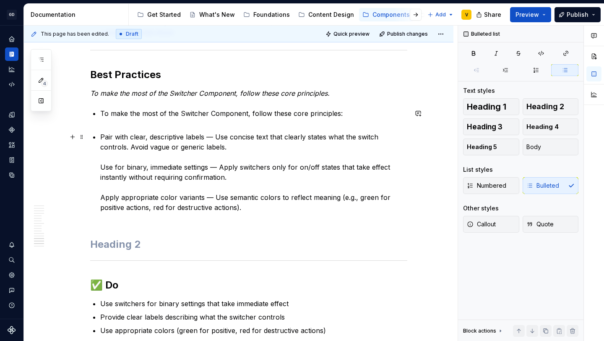
click at [102, 167] on p "Pair with clear, descriptive labels — Use concise text that clearly states what…" at bounding box center [253, 177] width 307 height 91
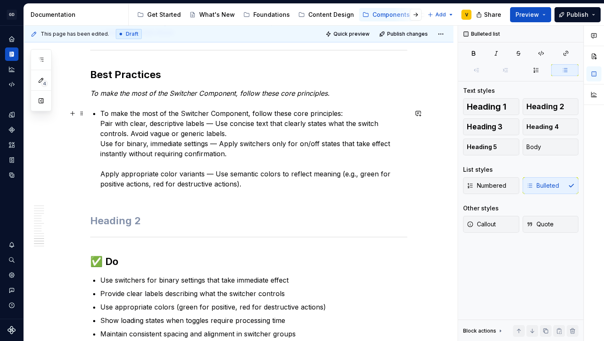
click at [102, 176] on p "To make the most of the Switcher Component, follow these core principles: Pair …" at bounding box center [253, 153] width 307 height 91
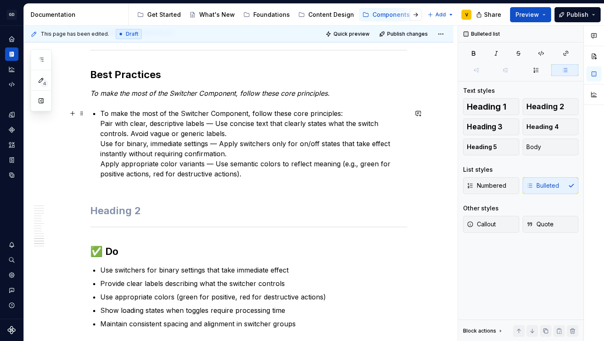
click at [103, 122] on p "To make the most of the Switcher Component, follow these core principles: Pair …" at bounding box center [253, 148] width 307 height 81
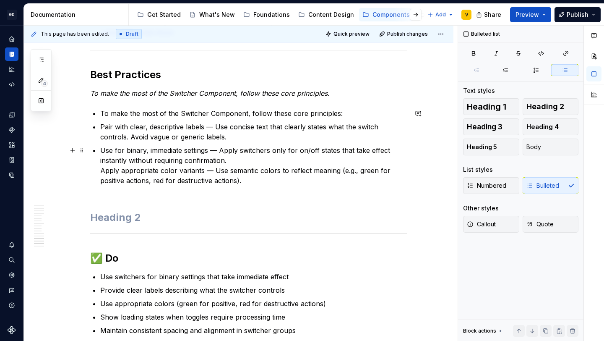
click at [102, 171] on p "Use for binary, immediate settings — Apply switchers only for on/off states tha…" at bounding box center [253, 170] width 307 height 50
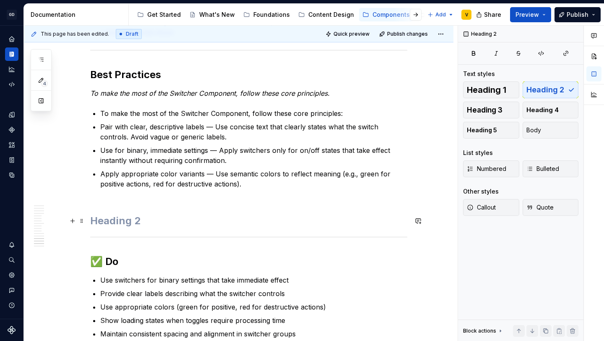
click at [112, 227] on h2 at bounding box center [248, 220] width 317 height 13
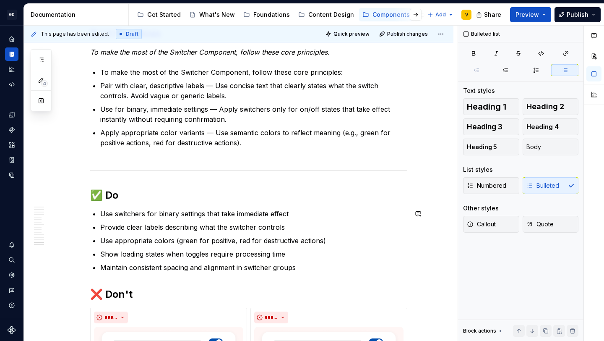
scroll to position [2971, 0]
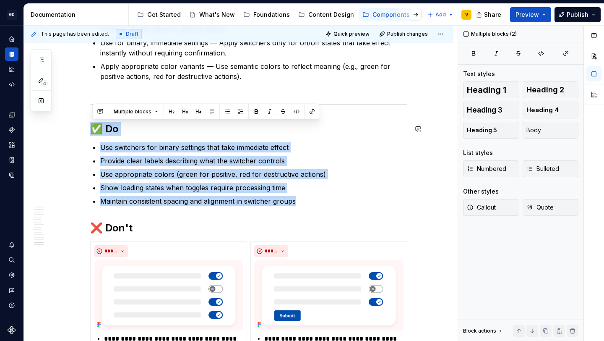
drag, startPoint x: 307, startPoint y: 201, endPoint x: 84, endPoint y: 120, distance: 236.5
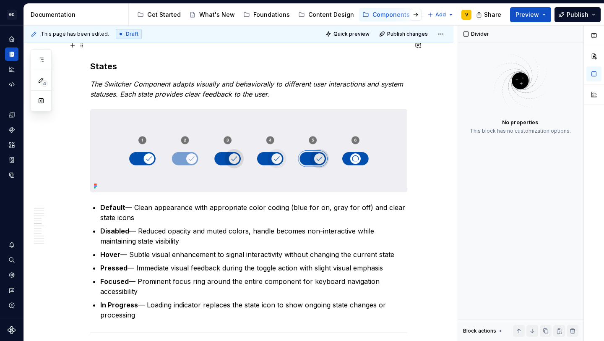
scroll to position [1191, 0]
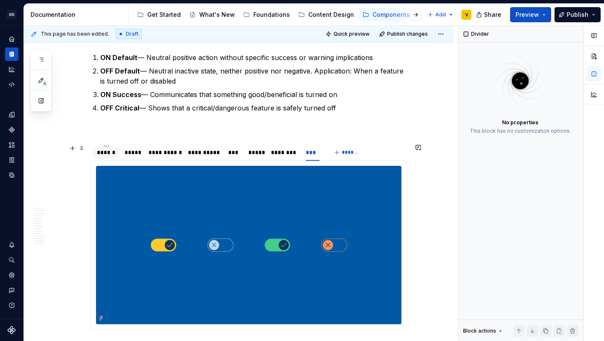
click at [113, 153] on div "******" at bounding box center [106, 152] width 19 height 8
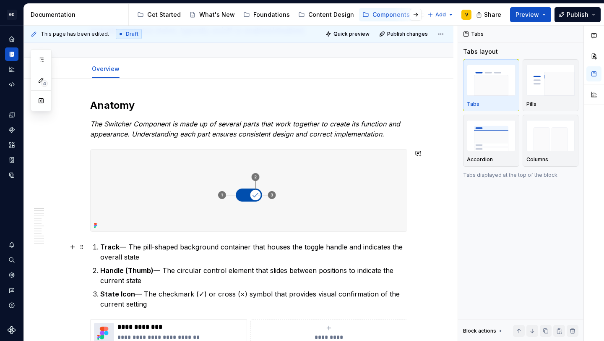
scroll to position [153, 0]
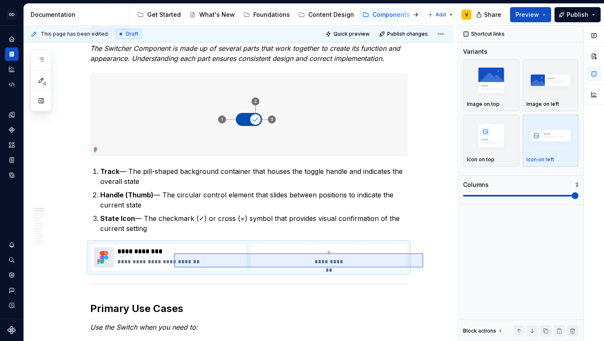
drag, startPoint x: 423, startPoint y: 267, endPoint x: 174, endPoint y: 253, distance: 249.7
click at [174, 253] on div "**********" at bounding box center [241, 184] width 434 height 316
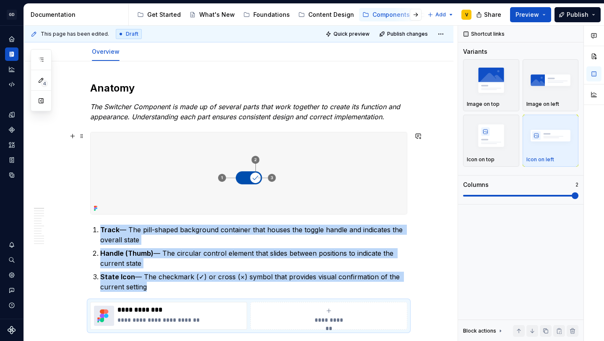
scroll to position [116, 0]
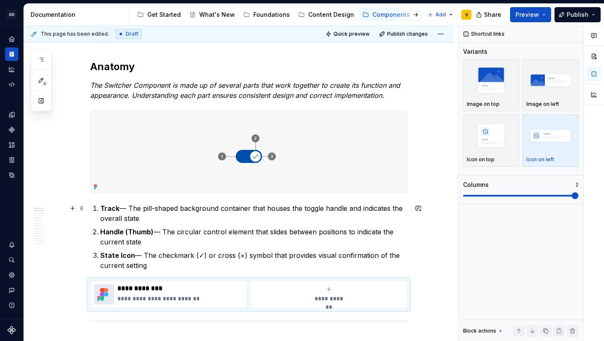
click at [166, 215] on p "Track — The pill-shaped background container that houses the toggle handle and …" at bounding box center [253, 213] width 307 height 20
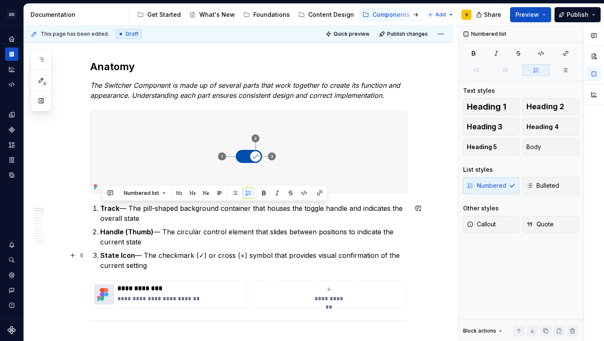
drag, startPoint x: 103, startPoint y: 206, endPoint x: 154, endPoint y: 266, distance: 78.0
click at [154, 266] on ol "Track — The pill-shaped background container that houses the toggle handle and …" at bounding box center [253, 236] width 307 height 67
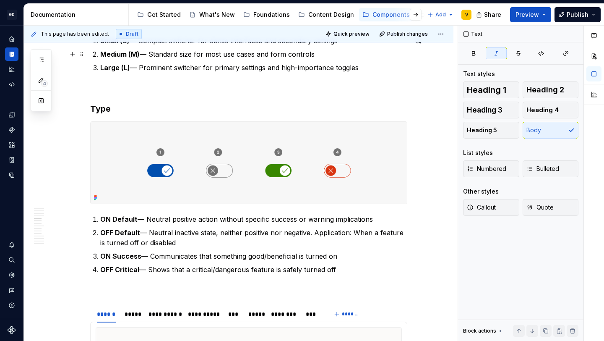
scroll to position [1040, 0]
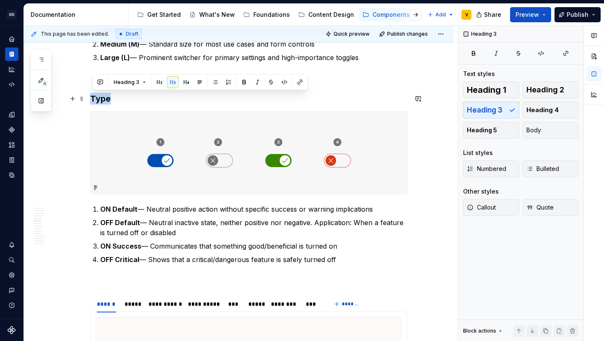
drag, startPoint x: 115, startPoint y: 100, endPoint x: 95, endPoint y: 101, distance: 20.6
click at [95, 101] on h3 "Type" at bounding box center [248, 99] width 317 height 12
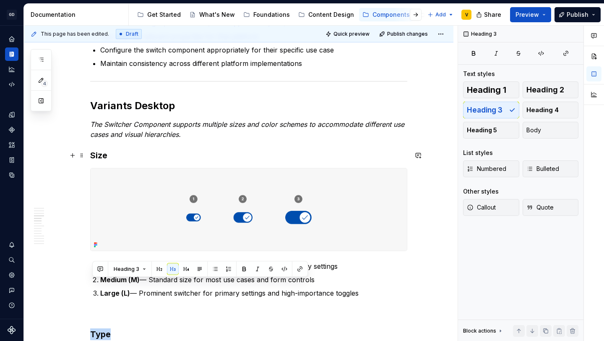
scroll to position [782, 0]
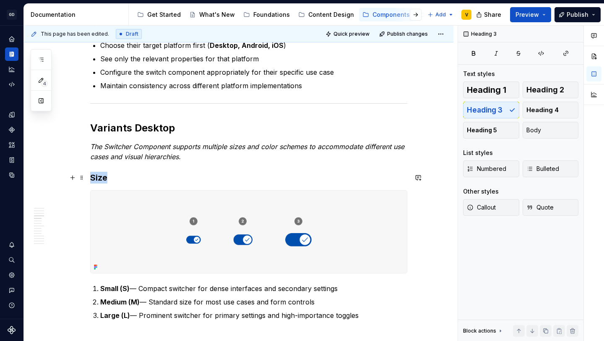
drag, startPoint x: 107, startPoint y: 177, endPoint x: 94, endPoint y: 179, distance: 13.6
click at [94, 179] on h3 "Size" at bounding box center [248, 178] width 317 height 12
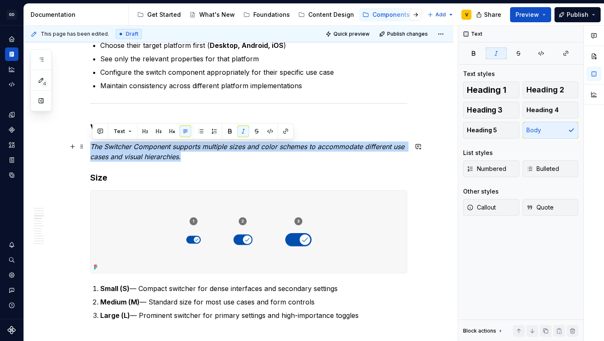
drag, startPoint x: 183, startPoint y: 157, endPoint x: 94, endPoint y: 147, distance: 89.5
click at [94, 147] on em "The Switcher Component supports multiple sizes and color schemes to accommodate…" at bounding box center [248, 151] width 316 height 18
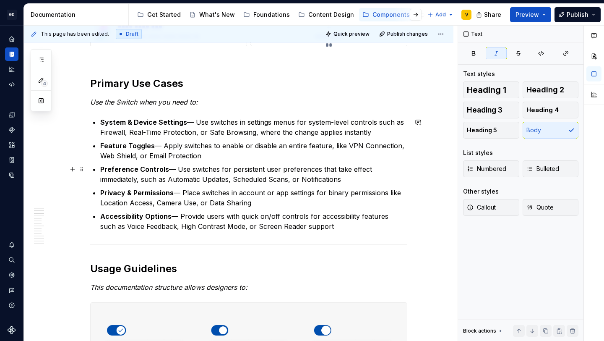
scroll to position [462, 0]
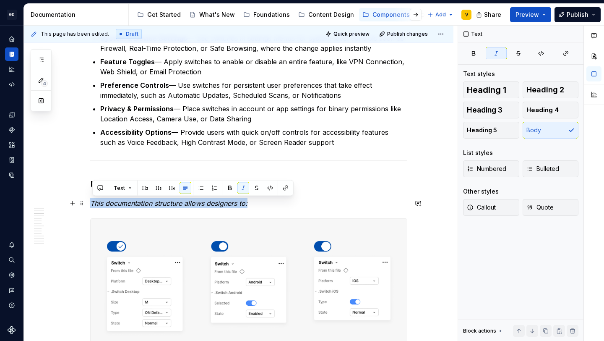
drag, startPoint x: 257, startPoint y: 205, endPoint x: 91, endPoint y: 200, distance: 165.4
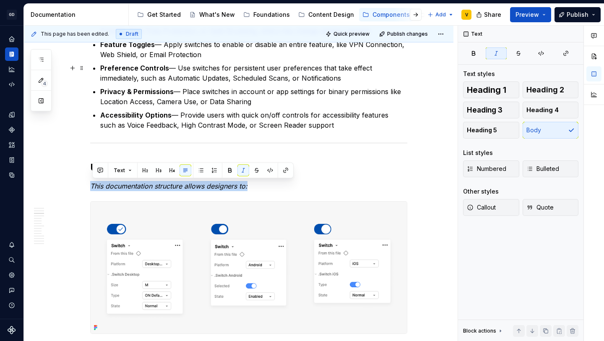
scroll to position [479, 0]
click at [177, 187] on em "This documentation structure allows designers to:" at bounding box center [168, 185] width 157 height 8
drag, startPoint x: 261, startPoint y: 183, endPoint x: 92, endPoint y: 186, distance: 169.1
click at [92, 186] on p "This documentation structure allows designers to:" at bounding box center [248, 185] width 317 height 10
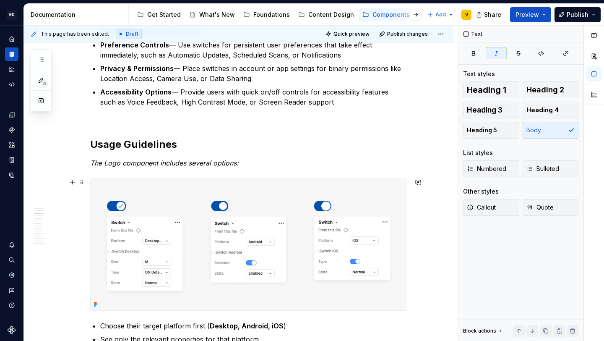
scroll to position [522, 0]
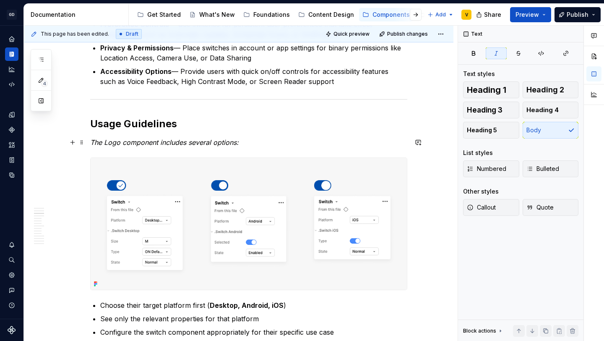
click at [122, 144] on em "The Logo component includes several options:" at bounding box center [164, 142] width 149 height 8
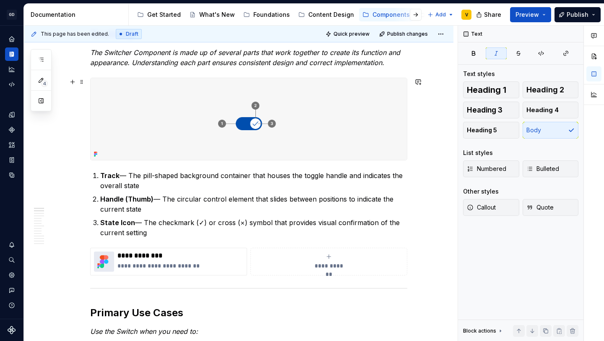
scroll to position [152, 0]
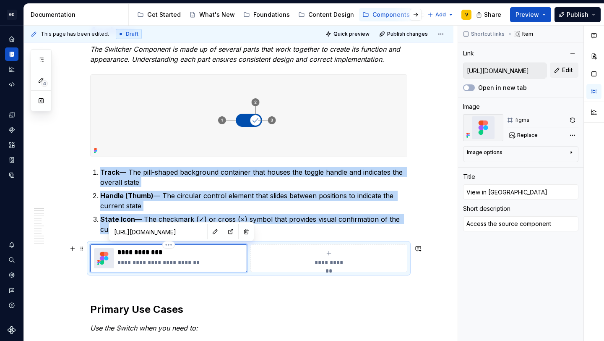
click at [110, 257] on img at bounding box center [104, 258] width 20 height 20
click at [225, 232] on button "button" at bounding box center [231, 232] width 12 height 12
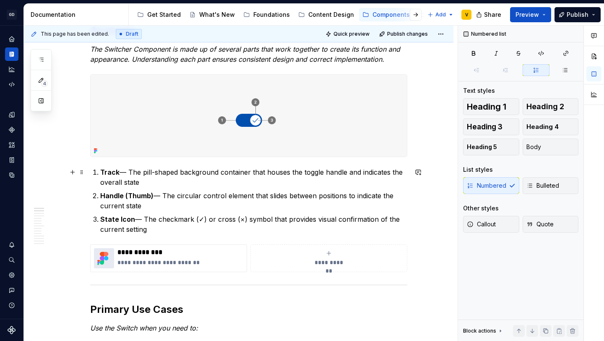
click at [225, 183] on p "Track — The pill-shaped background container that houses the toggle handle and …" at bounding box center [253, 177] width 307 height 20
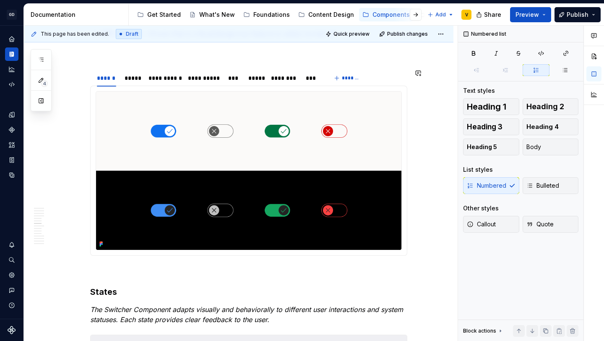
scroll to position [1274, 0]
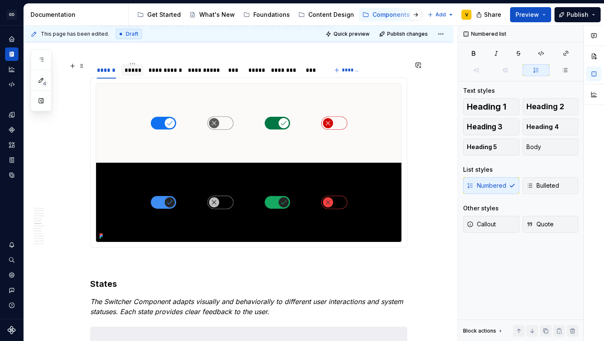
click at [139, 70] on div "*****" at bounding box center [133, 70] width 16 height 8
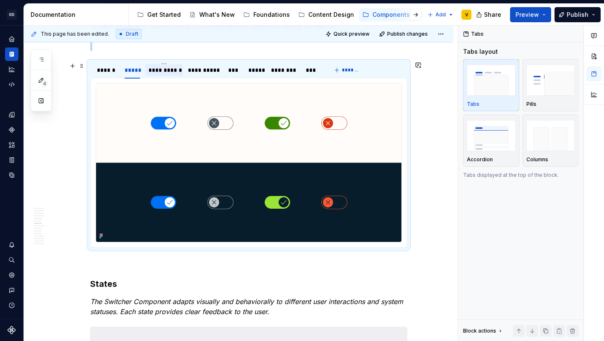
click at [156, 70] on div "**********" at bounding box center [164, 70] width 31 height 8
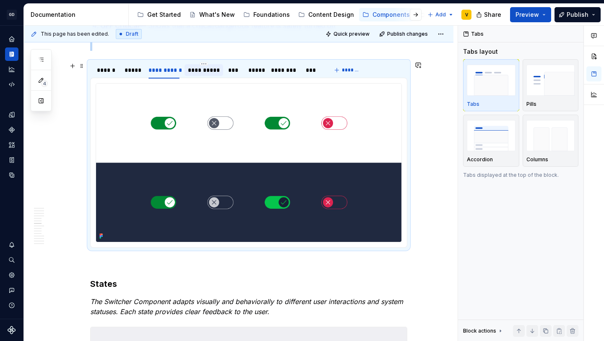
click at [194, 74] on div "**********" at bounding box center [204, 70] width 32 height 8
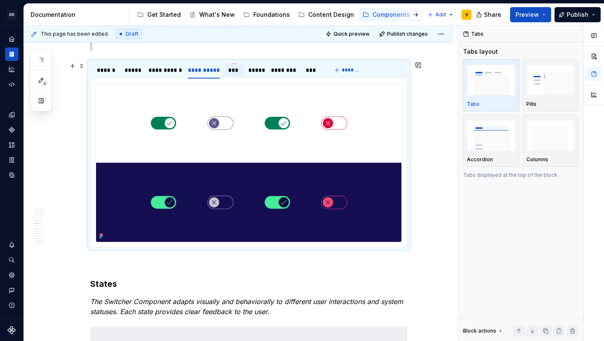
click at [237, 67] on div "***" at bounding box center [234, 70] width 12 height 8
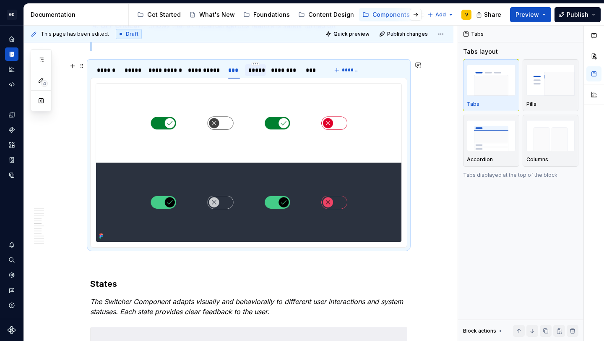
click at [256, 69] on div "*****" at bounding box center [255, 70] width 14 height 8
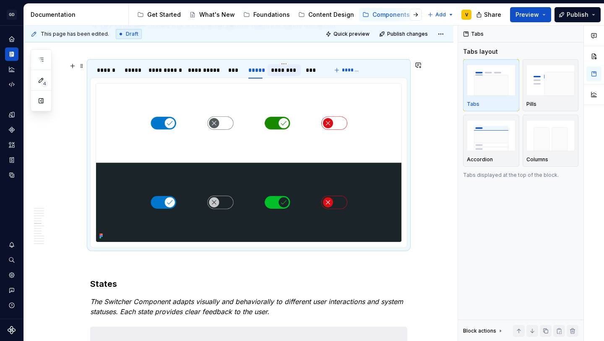
click at [285, 68] on div "********" at bounding box center [284, 70] width 26 height 8
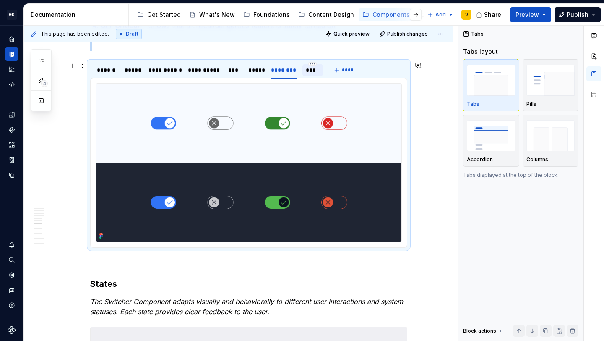
click at [315, 75] on div "***" at bounding box center [313, 70] width 21 height 12
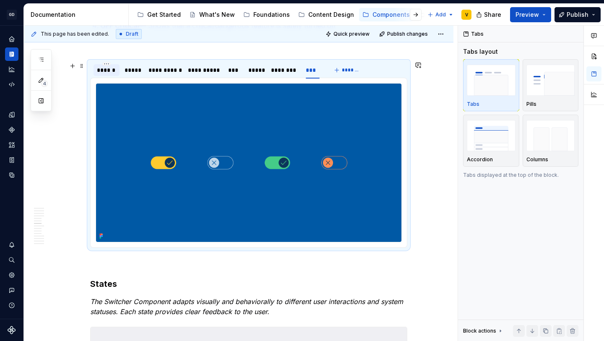
click at [106, 76] on div "******" at bounding box center [107, 70] width 26 height 12
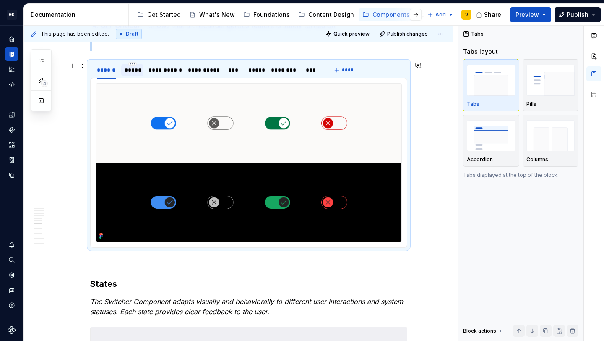
click at [139, 75] on div "*****" at bounding box center [132, 70] width 22 height 12
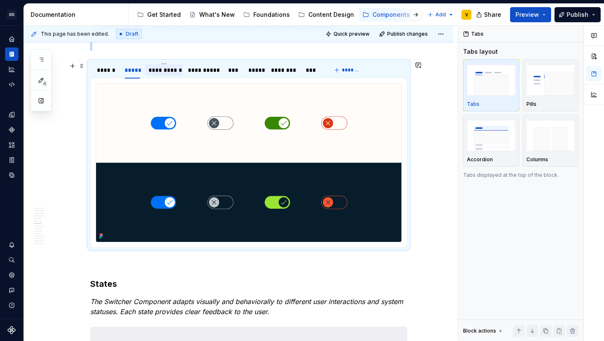
click at [154, 74] on div "**********" at bounding box center [164, 70] width 31 height 8
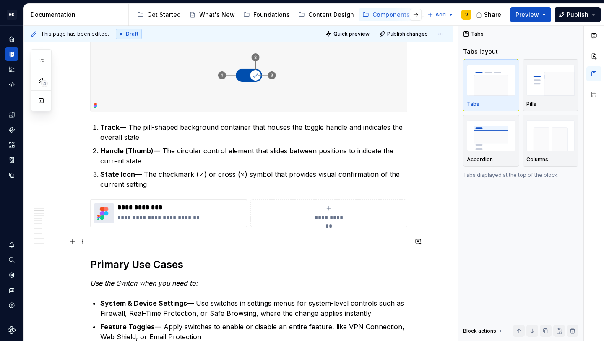
scroll to position [0, 0]
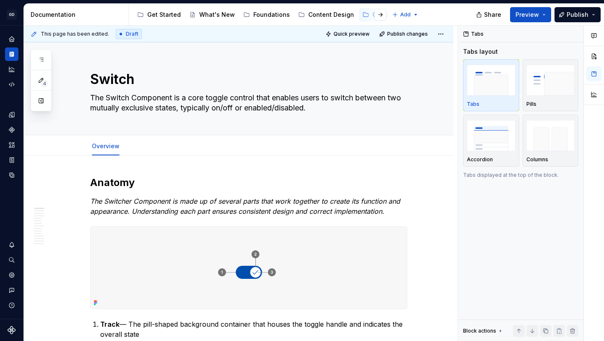
type textarea "*"
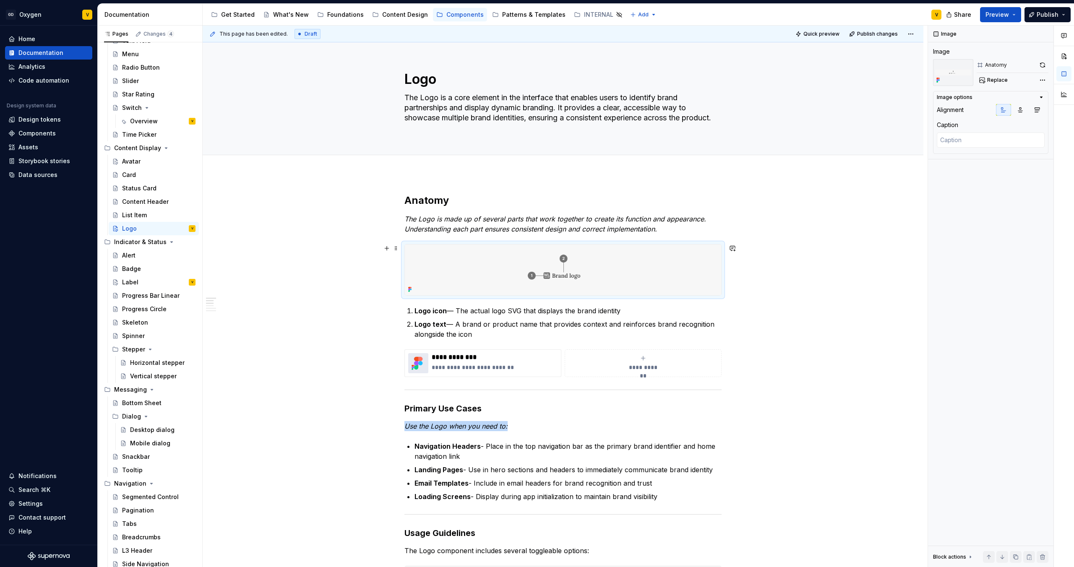
click at [519, 280] on img at bounding box center [563, 270] width 316 height 51
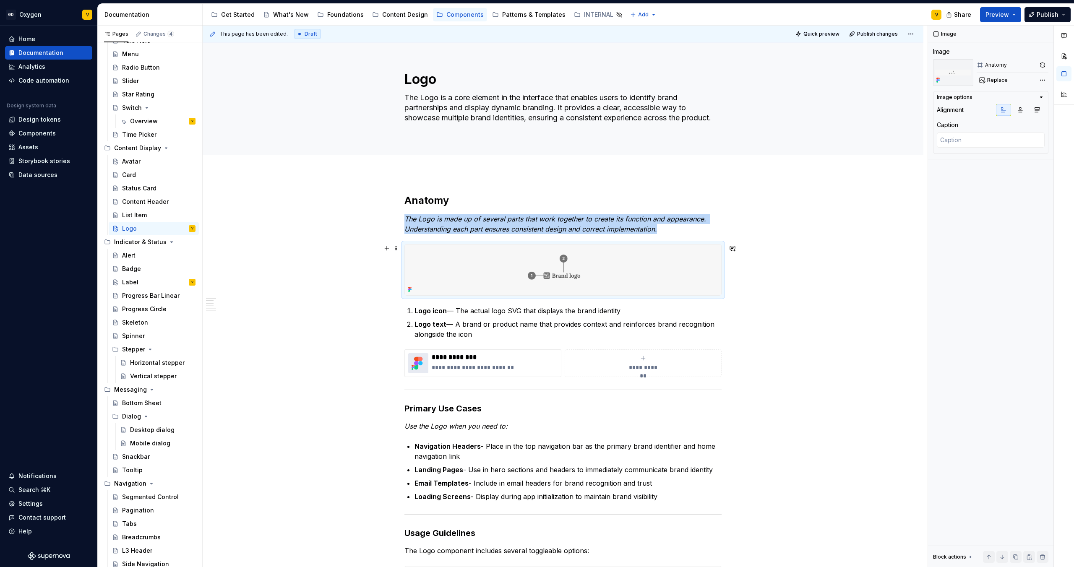
click at [589, 263] on img at bounding box center [563, 270] width 316 height 51
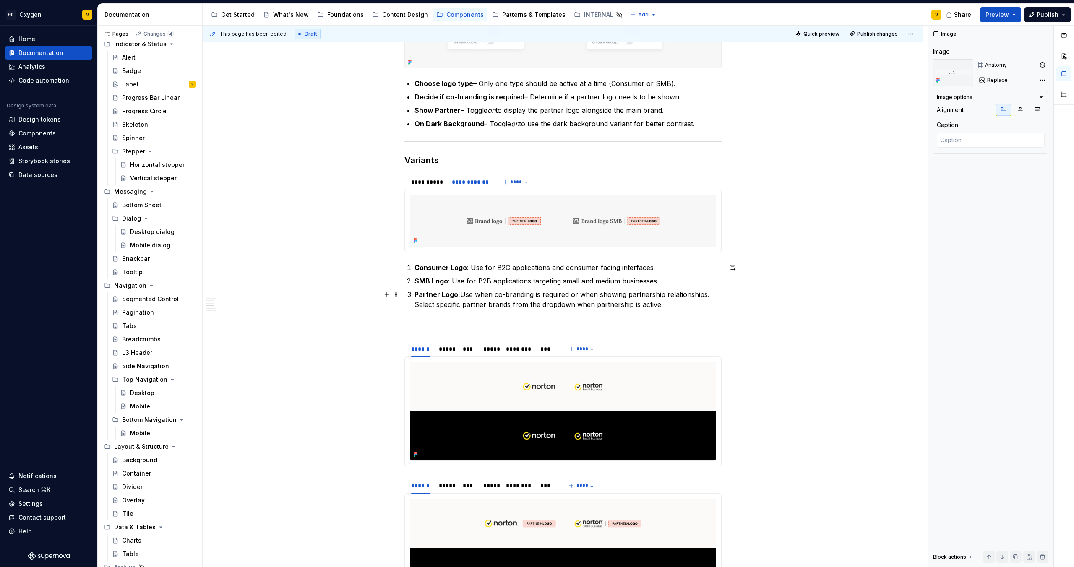
scroll to position [741, 0]
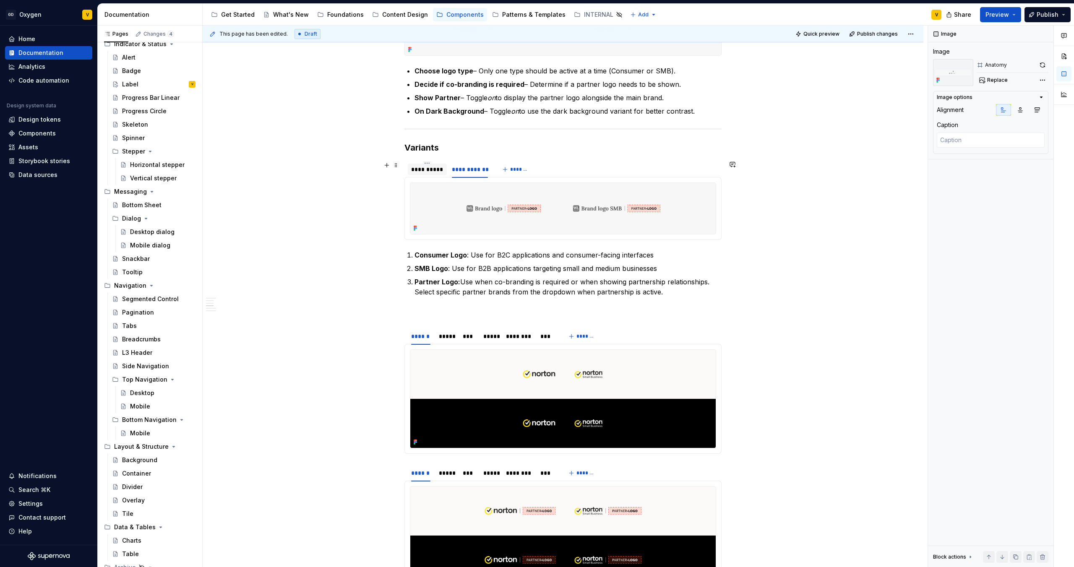
click at [419, 172] on div "**********" at bounding box center [427, 169] width 32 height 8
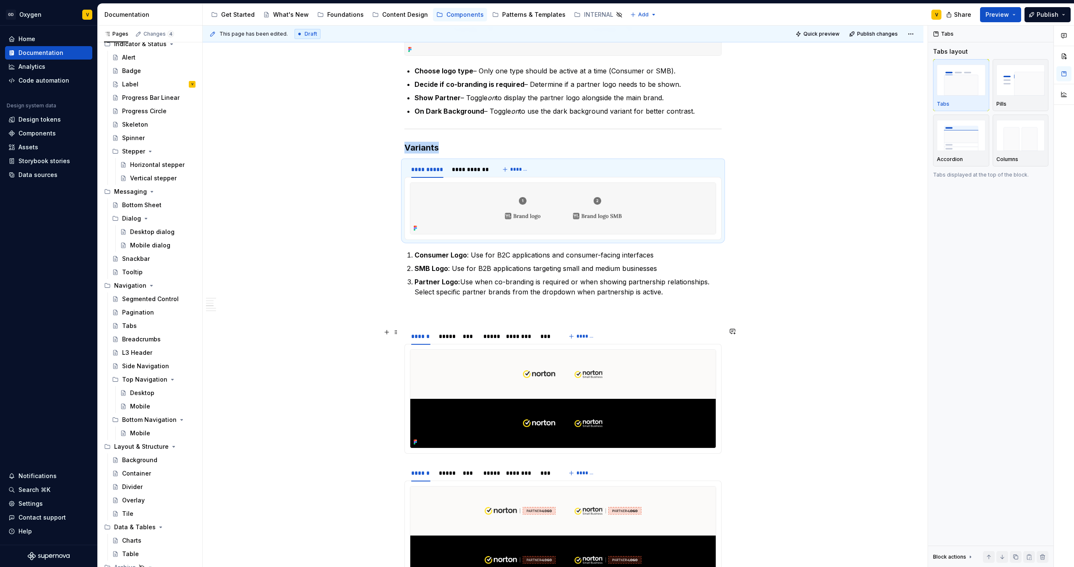
click at [373, 333] on div "**********" at bounding box center [563, 348] width 721 height 1831
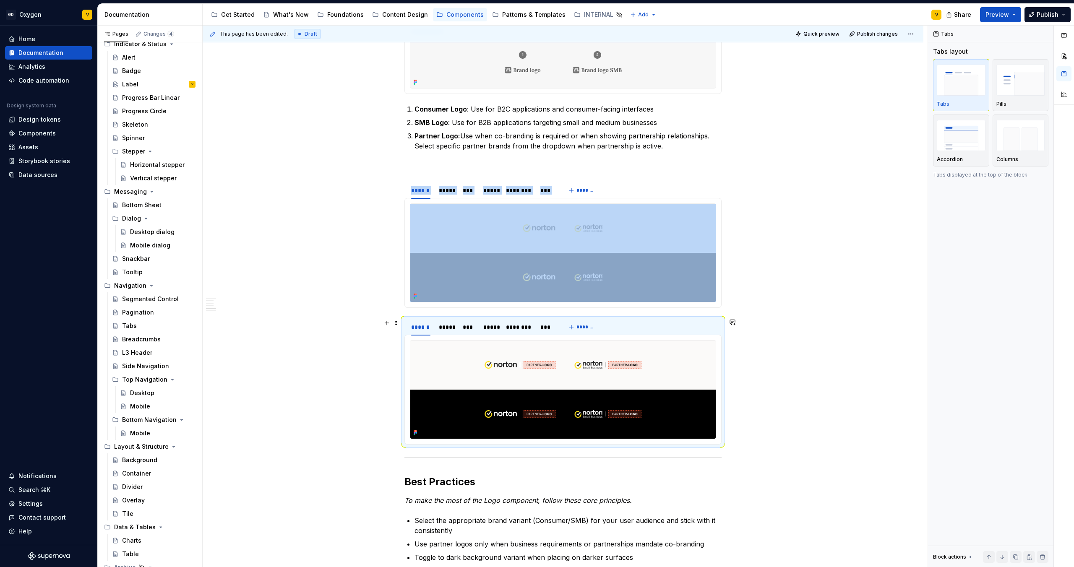
scroll to position [886, 0]
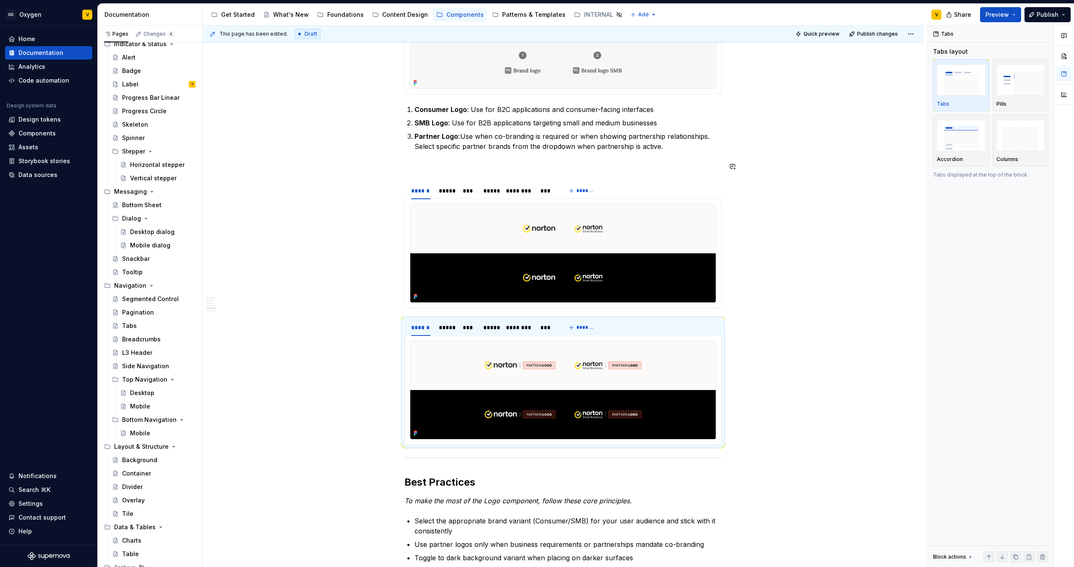
click at [410, 172] on div "**********" at bounding box center [563, 123] width 317 height 1631
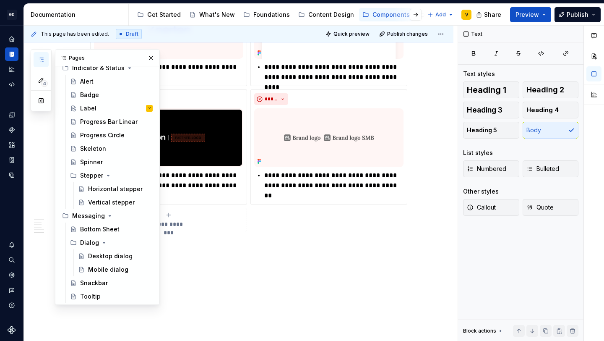
scroll to position [1595, 0]
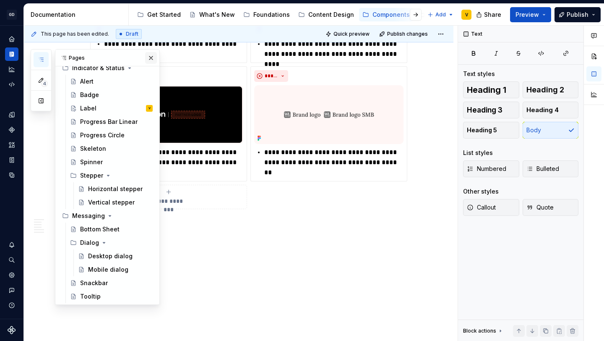
click at [152, 58] on button "button" at bounding box center [151, 58] width 12 height 12
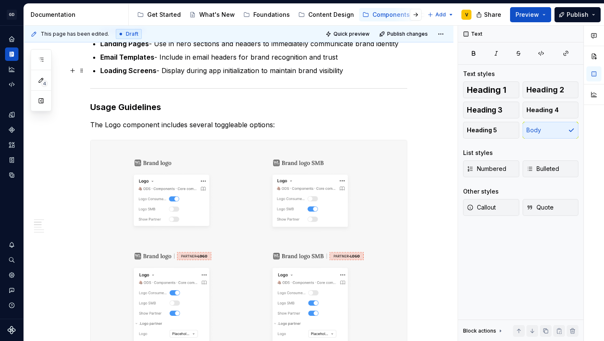
scroll to position [473, 0]
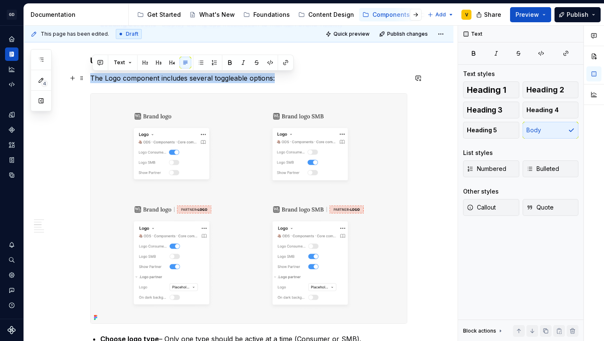
drag, startPoint x: 283, startPoint y: 78, endPoint x: 92, endPoint y: 78, distance: 190.9
click at [92, 78] on p "The Logo component includes several toggleable options:" at bounding box center [248, 78] width 317 height 10
copy p "The Logo component includes several toggleable options:"
click at [242, 63] on button "button" at bounding box center [243, 63] width 12 height 12
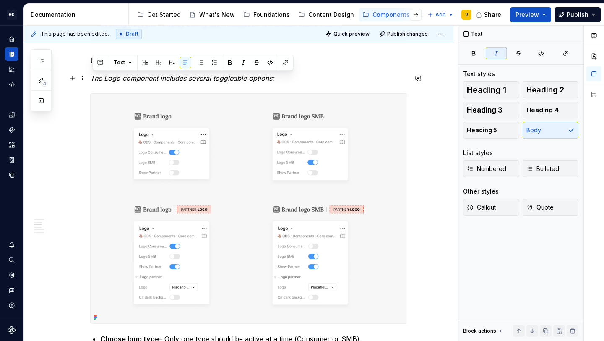
click at [236, 79] on em "The Logo component includes several toggleable options:" at bounding box center [182, 78] width 184 height 8
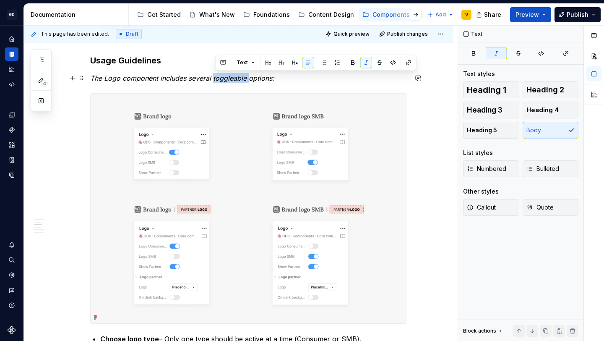
drag, startPoint x: 251, startPoint y: 78, endPoint x: 215, endPoint y: 78, distance: 36.1
click at [215, 78] on em "The Logo component includes several toggleable options:" at bounding box center [182, 78] width 184 height 8
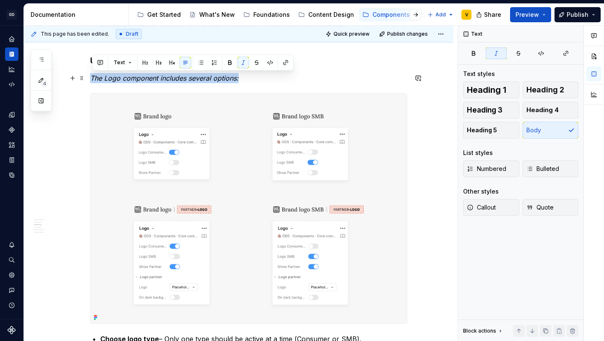
drag, startPoint x: 245, startPoint y: 79, endPoint x: 59, endPoint y: 79, distance: 186.7
copy em "The Logo component includes several options:"
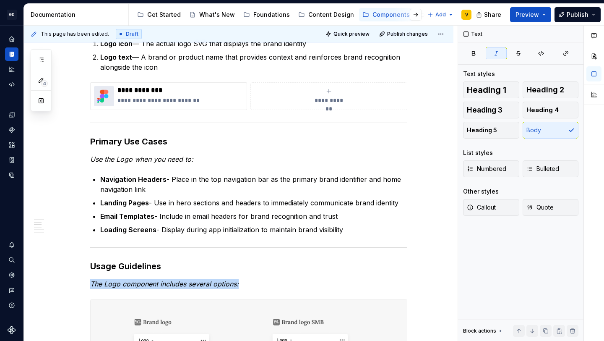
scroll to position [126, 0]
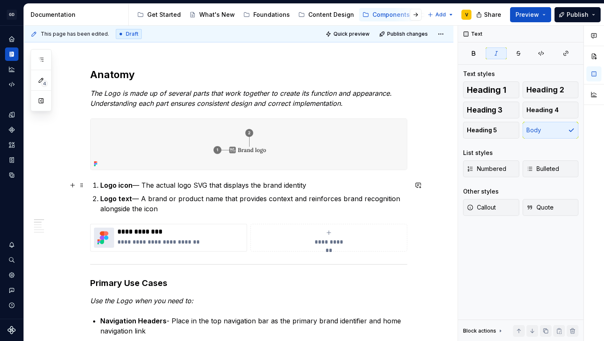
click at [172, 183] on p "Logo icon — The actual logo SVG that displays the brand identity" at bounding box center [253, 185] width 307 height 10
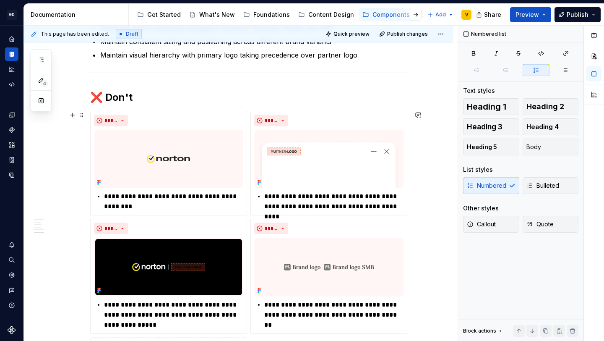
scroll to position [1440, 0]
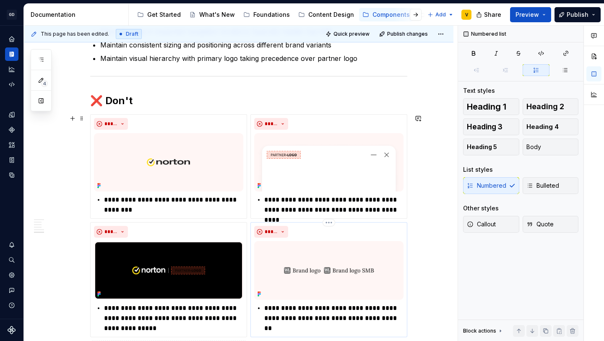
click at [334, 267] on img at bounding box center [328, 270] width 149 height 58
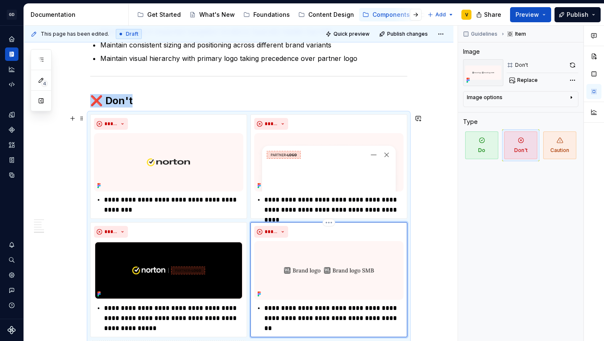
click at [334, 267] on img at bounding box center [328, 270] width 149 height 58
click at [526, 79] on span "Replace" at bounding box center [527, 80] width 21 height 7
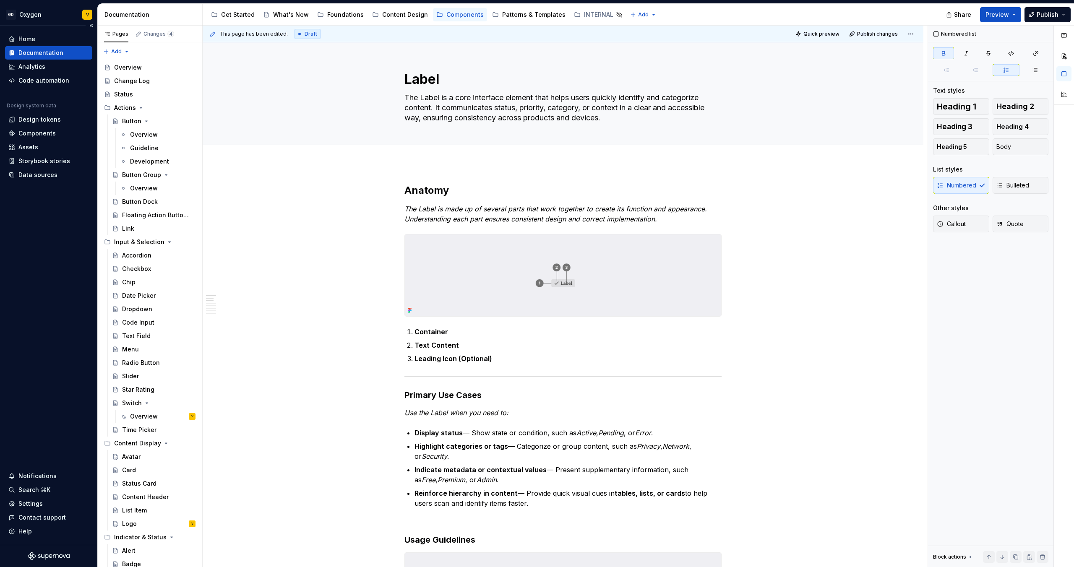
type textarea "*"
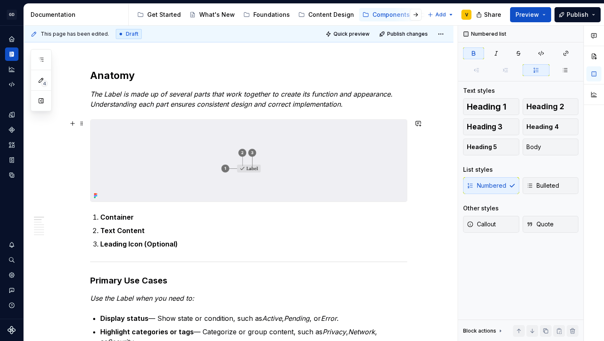
scroll to position [115, 0]
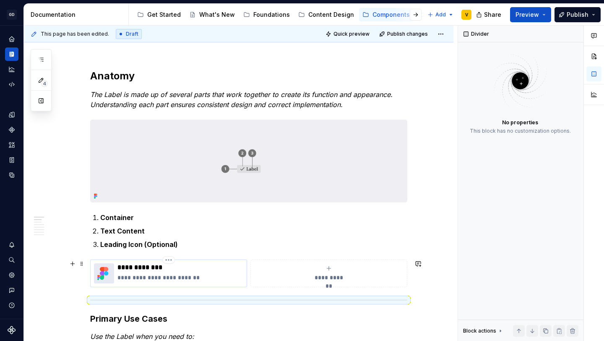
click at [186, 271] on p "**********" at bounding box center [180, 267] width 126 height 8
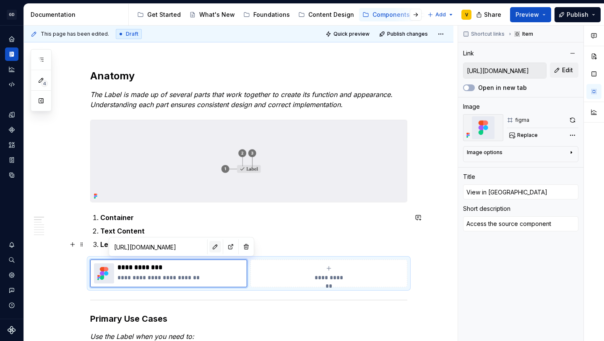
click at [209, 248] on button "button" at bounding box center [215, 247] width 12 height 12
type textarea "*"
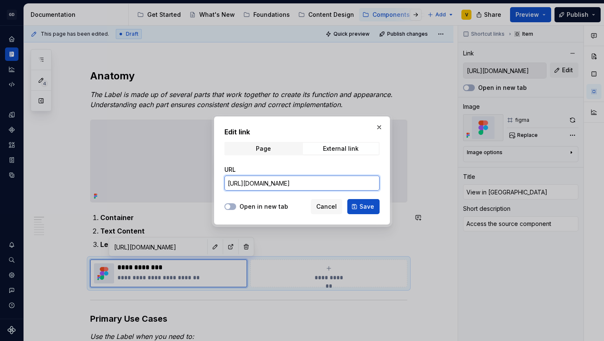
scroll to position [0, 384]
drag, startPoint x: 227, startPoint y: 183, endPoint x: 378, endPoint y: 184, distance: 150.6
click at [378, 184] on input "https://www.figma.com/design/7gVxshUf7mcrItnPc5f5Ig/%F0%9F%A7%B1-ODS-%E2%B8%B1-…" at bounding box center [301, 182] width 155 height 15
paste input "https://www.figma.com/design/7gVxshUf7mcrItnPc5f5Ig/%F0%9F%A7%B1-ODS-%E2%B8%B1-…"
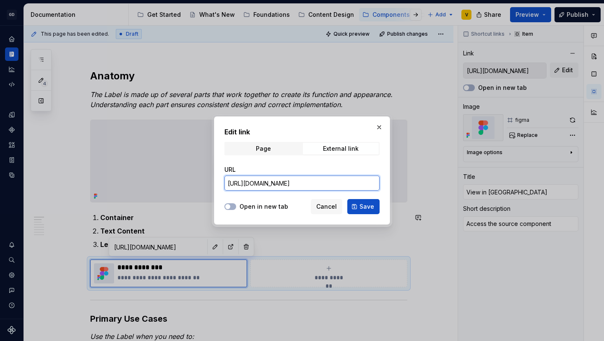
scroll to position [0, 384]
type input "https://www.figma.com/design/7gVxshUf7mcrItnPc5f5Ig/%F0%9F%A7%B1-ODS-%E2%B8%B1-…"
click at [374, 205] on span "Save" at bounding box center [367, 206] width 15 height 8
type textarea "*"
type input "https://www.figma.com/design/7gVxshUf7mcrItnPc5f5Ig/%F0%9F%A7%B1-ODS-%E2%B8%B1-…"
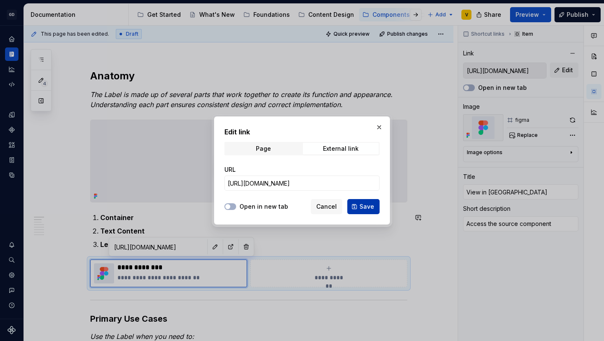
type input "https://www.figma.com/design/7gVxshUf7mcrItnPc5f5Ig/%F0%9F%A7%B1-ODS-%E2%B8%B1-…"
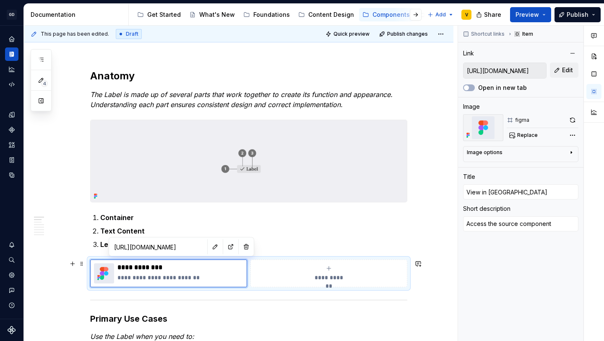
click at [111, 273] on img at bounding box center [104, 273] width 20 height 20
click at [138, 277] on p "**********" at bounding box center [180, 277] width 126 height 8
click at [225, 250] on button "button" at bounding box center [231, 247] width 12 height 12
click at [297, 212] on p "Container" at bounding box center [253, 217] width 307 height 10
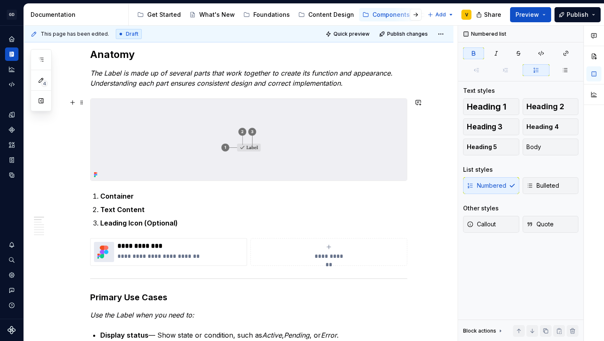
scroll to position [135, 0]
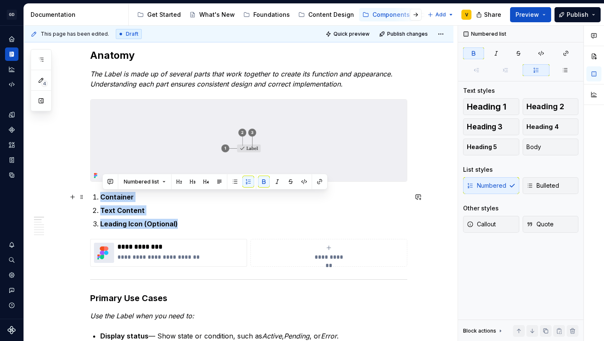
drag, startPoint x: 192, startPoint y: 223, endPoint x: 97, endPoint y: 201, distance: 97.7
click at [100, 201] on ol "Container Text Content Leading Icon (Optional)" at bounding box center [253, 210] width 307 height 37
copy ol "Container Text Content Leading Icon (Optional)"
click at [173, 227] on strong "Leading Icon (Optional)" at bounding box center [139, 223] width 78 height 8
drag, startPoint x: 186, startPoint y: 224, endPoint x: 88, endPoint y: 191, distance: 103.2
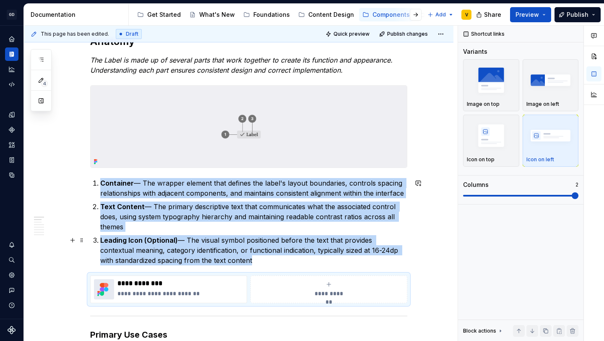
scroll to position [150, 0]
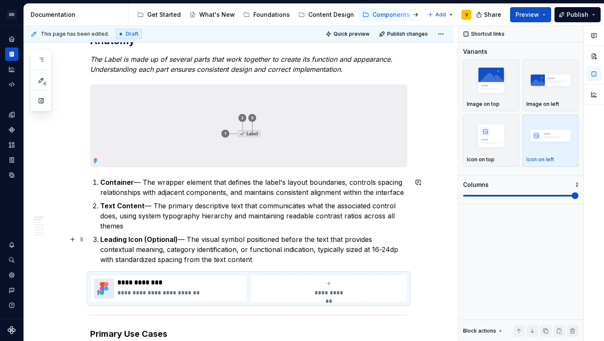
type textarea "*"
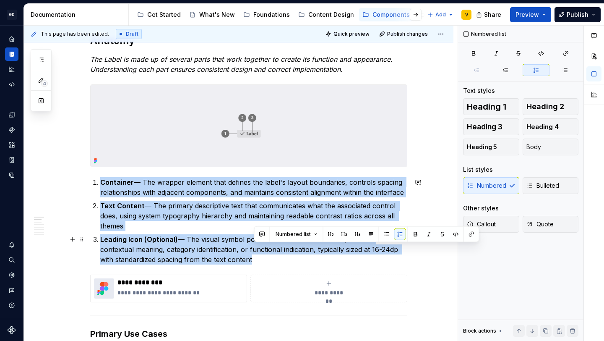
drag, startPoint x: 319, startPoint y: 251, endPoint x: 328, endPoint y: 261, distance: 14.0
click at [328, 261] on p "Leading Icon (Optional) — The visual symbol positioned before the text that pro…" at bounding box center [253, 249] width 307 height 30
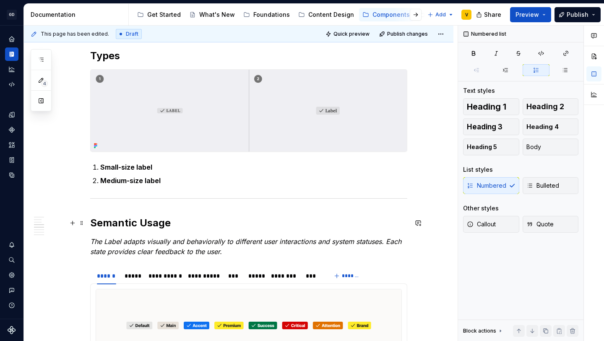
scroll to position [846, 0]
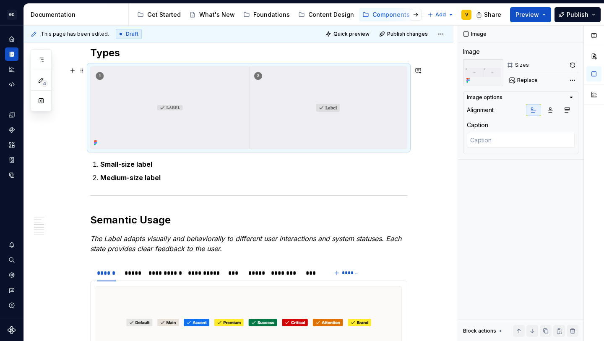
click at [293, 128] on img at bounding box center [249, 108] width 316 height 82
click at [521, 84] on button "Replace" at bounding box center [524, 80] width 35 height 12
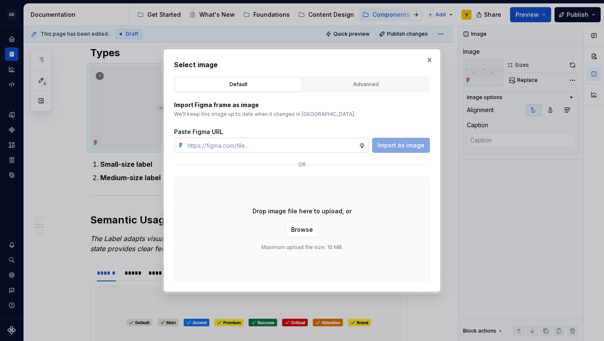
type textarea "*"
type input "https://www.figma.com/design/rzxjdfGE9CHhfV7rU8czbq/ODS-%E2%B8%B1-Internal-%E2%…"
click at [381, 144] on span "Import as image" at bounding box center [401, 145] width 47 height 8
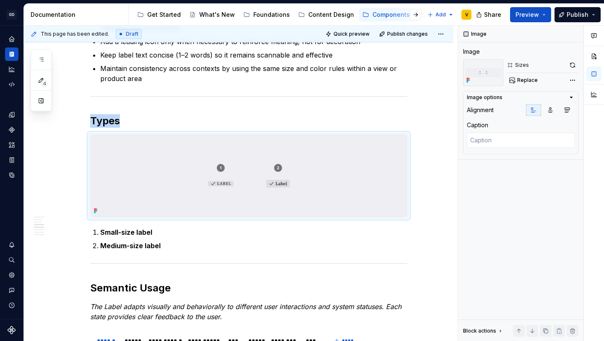
scroll to position [786, 0]
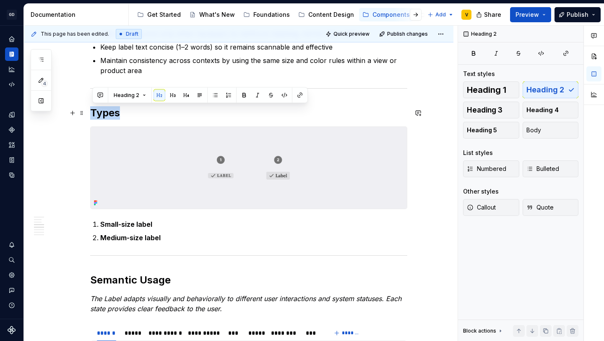
drag, startPoint x: 122, startPoint y: 111, endPoint x: 93, endPoint y: 112, distance: 29.4
click at [93, 112] on h2 "Types" at bounding box center [248, 112] width 317 height 13
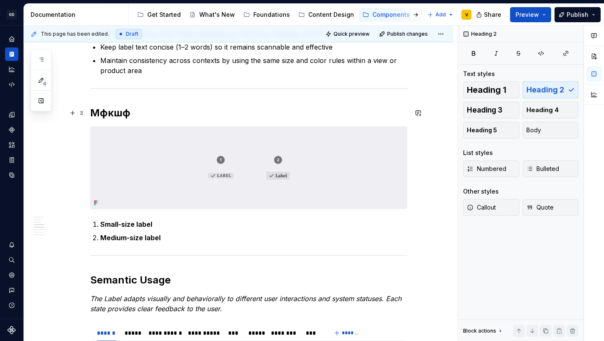
drag, startPoint x: 127, startPoint y: 112, endPoint x: 120, endPoint y: 112, distance: 6.7
click at [120, 112] on h2 "Мфкшф" at bounding box center [248, 112] width 317 height 13
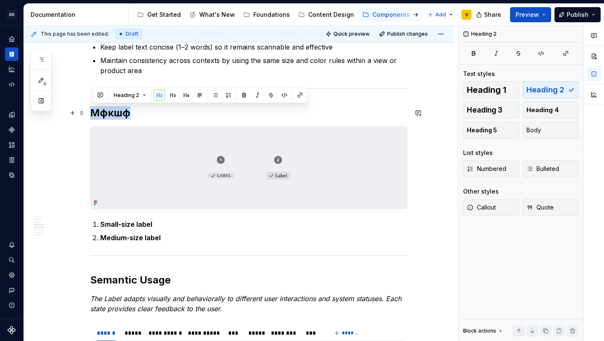
drag, startPoint x: 136, startPoint y: 112, endPoint x: 95, endPoint y: 112, distance: 41.1
click at [95, 112] on h2 "Мфкшф" at bounding box center [248, 112] width 317 height 13
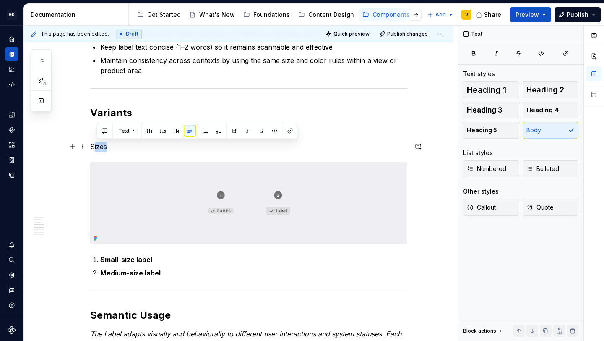
drag, startPoint x: 110, startPoint y: 145, endPoint x: 95, endPoint y: 145, distance: 15.5
click at [95, 145] on p "Sizes" at bounding box center [248, 146] width 317 height 10
click at [115, 144] on p "Sizes" at bounding box center [248, 146] width 317 height 10
drag, startPoint x: 115, startPoint y: 144, endPoint x: 87, endPoint y: 144, distance: 28.1
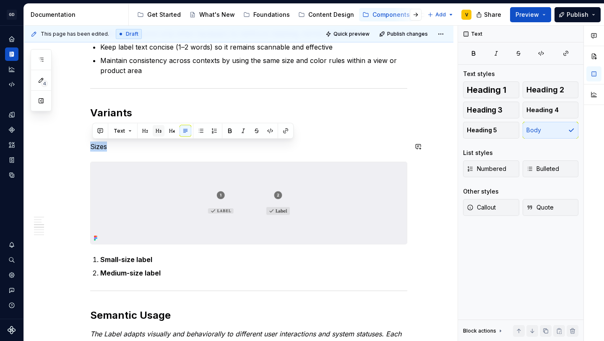
click at [159, 129] on button "button" at bounding box center [159, 131] width 12 height 12
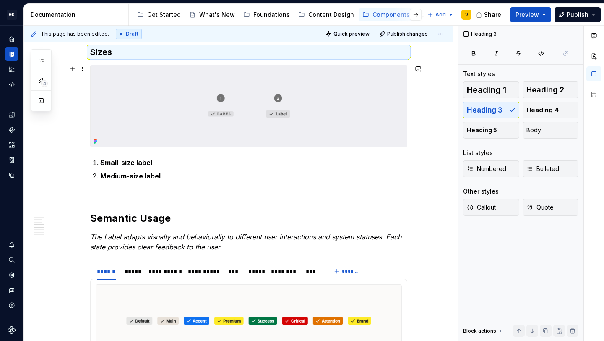
scroll to position [893, 0]
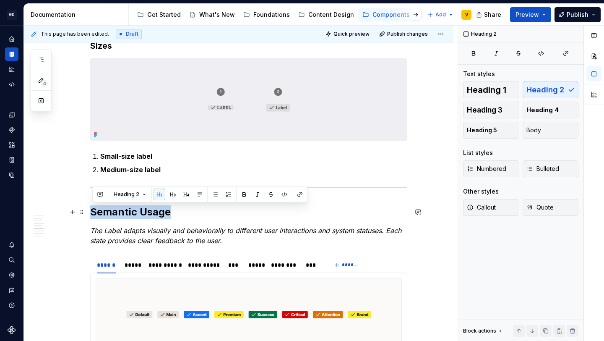
drag, startPoint x: 174, startPoint y: 212, endPoint x: 94, endPoint y: 211, distance: 80.1
click at [94, 211] on h2 "Semantic Usage" at bounding box center [248, 211] width 317 height 13
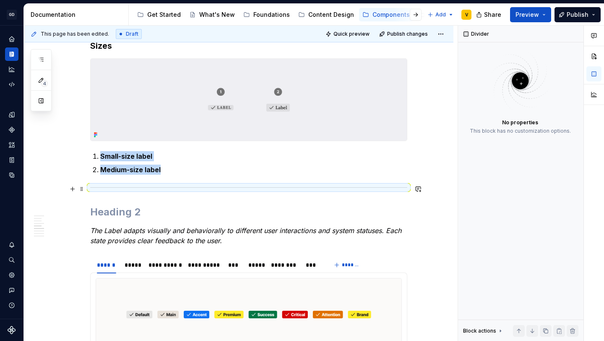
click at [108, 185] on div at bounding box center [248, 187] width 317 height 5
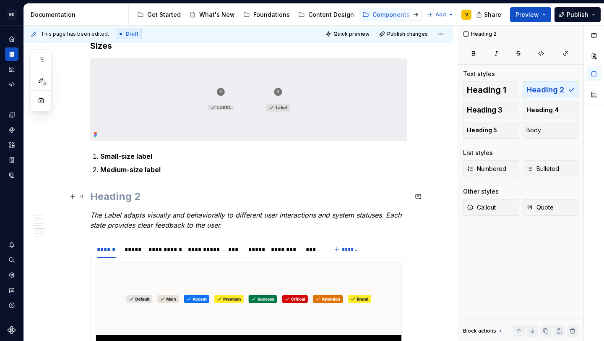
click at [105, 198] on h2 at bounding box center [248, 196] width 317 height 13
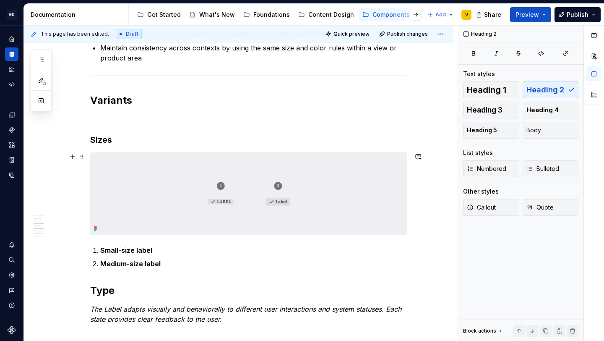
scroll to position [791, 0]
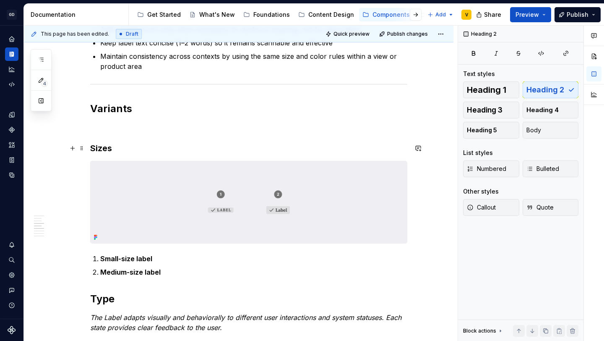
click at [118, 148] on h3 "Sizes" at bounding box center [248, 148] width 317 height 12
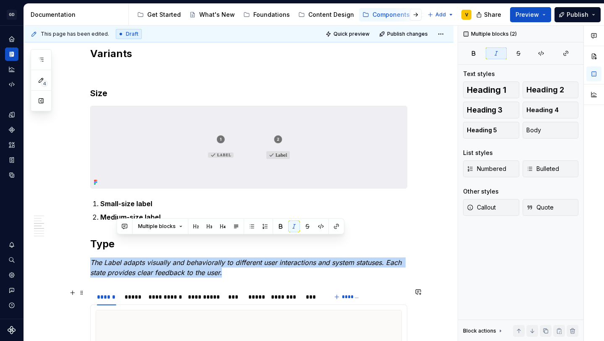
drag, startPoint x: 118, startPoint y: 302, endPoint x: 98, endPoint y: 300, distance: 20.2
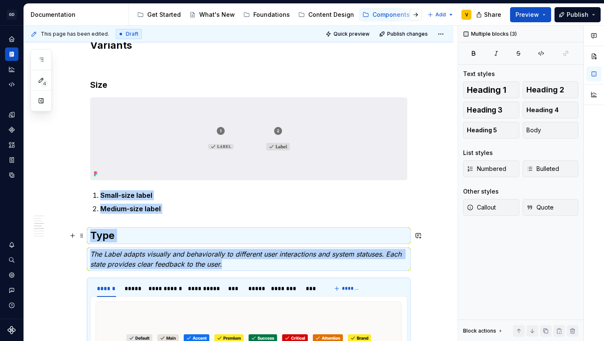
click at [109, 234] on h2 "Type" at bounding box center [248, 235] width 317 height 13
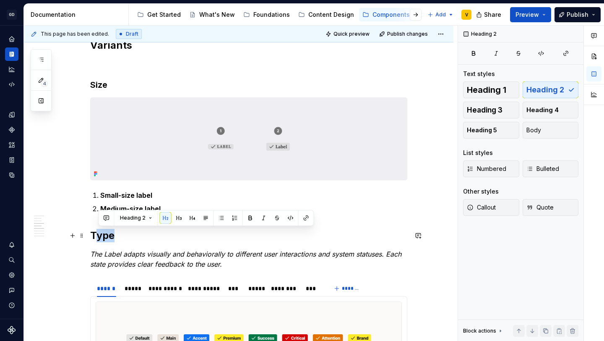
drag, startPoint x: 117, startPoint y: 235, endPoint x: 97, endPoint y: 235, distance: 20.1
click at [97, 235] on h2 "Type" at bounding box center [248, 235] width 317 height 13
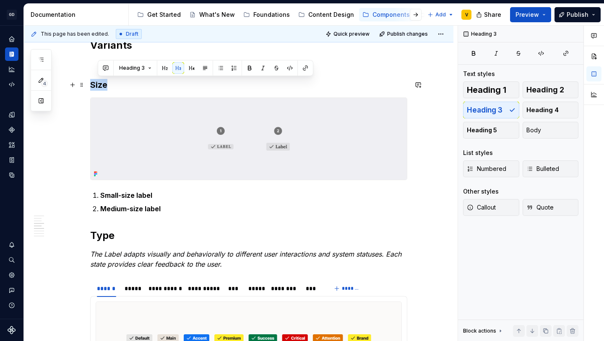
drag, startPoint x: 109, startPoint y: 87, endPoint x: 89, endPoint y: 86, distance: 19.7
click at [157, 68] on button "button" at bounding box center [160, 68] width 12 height 12
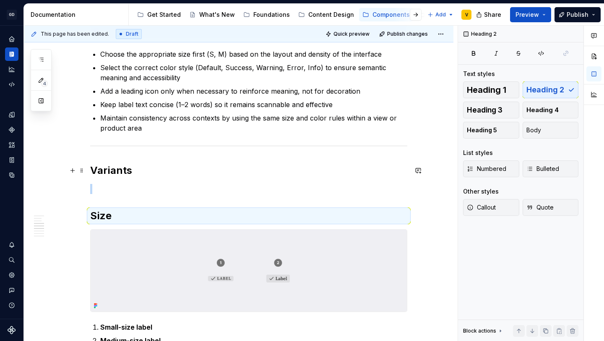
scroll to position [773, 0]
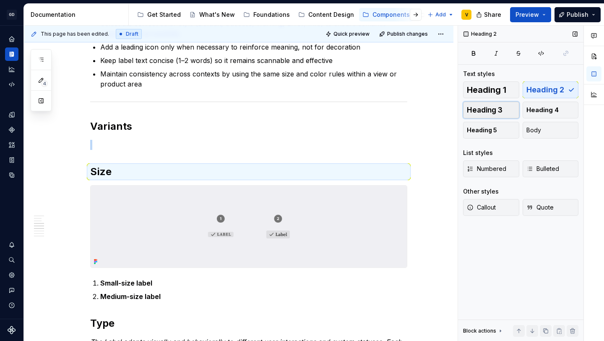
click at [501, 108] on span "Heading 3" at bounding box center [485, 110] width 36 height 8
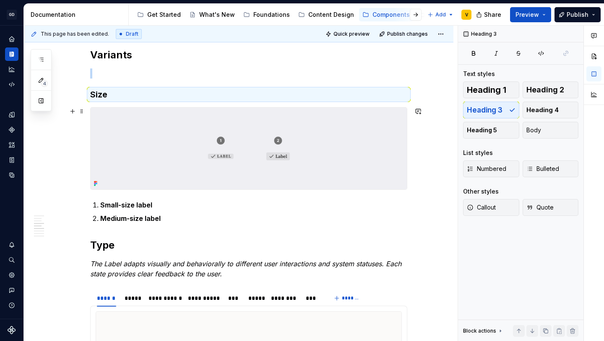
scroll to position [856, 0]
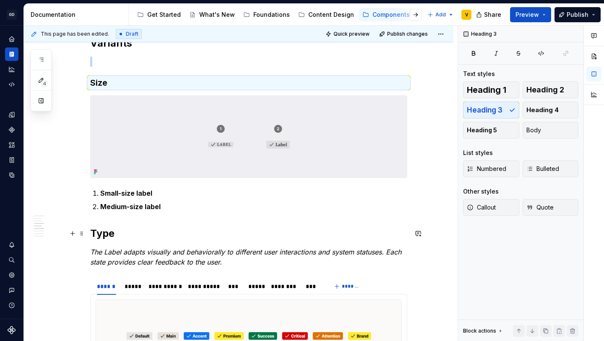
click at [96, 239] on h2 "Type" at bounding box center [248, 233] width 317 height 13
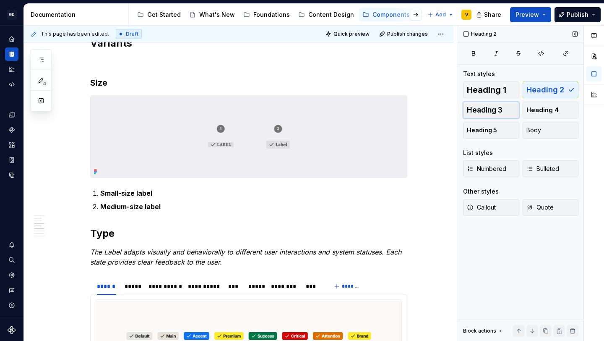
click at [475, 112] on span "Heading 3" at bounding box center [485, 110] width 36 height 8
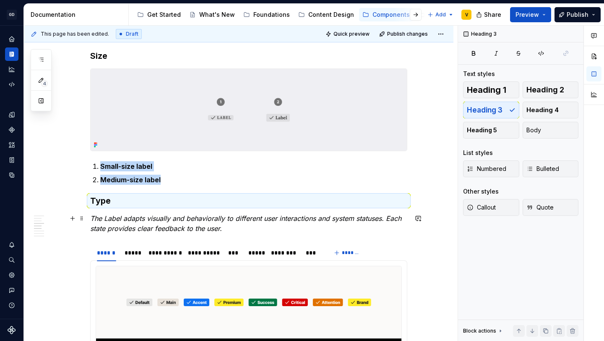
scroll to position [885, 0]
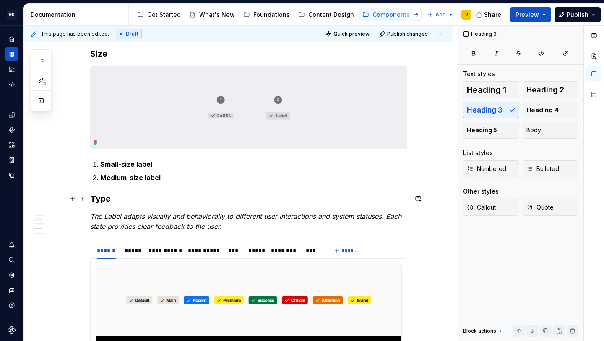
click at [92, 198] on h3 "Type" at bounding box center [248, 199] width 317 height 12
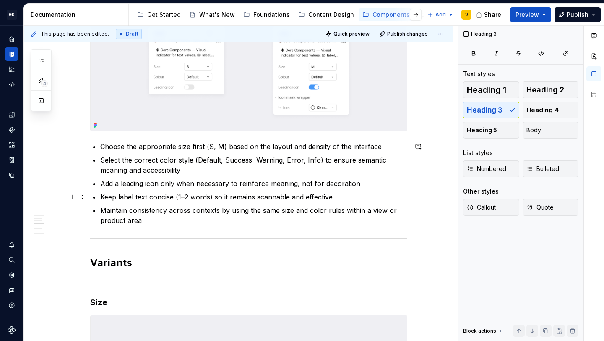
scroll to position [663, 0]
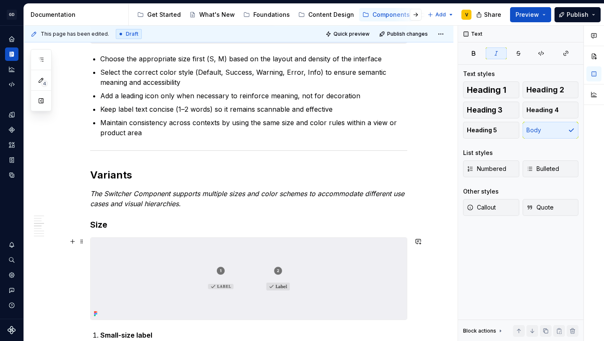
scroll to position [724, 0]
click at [135, 193] on em "The Switcher Component supports multiple sizes and color schemes to accommodate…" at bounding box center [248, 199] width 316 height 18
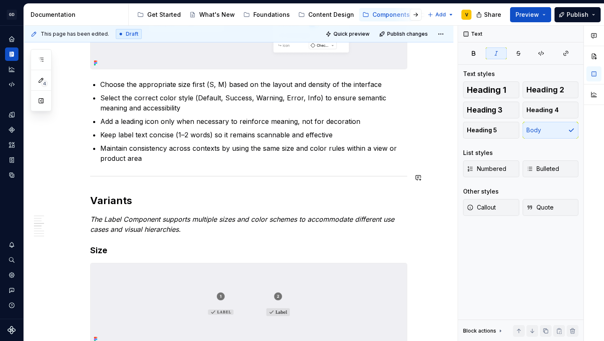
scroll to position [701, 0]
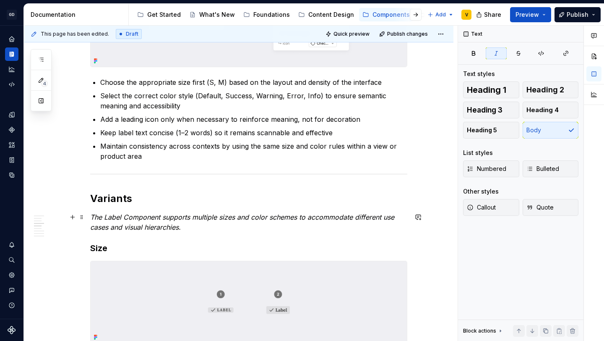
click at [190, 227] on p "The Label Component supports multiple sizes and color schemes to accommodate di…" at bounding box center [248, 222] width 317 height 20
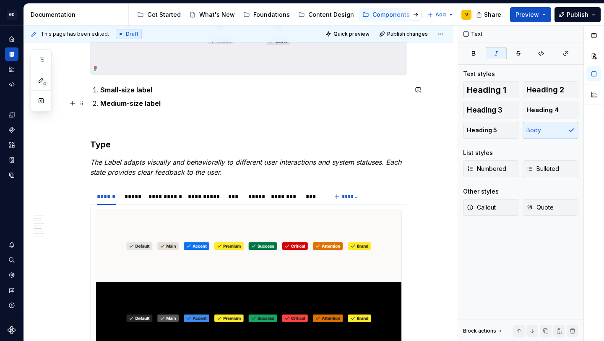
scroll to position [966, 0]
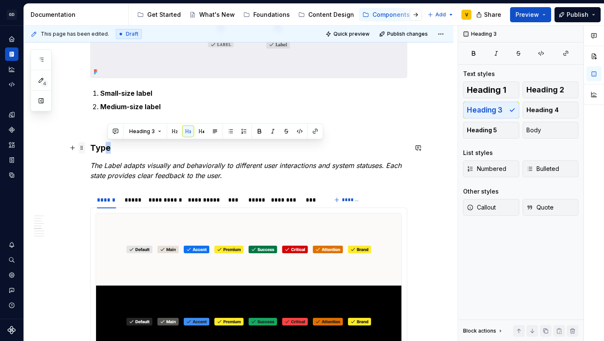
drag, startPoint x: 116, startPoint y: 147, endPoint x: 87, endPoint y: 147, distance: 29.4
click at [90, 147] on div "**********" at bounding box center [248, 264] width 317 height 2092
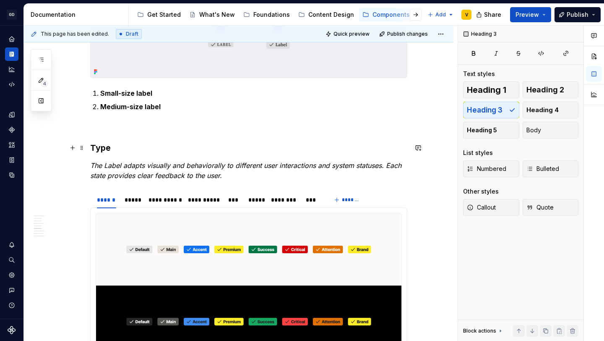
click at [103, 151] on h3 "Type" at bounding box center [248, 148] width 317 height 12
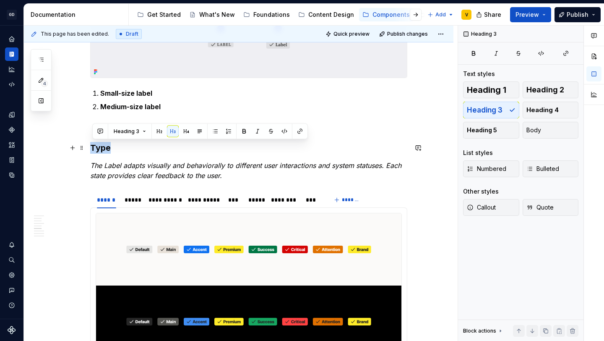
drag, startPoint x: 118, startPoint y: 149, endPoint x: 94, endPoint y: 149, distance: 24.3
click at [94, 149] on h3 "Type" at bounding box center [248, 148] width 317 height 12
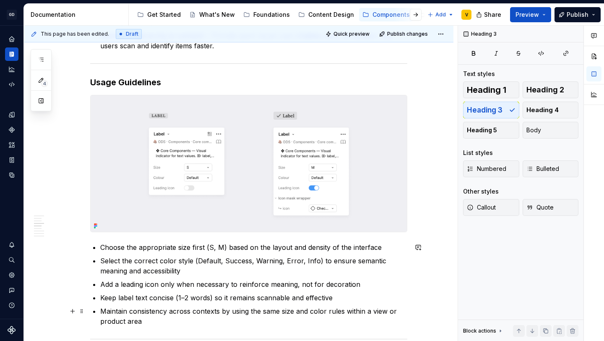
scroll to position [472, 0]
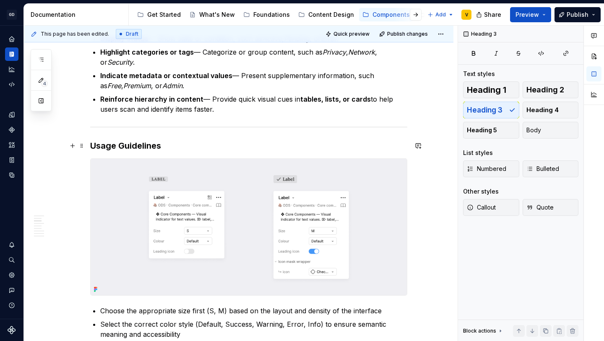
click at [172, 146] on h3 "Usage Guidelines" at bounding box center [248, 146] width 317 height 12
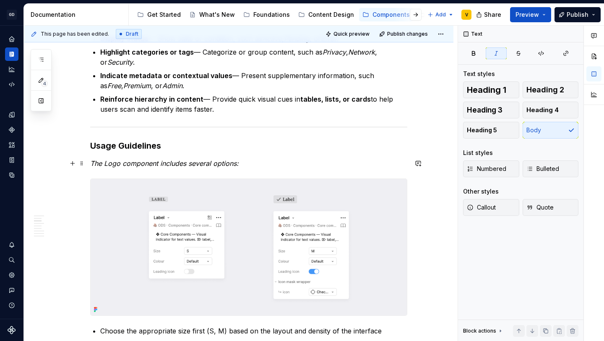
click at [123, 163] on em "The Logo component includes several options:" at bounding box center [164, 163] width 149 height 8
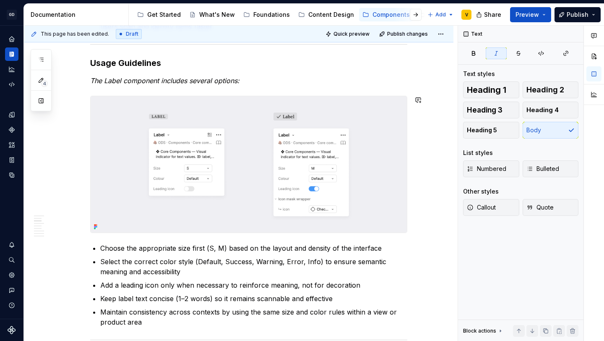
scroll to position [574, 0]
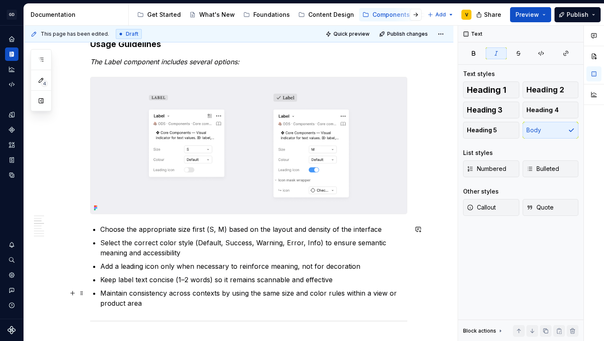
click at [209, 291] on p "Maintain consistency across contexts by using the same size and color rules wit…" at bounding box center [253, 298] width 307 height 20
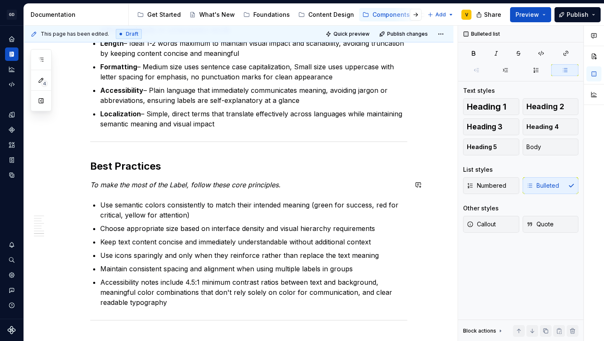
scroll to position [1551, 0]
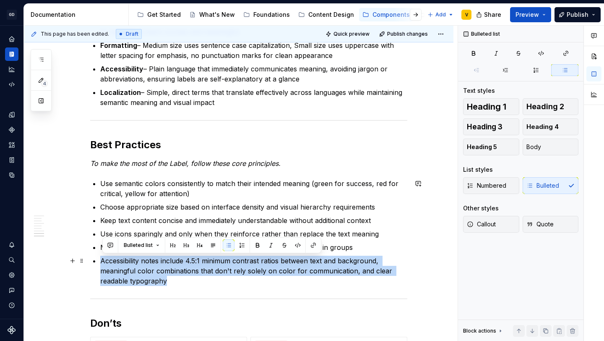
drag, startPoint x: 181, startPoint y: 280, endPoint x: 98, endPoint y: 262, distance: 85.5
click at [100, 262] on li "Accessibility notes include 4.5:1 minimum contrast ratios between text and back…" at bounding box center [253, 271] width 307 height 30
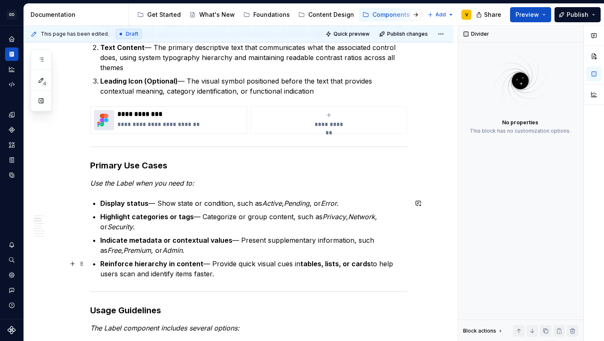
scroll to position [310, 0]
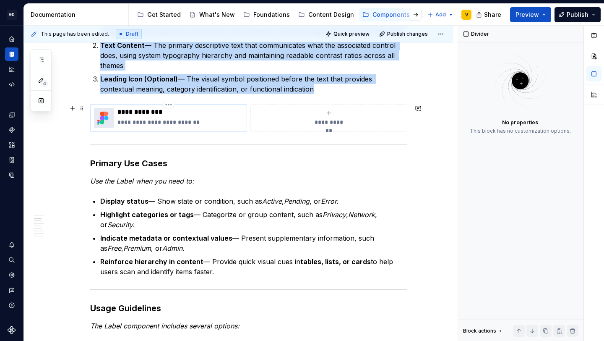
click at [112, 121] on img at bounding box center [104, 118] width 20 height 20
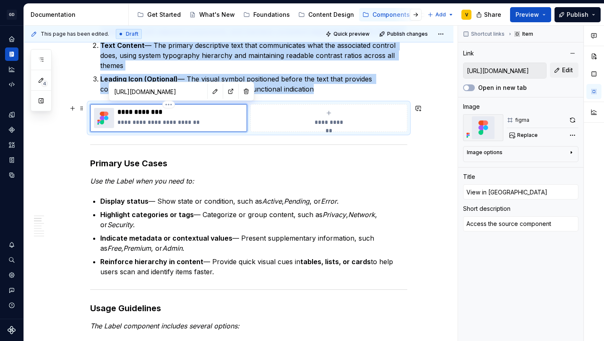
click at [107, 117] on img at bounding box center [104, 118] width 20 height 20
click at [110, 117] on img at bounding box center [104, 118] width 20 height 20
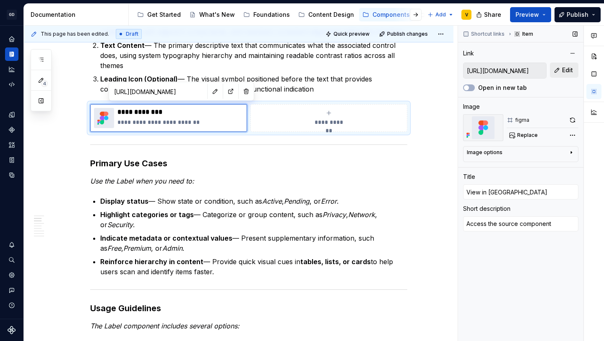
scroll to position [0, 456]
drag, startPoint x: 467, startPoint y: 70, endPoint x: 564, endPoint y: 65, distance: 97.5
click at [564, 65] on div "https://www.figma.com/design/7gVxshUf7mcrItnPc5f5Ig/%F0%9F%A7%B1-ODS-%E2%B8%B1-…" at bounding box center [520, 71] width 115 height 16
click at [225, 95] on button "button" at bounding box center [231, 92] width 12 height 12
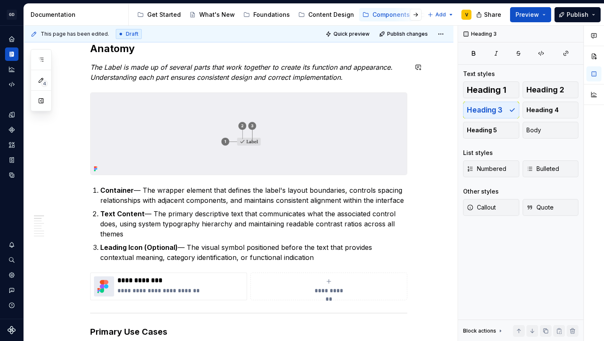
scroll to position [185, 0]
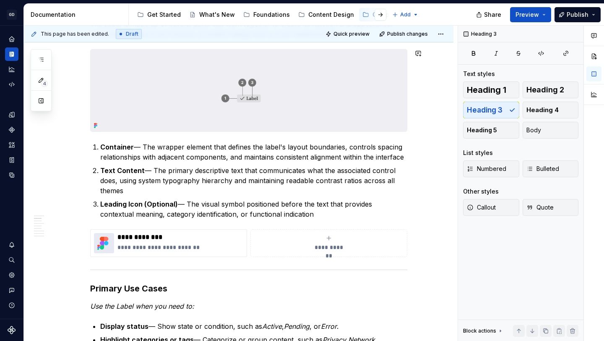
type textarea "*"
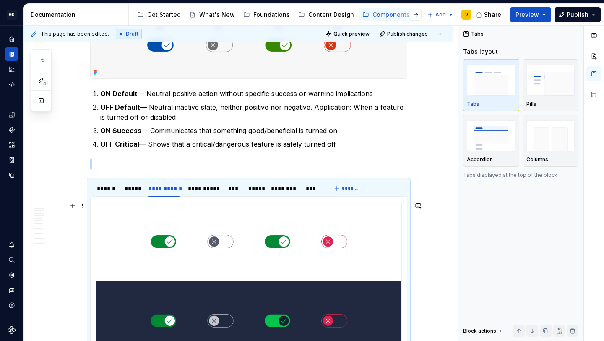
scroll to position [1221, 0]
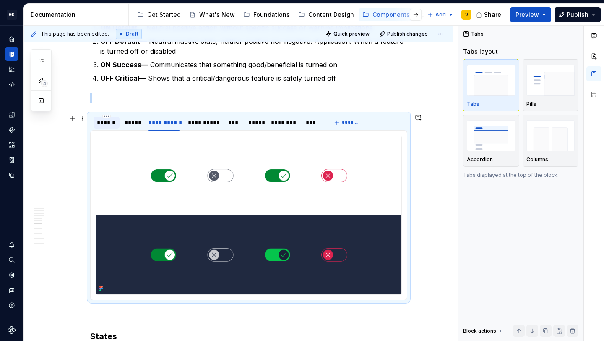
click at [104, 126] on div "******" at bounding box center [106, 122] width 19 height 8
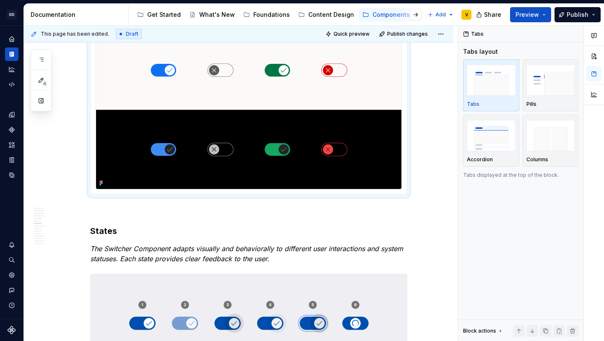
scroll to position [1166, 0]
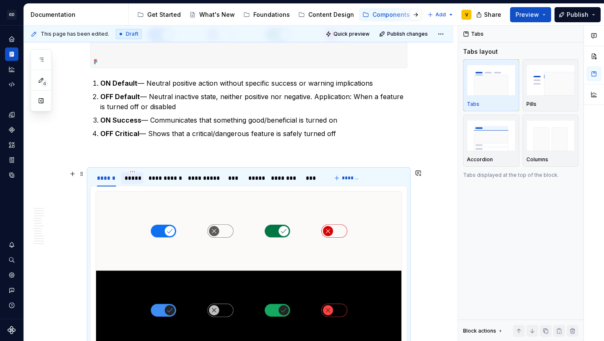
click at [134, 177] on div "*****" at bounding box center [133, 178] width 16 height 8
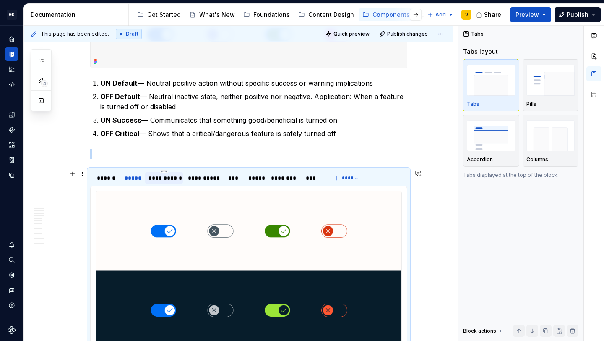
click at [156, 177] on div "**********" at bounding box center [164, 178] width 31 height 8
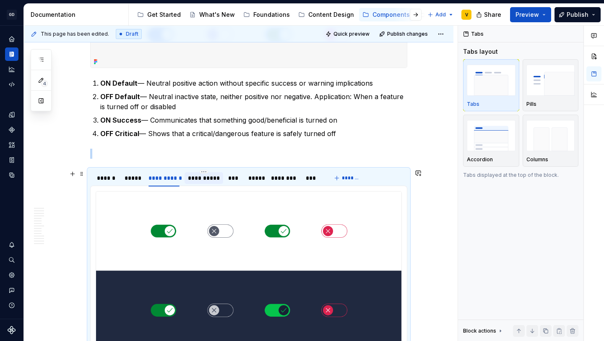
click at [188, 177] on div "**********" at bounding box center [204, 178] width 39 height 12
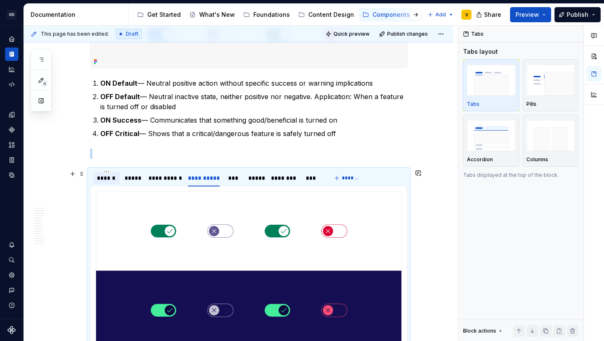
click at [112, 180] on div "******" at bounding box center [106, 178] width 19 height 8
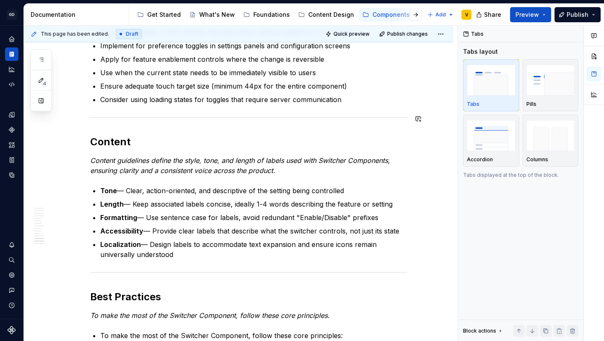
scroll to position [2653, 0]
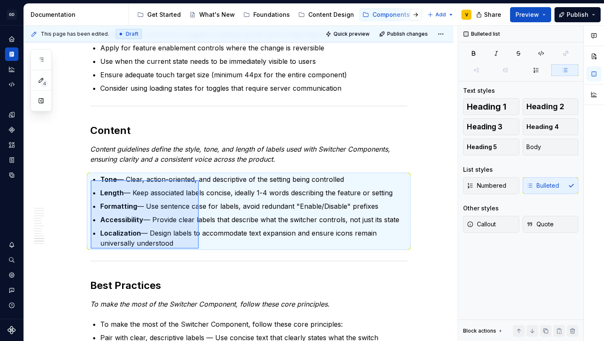
drag, startPoint x: 91, startPoint y: 180, endPoint x: 199, endPoint y: 248, distance: 128.4
click at [201, 250] on div "**********" at bounding box center [241, 184] width 434 height 316
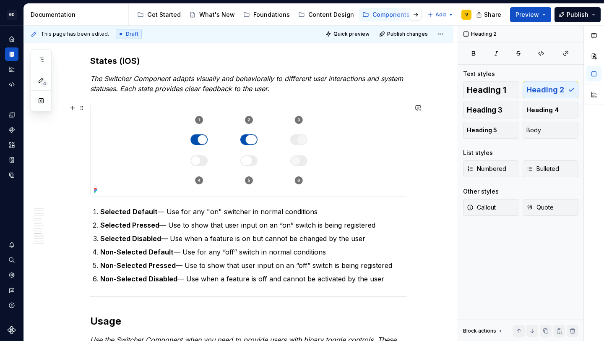
scroll to position [2304, 0]
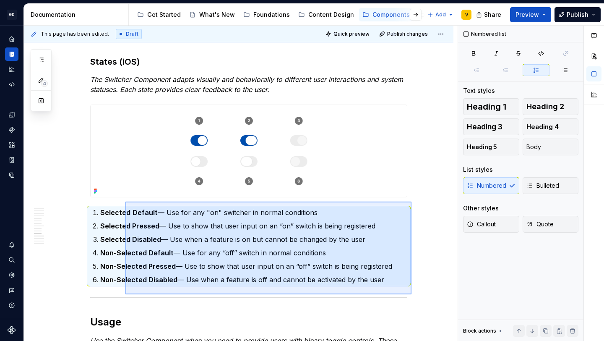
drag, startPoint x: 412, startPoint y: 294, endPoint x: 125, endPoint y: 201, distance: 300.8
click at [125, 201] on div "**********" at bounding box center [241, 184] width 434 height 316
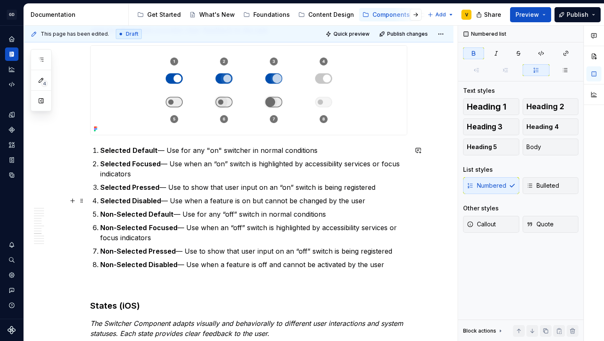
scroll to position [2067, 0]
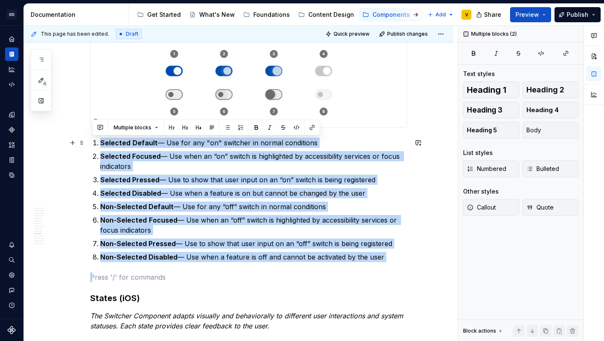
drag, startPoint x: 406, startPoint y: 267, endPoint x: 41, endPoint y: 143, distance: 385.6
click at [69, 160] on button "button" at bounding box center [73, 156] width 12 height 12
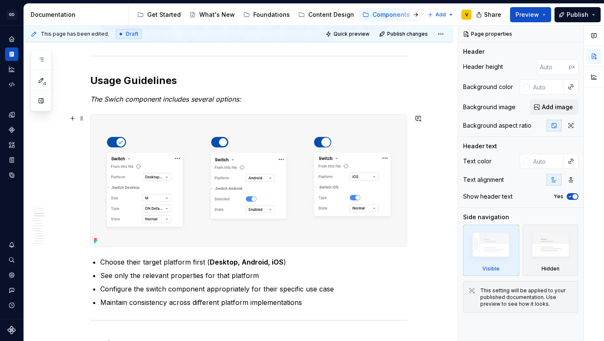
scroll to position [564, 0]
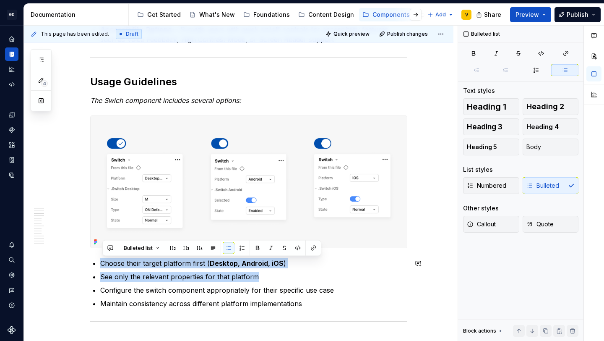
drag, startPoint x: 282, startPoint y: 276, endPoint x: 205, endPoint y: 258, distance: 78.9
click at [204, 271] on ul "Choose their target platform first ( Desktop, Android, iOS ) See only the relev…" at bounding box center [253, 283] width 307 height 50
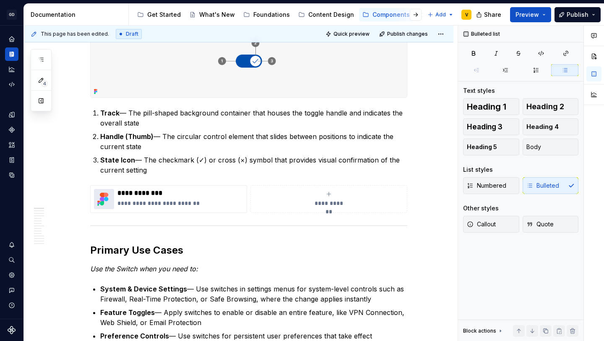
scroll to position [0, 0]
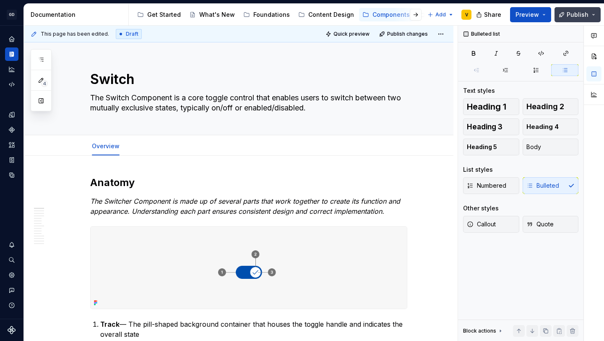
click at [571, 13] on span "Publish" at bounding box center [578, 14] width 22 height 8
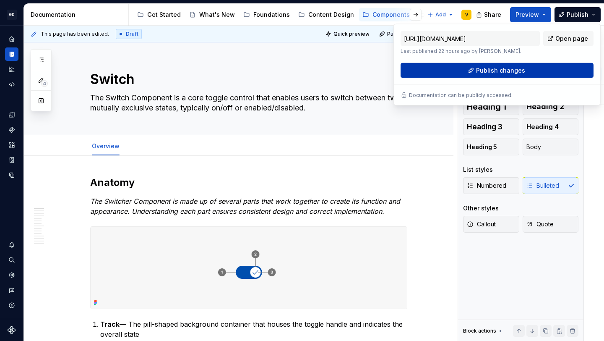
click at [493, 70] on span "Publish changes" at bounding box center [500, 70] width 49 height 8
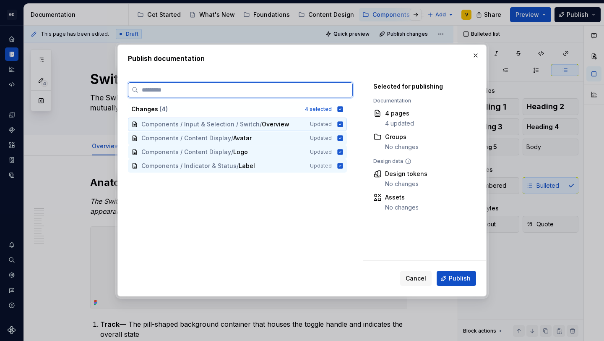
click at [342, 125] on icon at bounding box center [340, 123] width 5 height 5
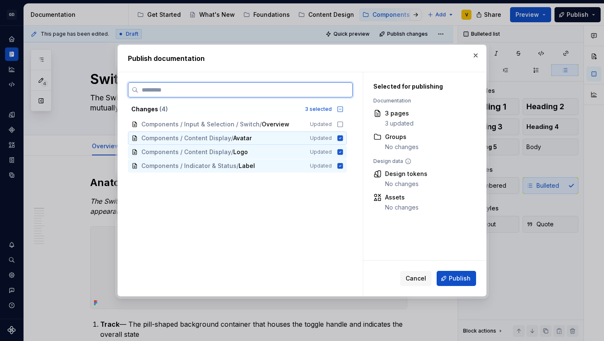
click at [343, 138] on icon at bounding box center [340, 137] width 5 height 5
click at [341, 149] on icon at bounding box center [340, 152] width 7 height 7
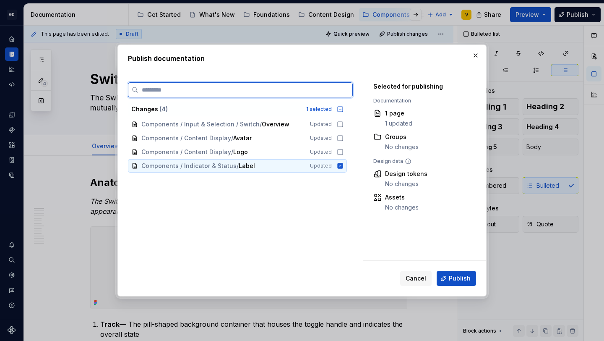
click at [341, 165] on icon at bounding box center [340, 165] width 7 height 7
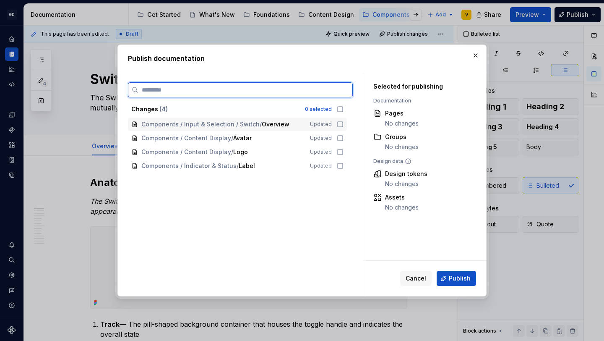
click at [342, 123] on icon at bounding box center [340, 124] width 5 height 5
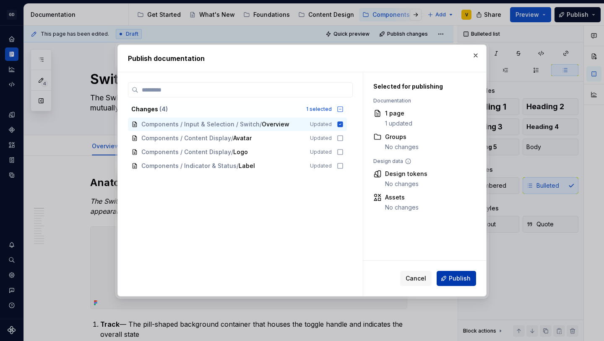
click at [455, 281] on span "Publish" at bounding box center [460, 278] width 22 height 8
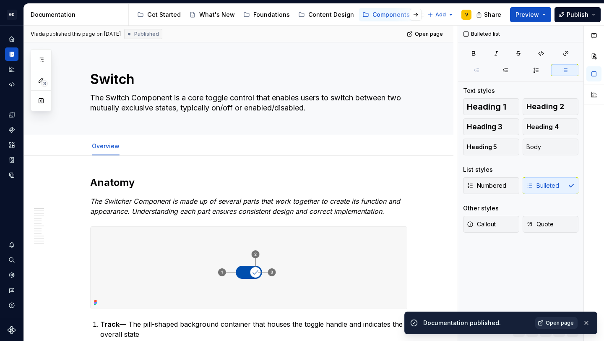
click at [547, 324] on link "Open page" at bounding box center [556, 323] width 42 height 12
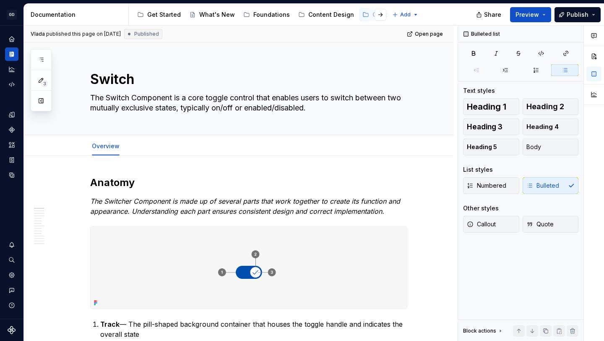
type textarea "*"
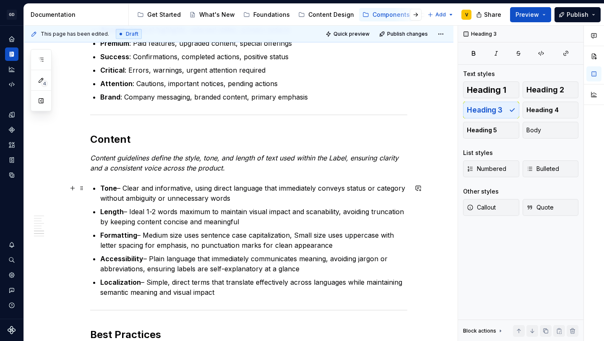
scroll to position [1365, 0]
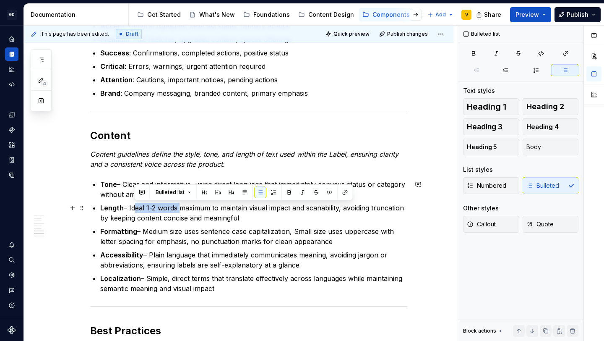
drag, startPoint x: 134, startPoint y: 204, endPoint x: 179, endPoint y: 210, distance: 45.7
click at [180, 210] on p "Length – Ideal 1-2 words maximum to maintain visual impact and scanability, avo…" at bounding box center [253, 213] width 307 height 20
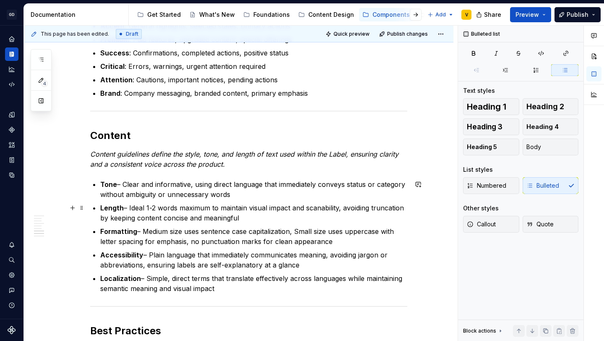
click at [179, 212] on p "Length – Ideal 1-2 words maximum to maintain visual impact and scanability, avo…" at bounding box center [253, 213] width 307 height 20
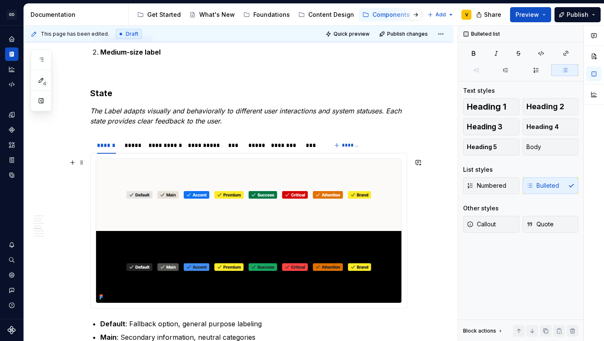
scroll to position [1045, 0]
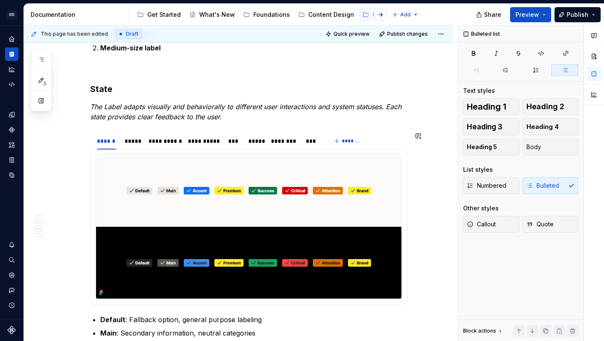
type textarea "*"
